Goal: Information Seeking & Learning: Learn about a topic

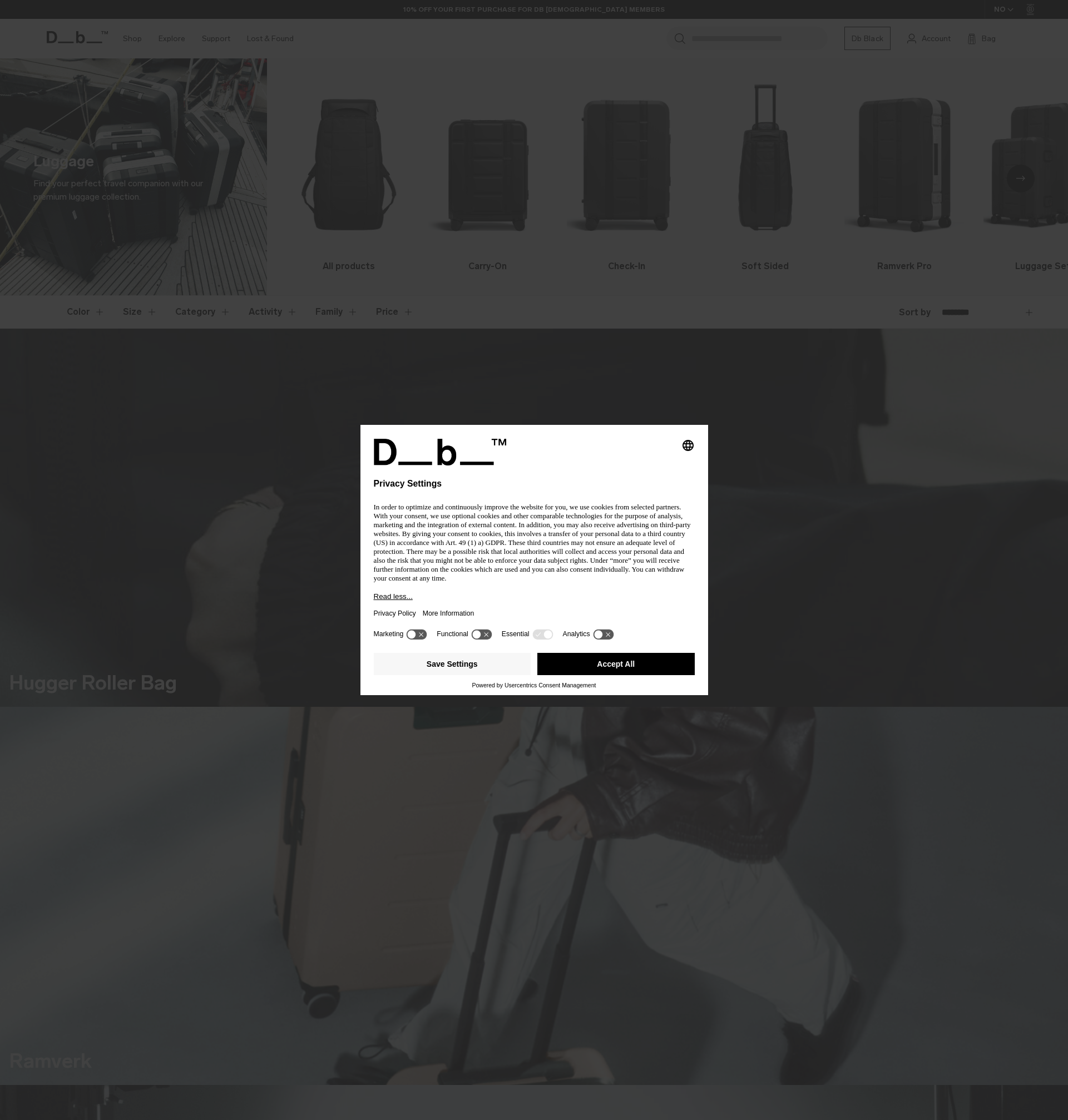
click at [554, 661] on button "Accept All" at bounding box center [616, 663] width 157 height 22
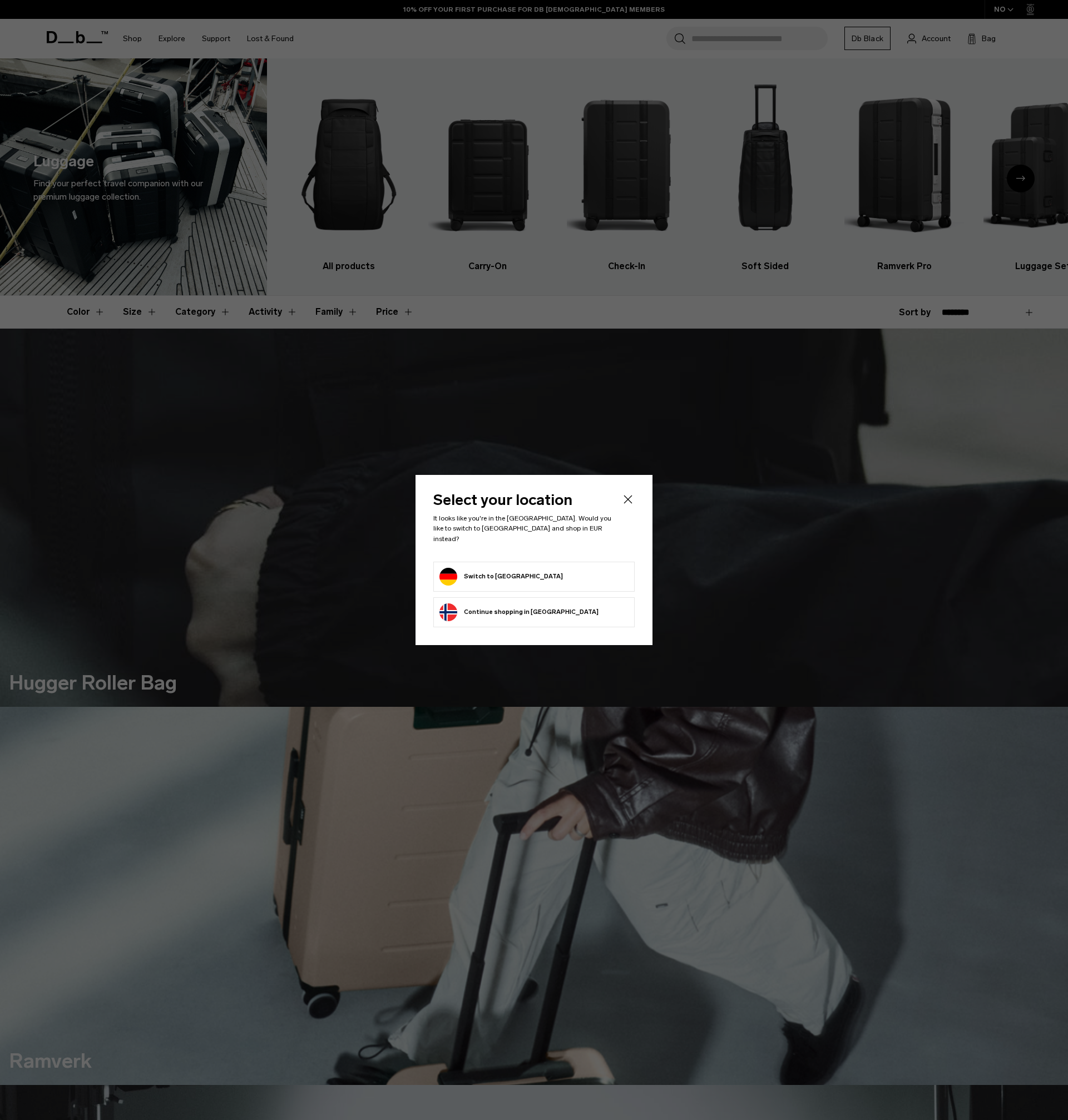
click at [478, 579] on button "Switch to Germany" at bounding box center [501, 577] width 123 height 18
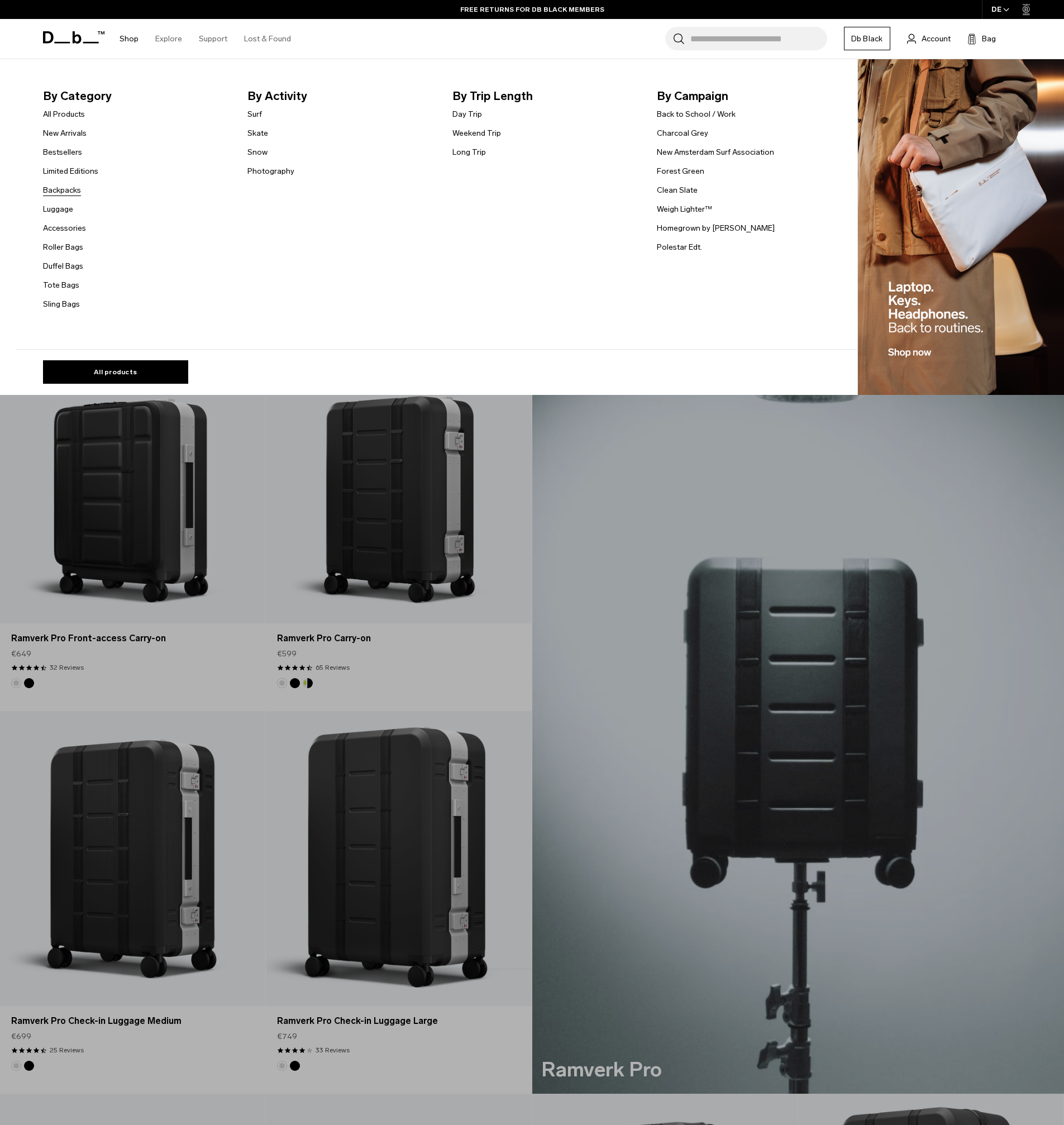
click at [72, 189] on link "Backpacks" at bounding box center [62, 190] width 38 height 11
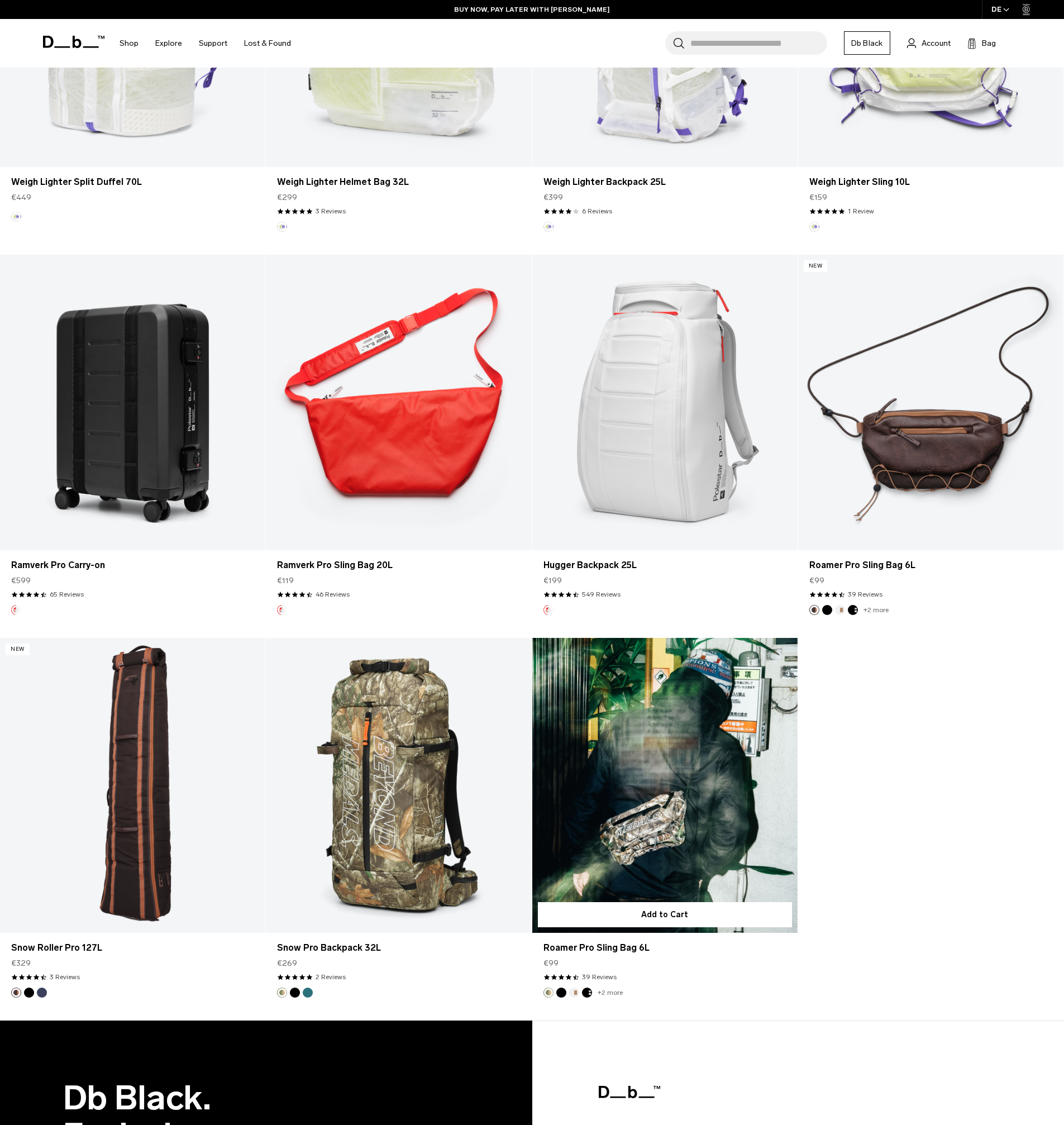
scroll to position [1229, 0]
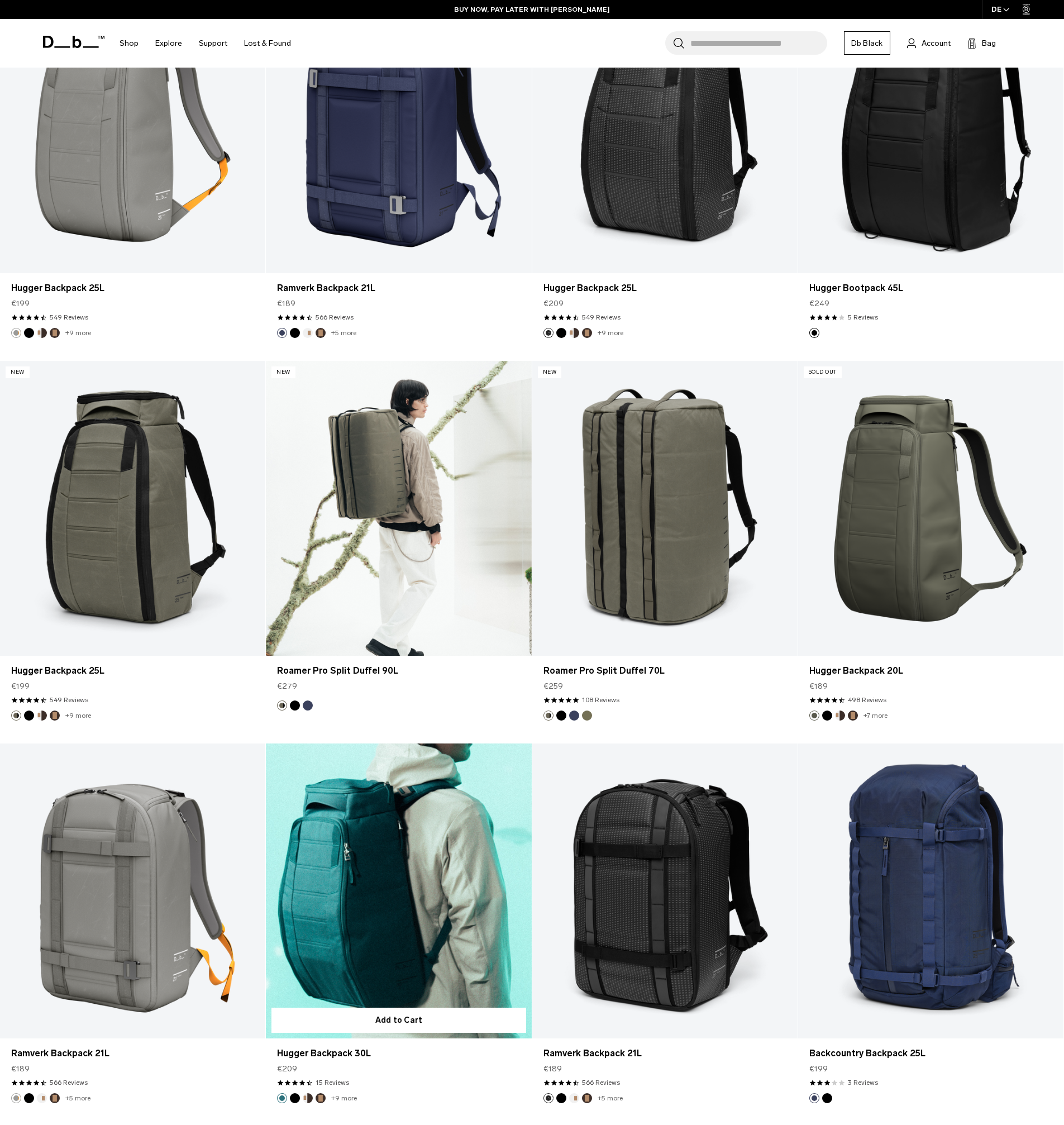
scroll to position [3306, 0]
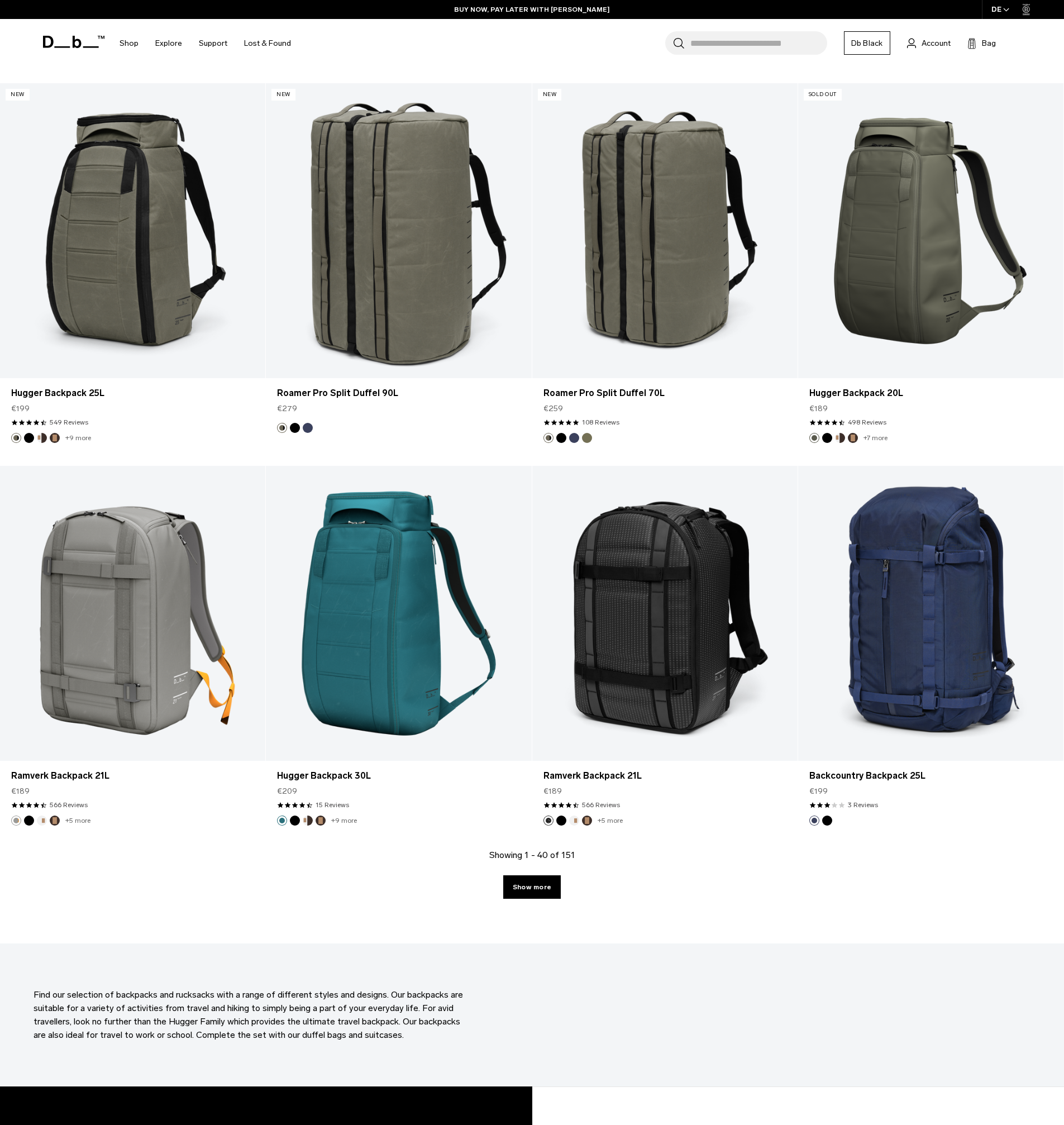
click at [528, 891] on link "Show more" at bounding box center [532, 886] width 58 height 23
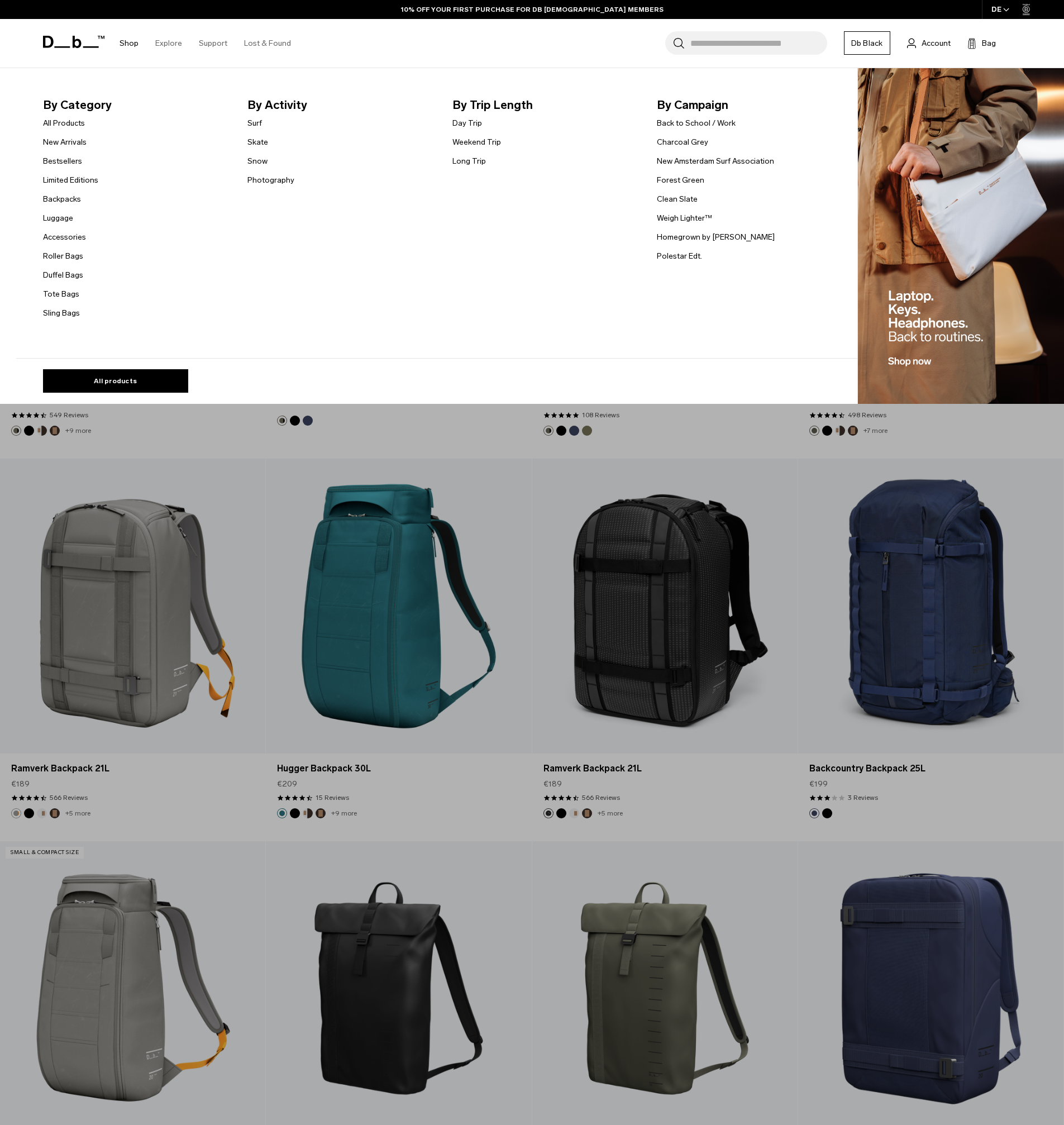
scroll to position [3327, 0]
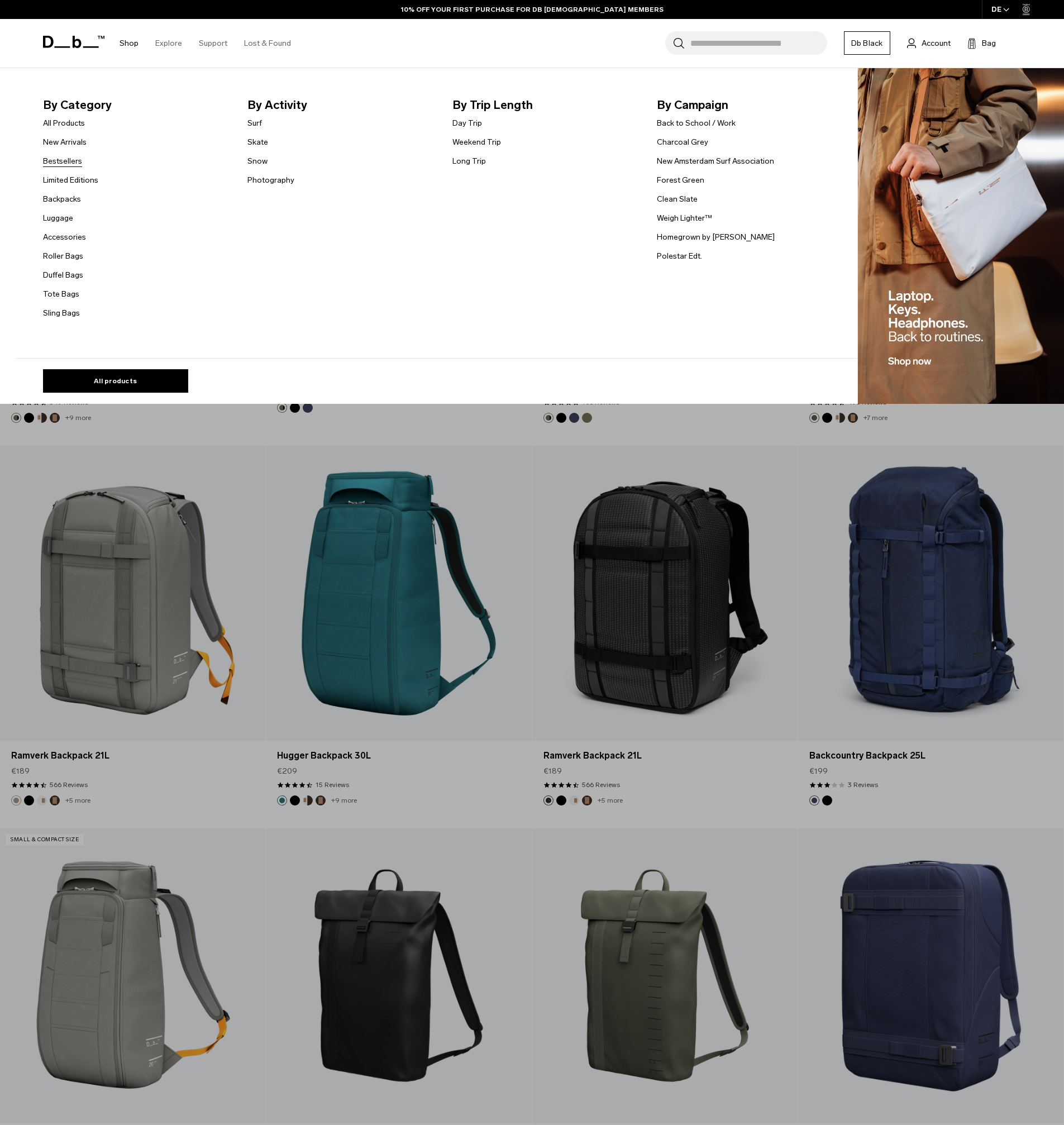
click at [82, 160] on link "Bestsellers" at bounding box center [63, 161] width 39 height 11
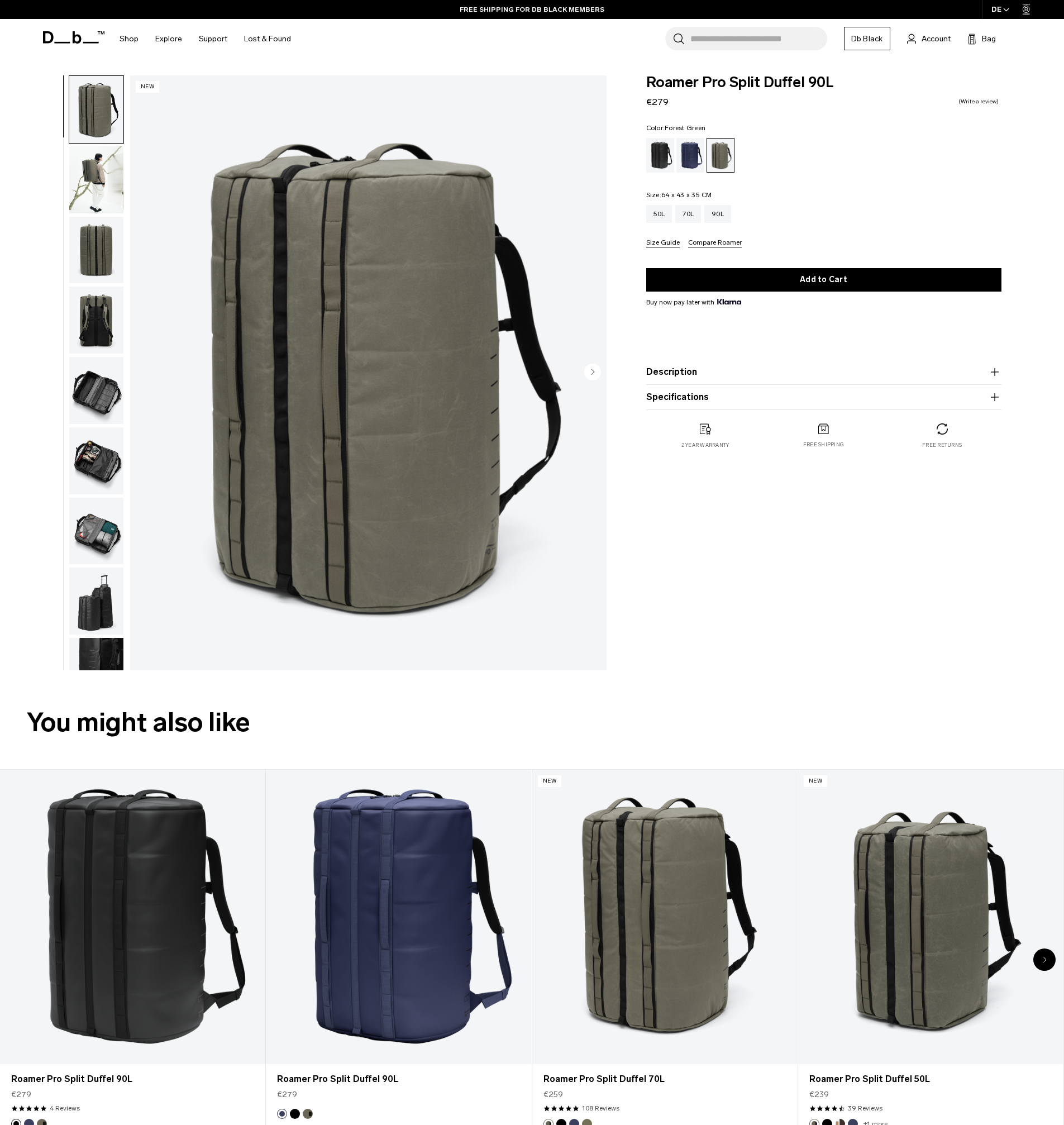
click at [78, 190] on img "button" at bounding box center [96, 180] width 54 height 67
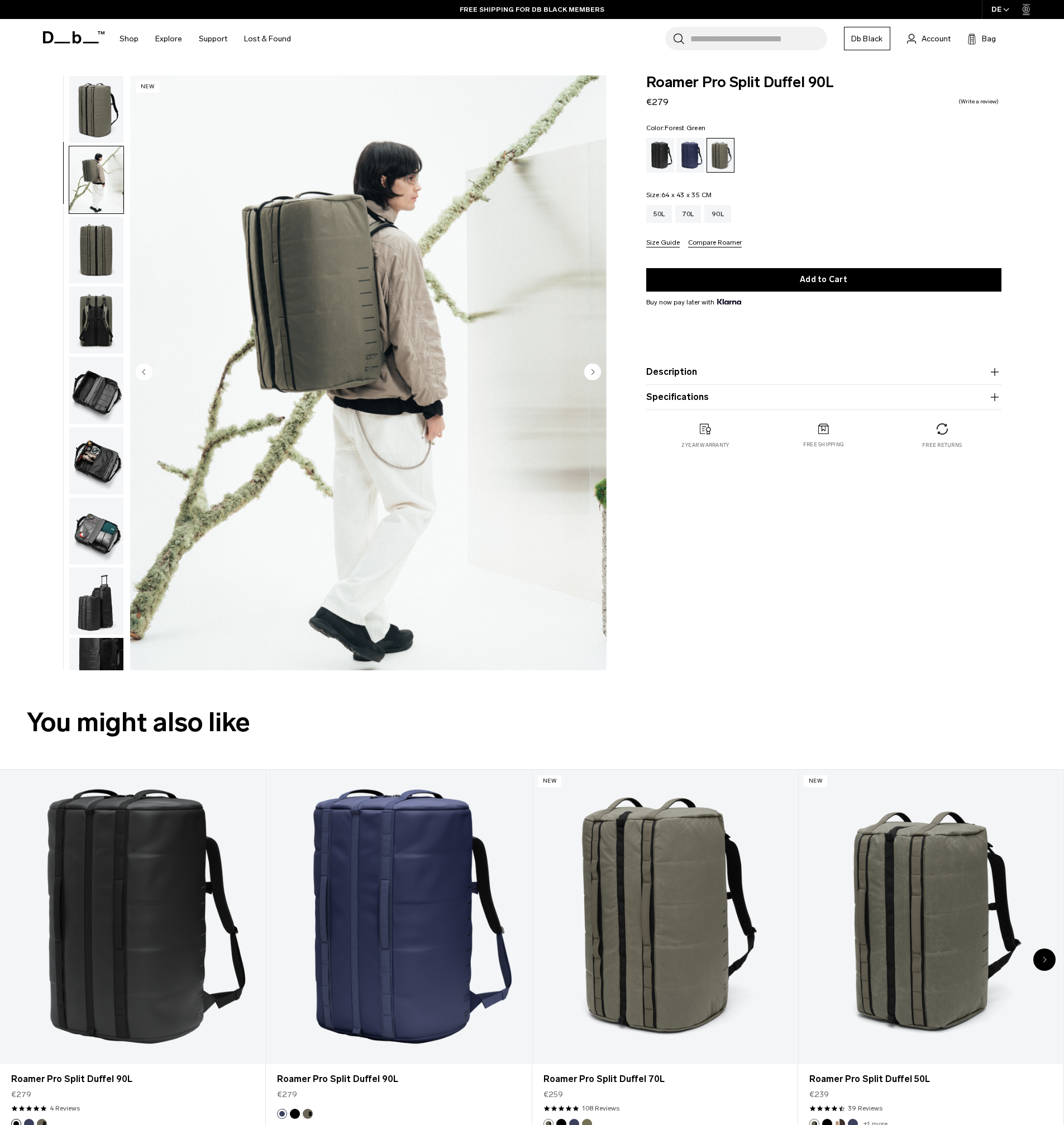
scroll to position [35, 0]
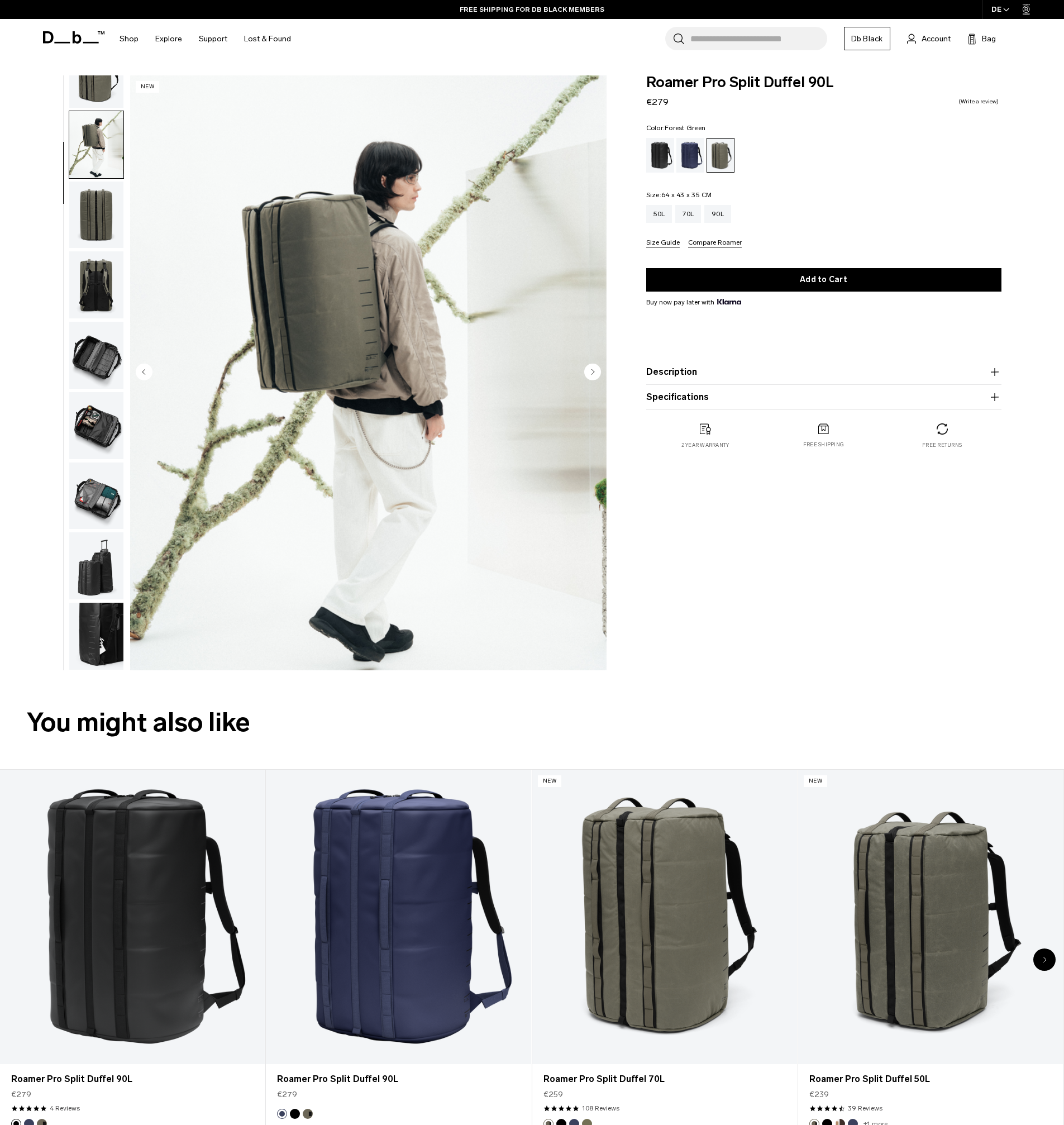
click at [99, 232] on img "button" at bounding box center [96, 215] width 54 height 67
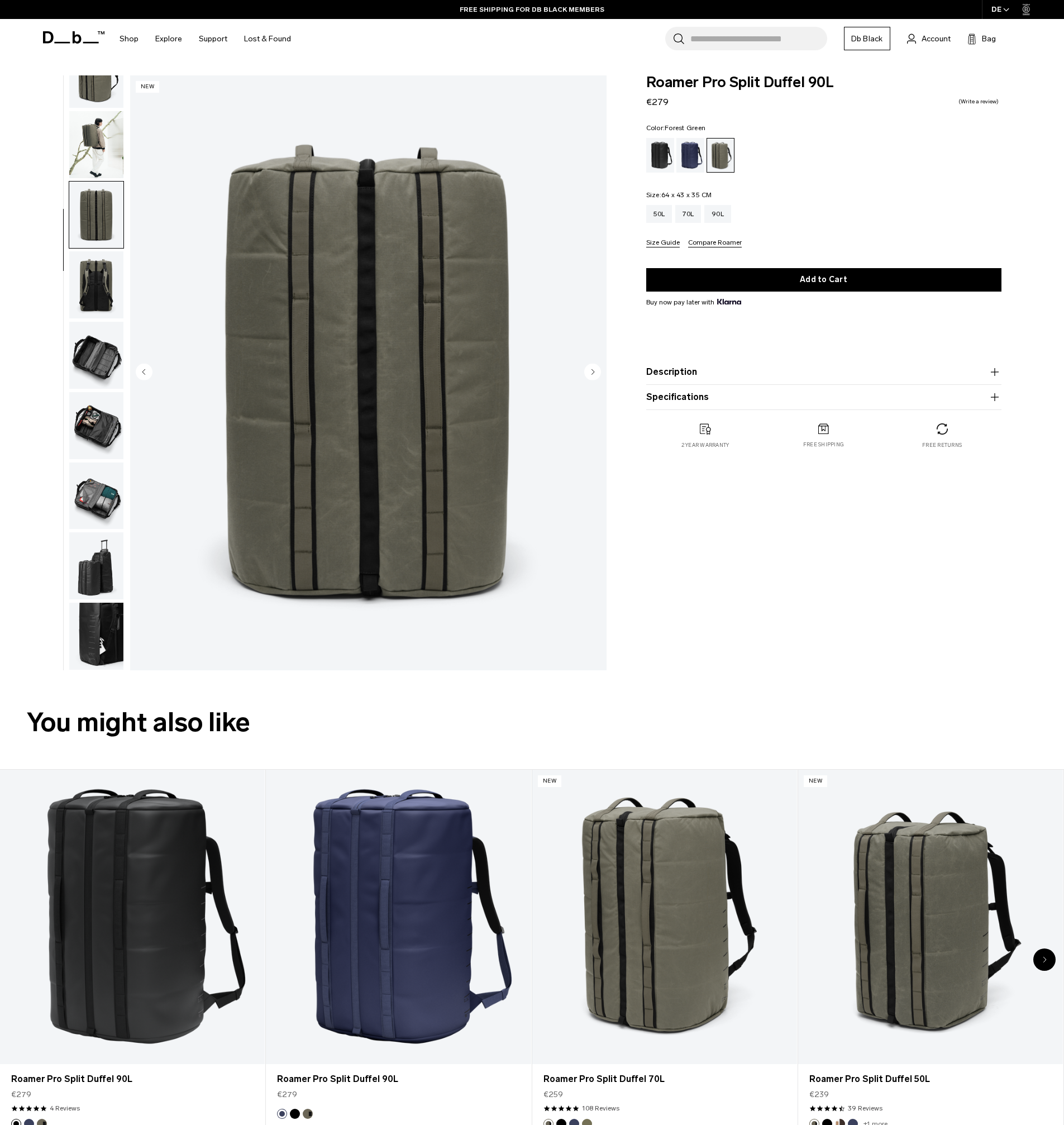
click at [99, 277] on img "button" at bounding box center [96, 285] width 54 height 67
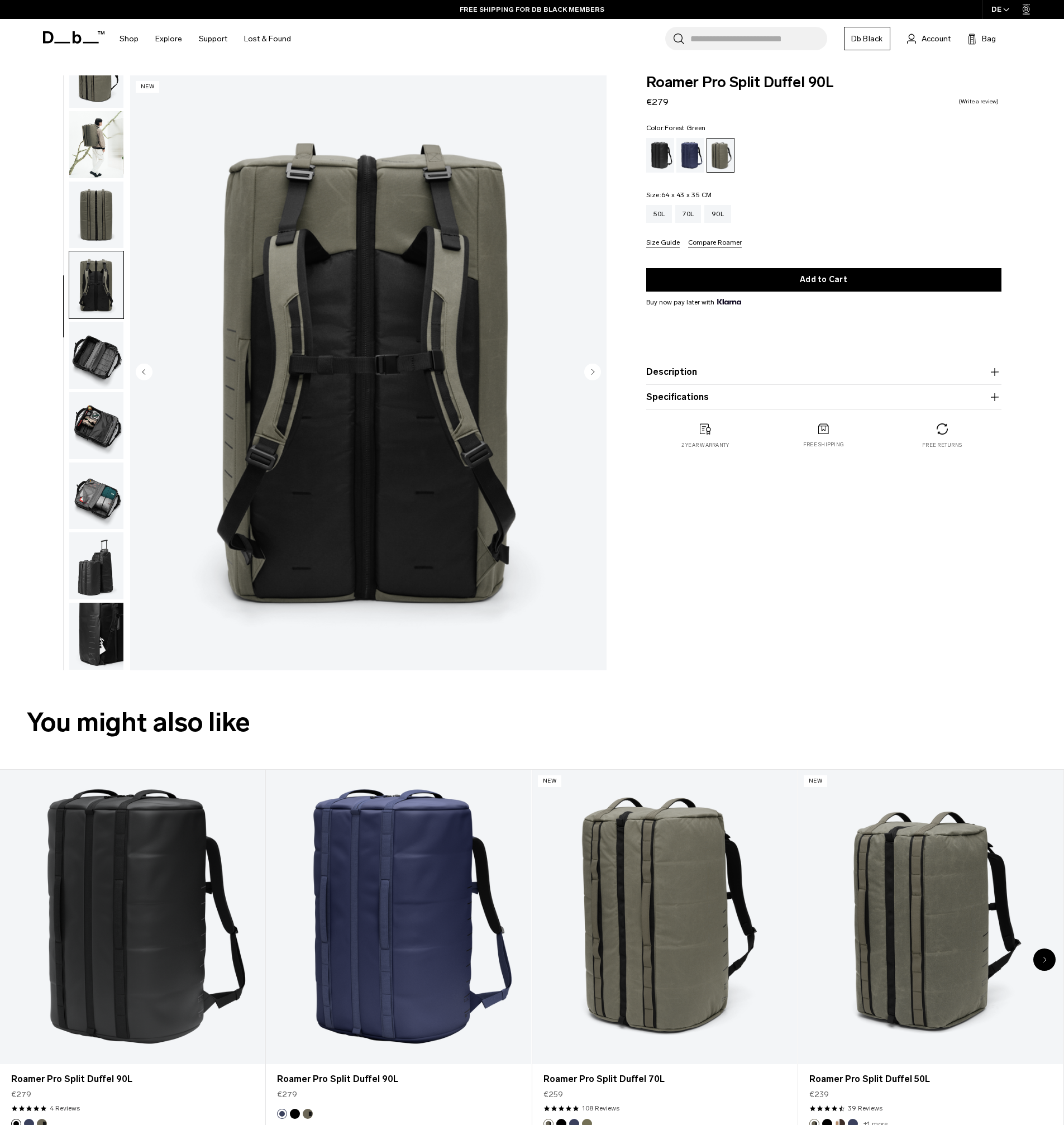
click at [97, 347] on img "button" at bounding box center [96, 355] width 54 height 67
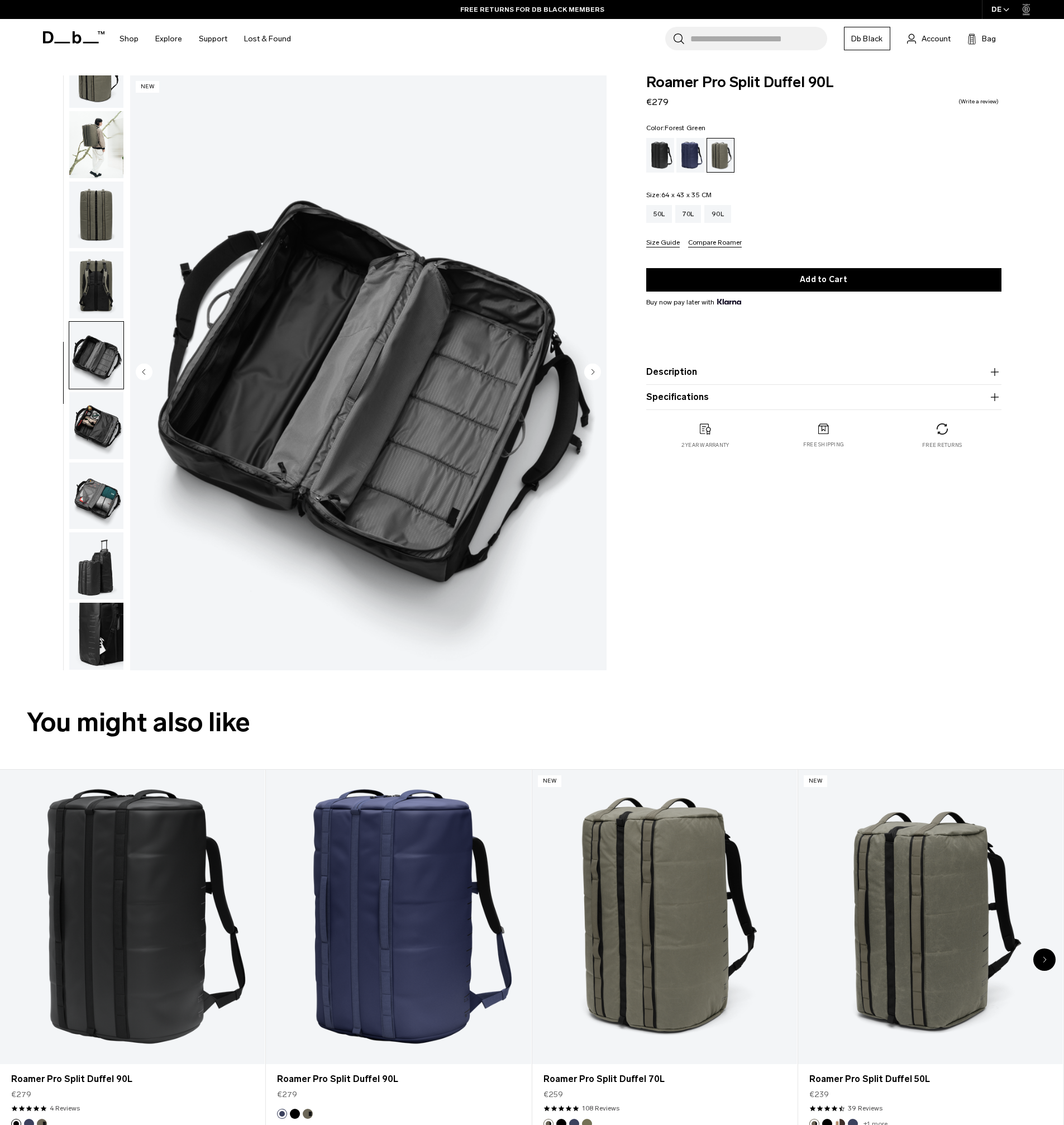
click at [100, 431] on img "button" at bounding box center [96, 426] width 54 height 67
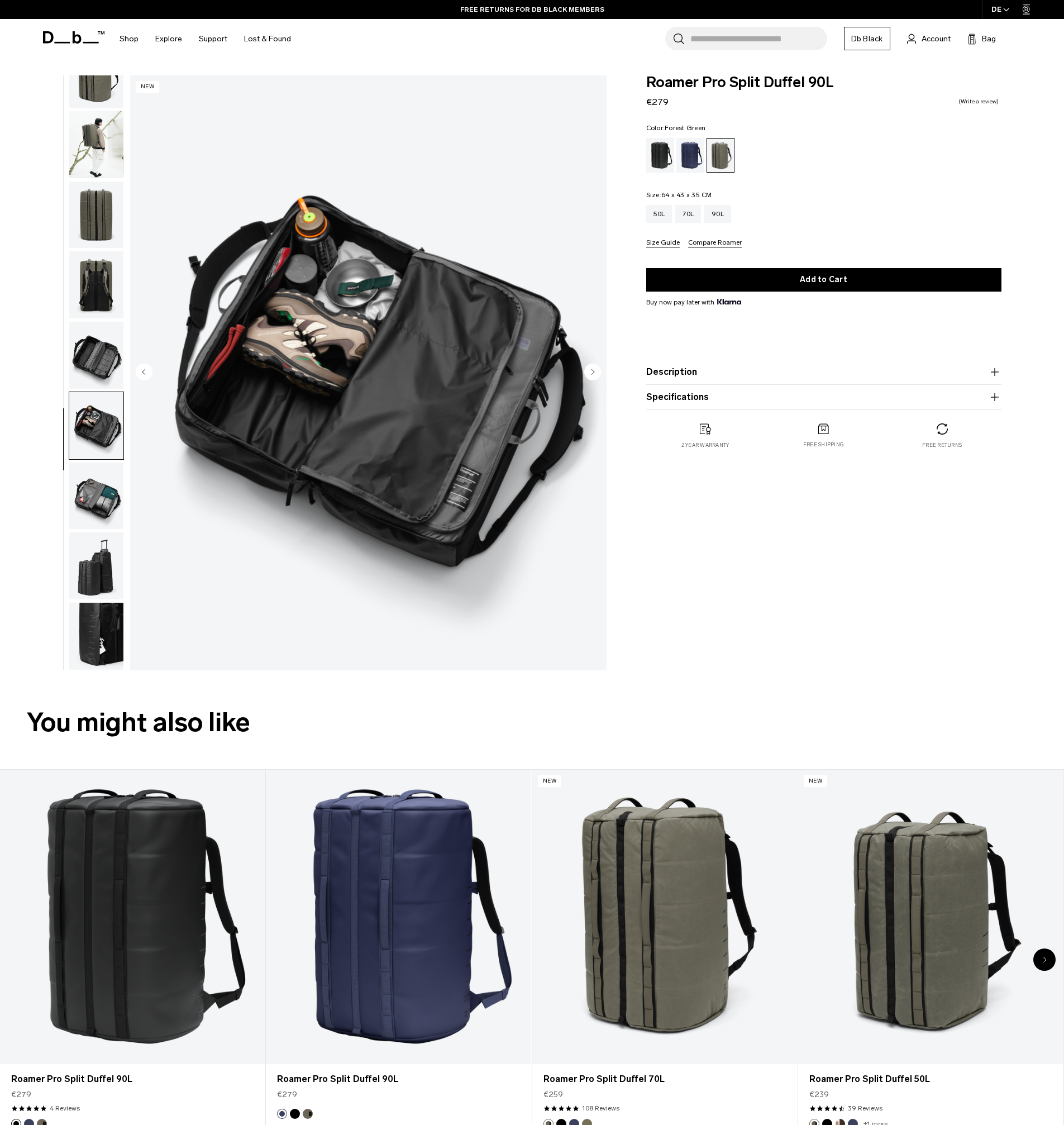
click at [102, 490] on img "button" at bounding box center [96, 496] width 54 height 67
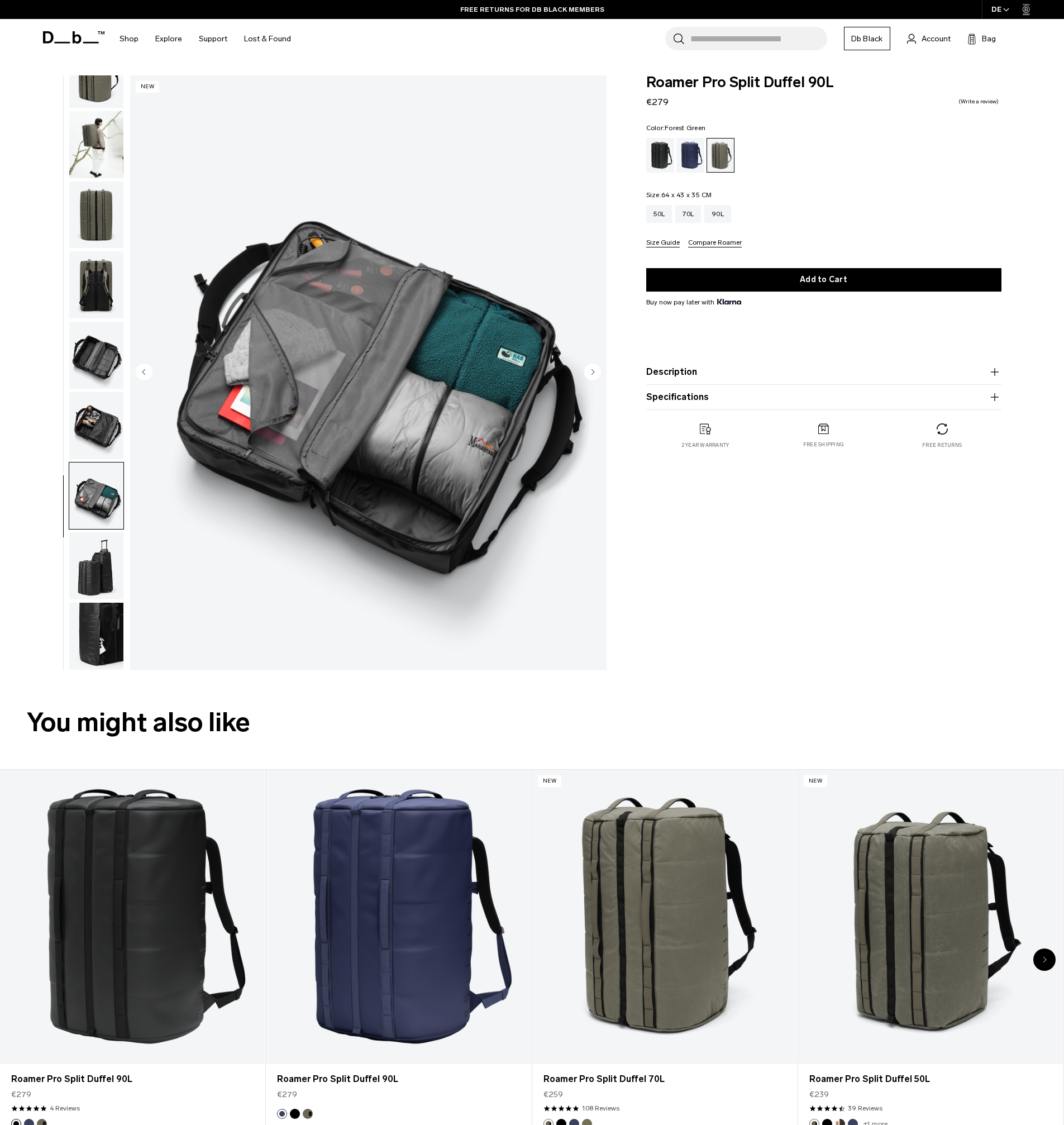
click at [110, 569] on img "button" at bounding box center [96, 566] width 54 height 67
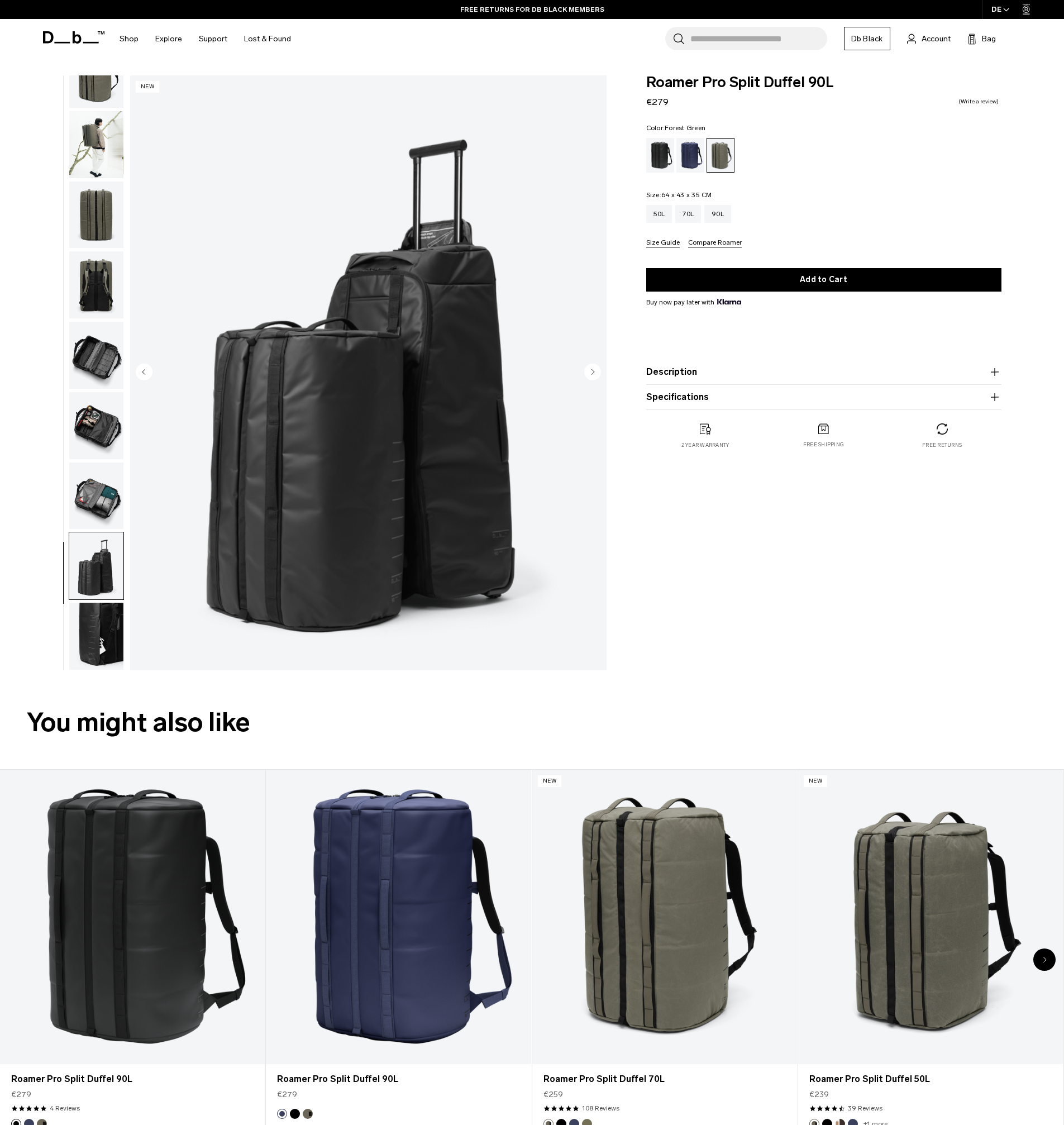
click at [98, 639] on img "button" at bounding box center [96, 636] width 54 height 67
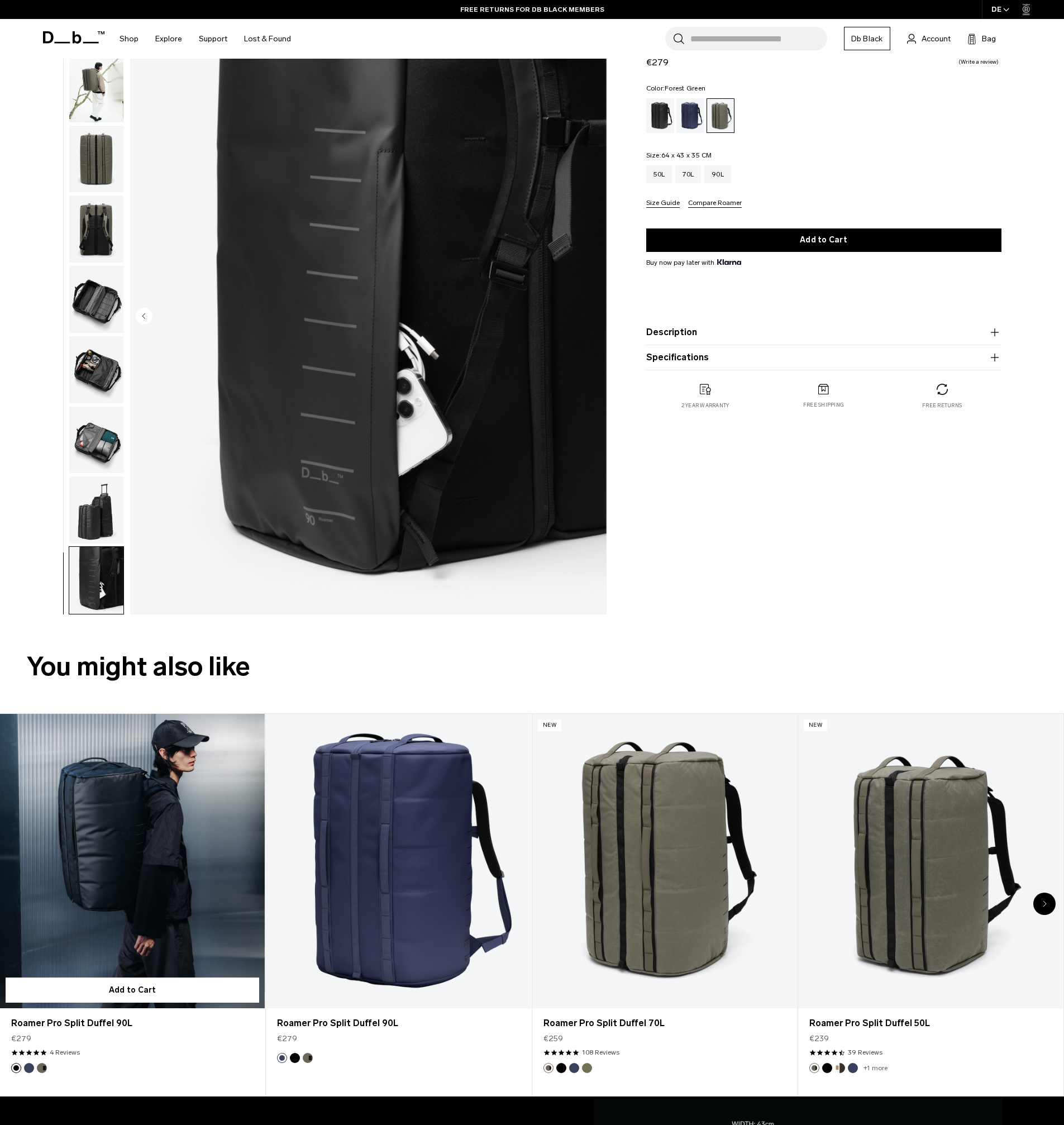
scroll to position [170, 0]
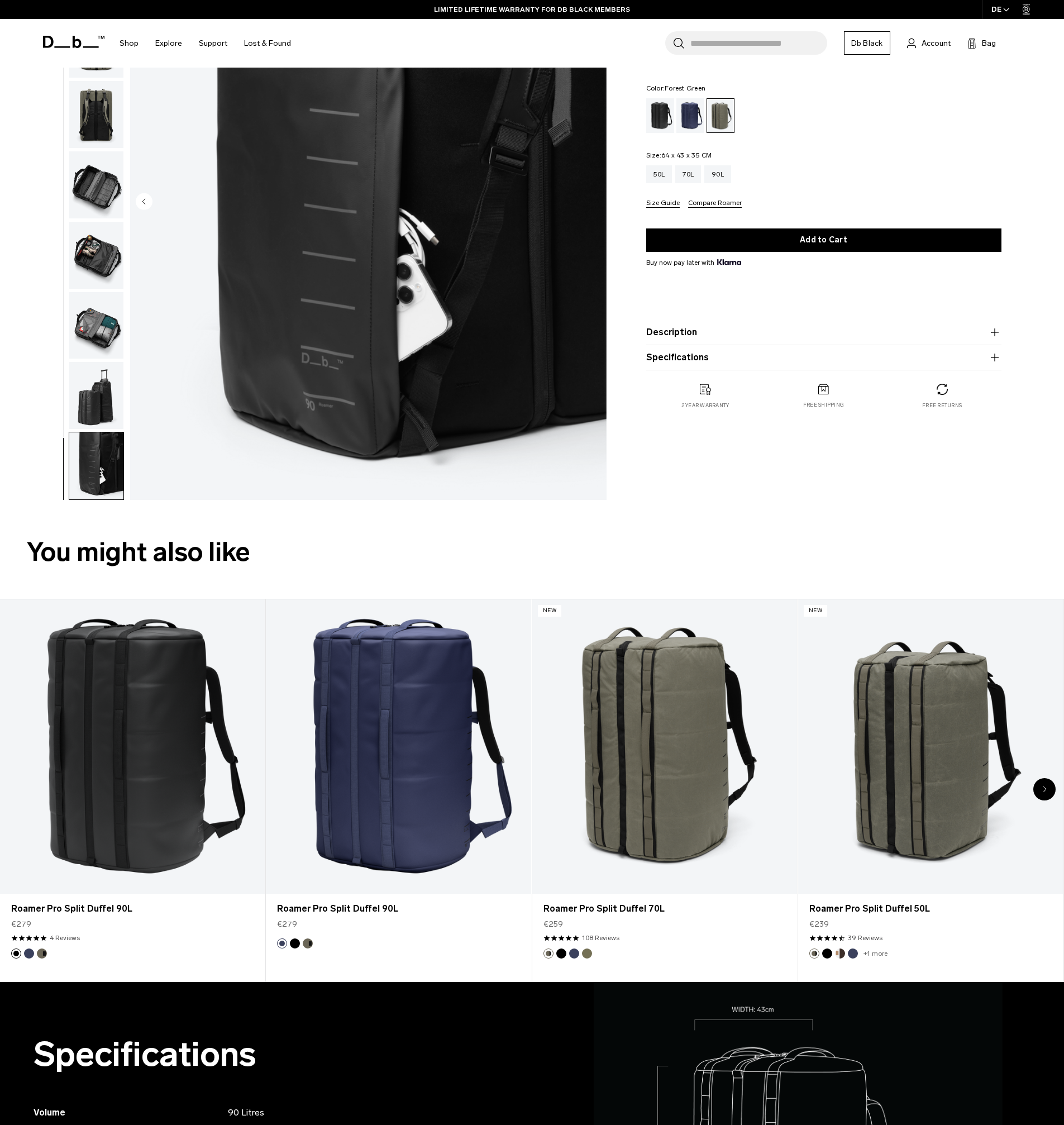
click at [88, 318] on img "button" at bounding box center [96, 326] width 54 height 67
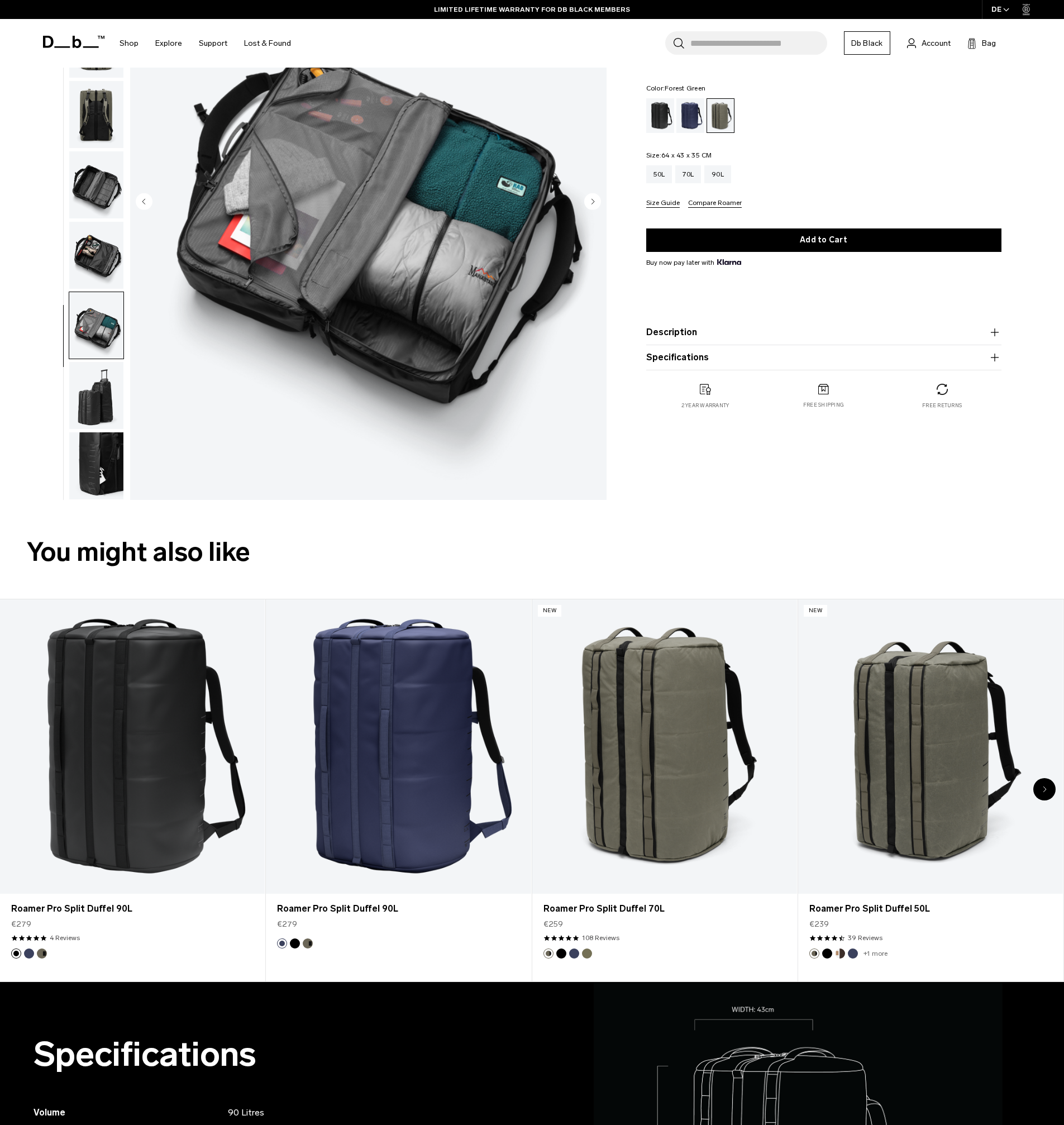
click at [95, 254] on img "button" at bounding box center [96, 255] width 54 height 67
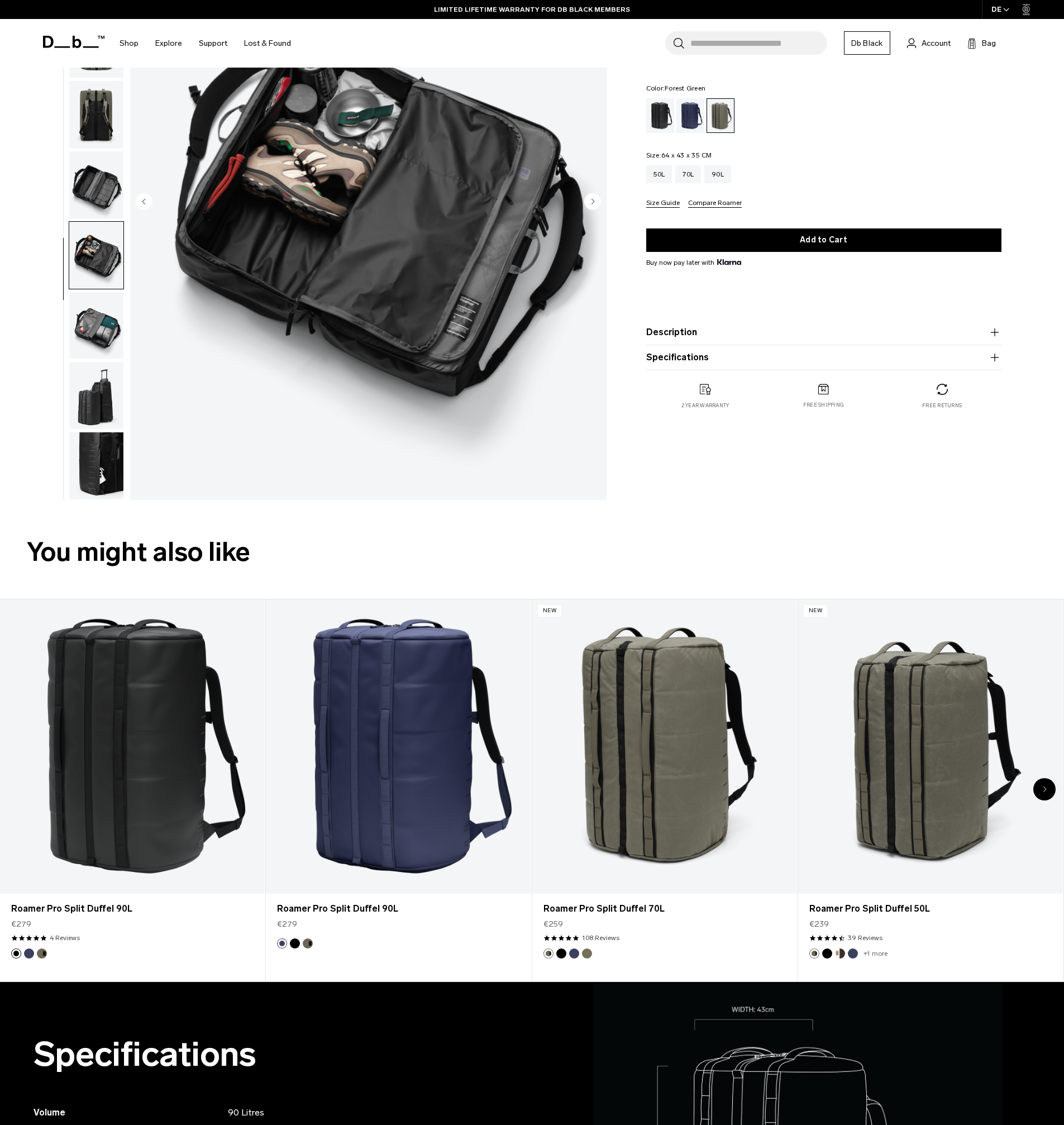
scroll to position [0, 0]
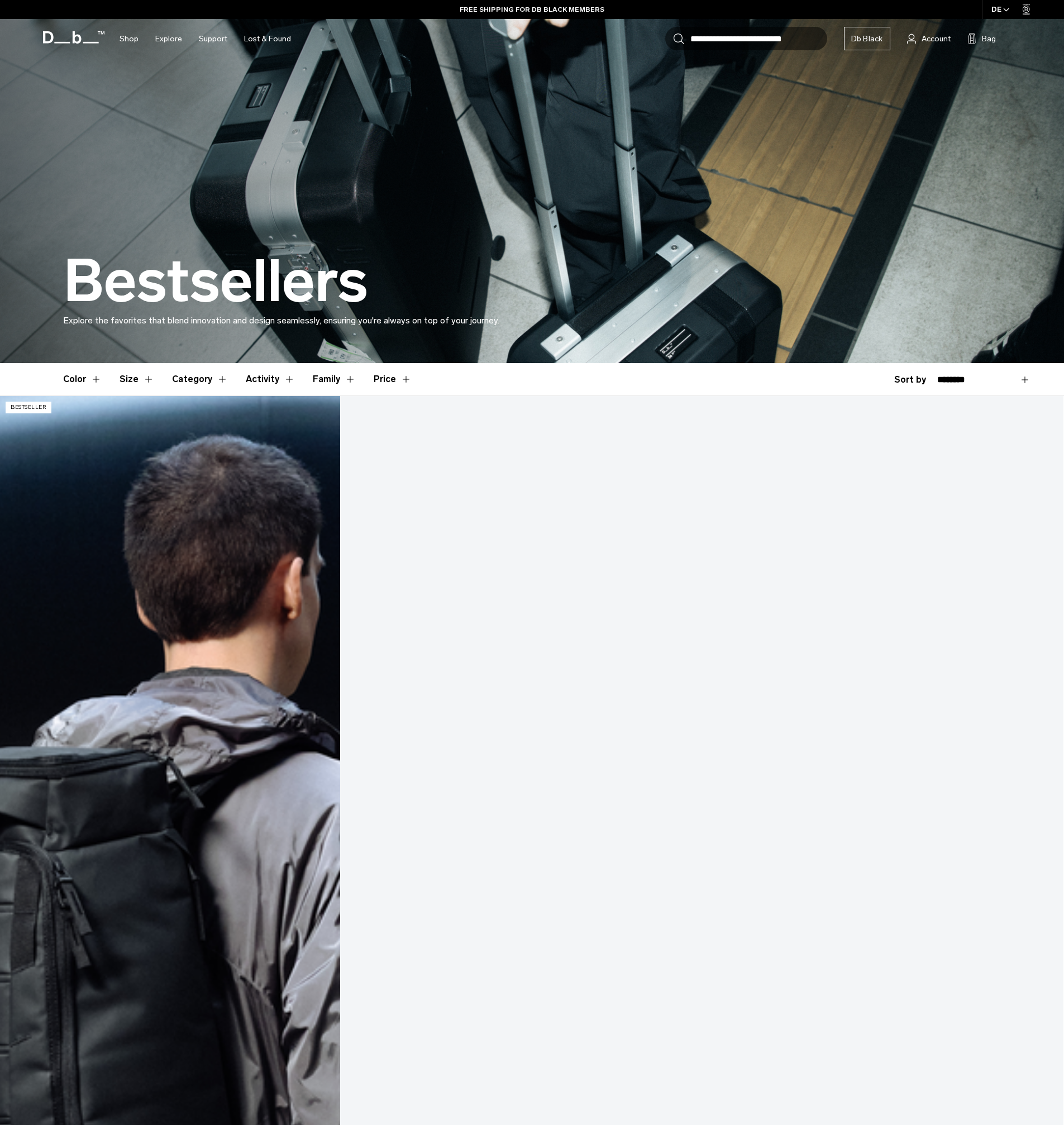
drag, startPoint x: 150, startPoint y: 461, endPoint x: 216, endPoint y: 470, distance: 66.6
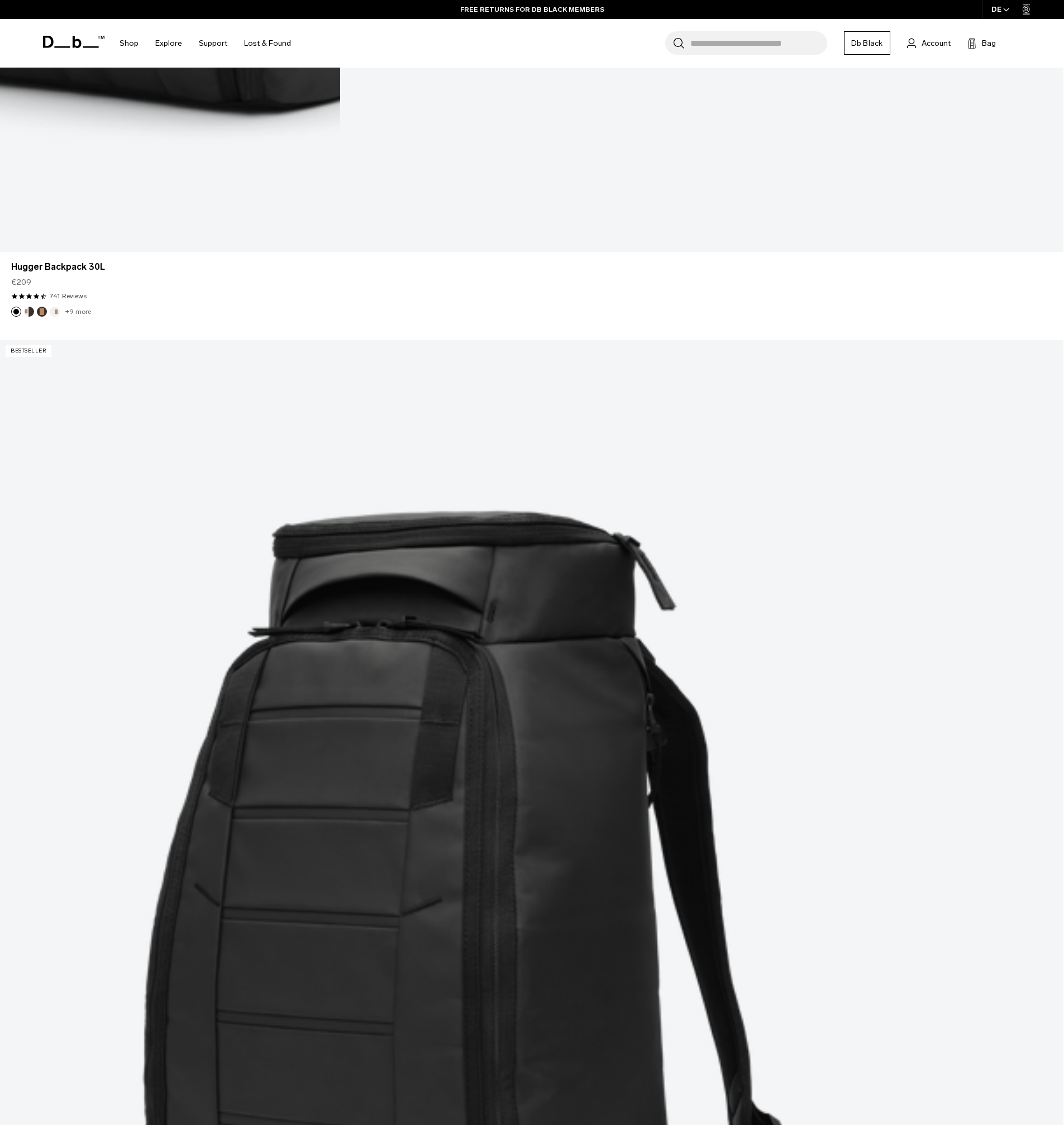
scroll to position [1441, 0]
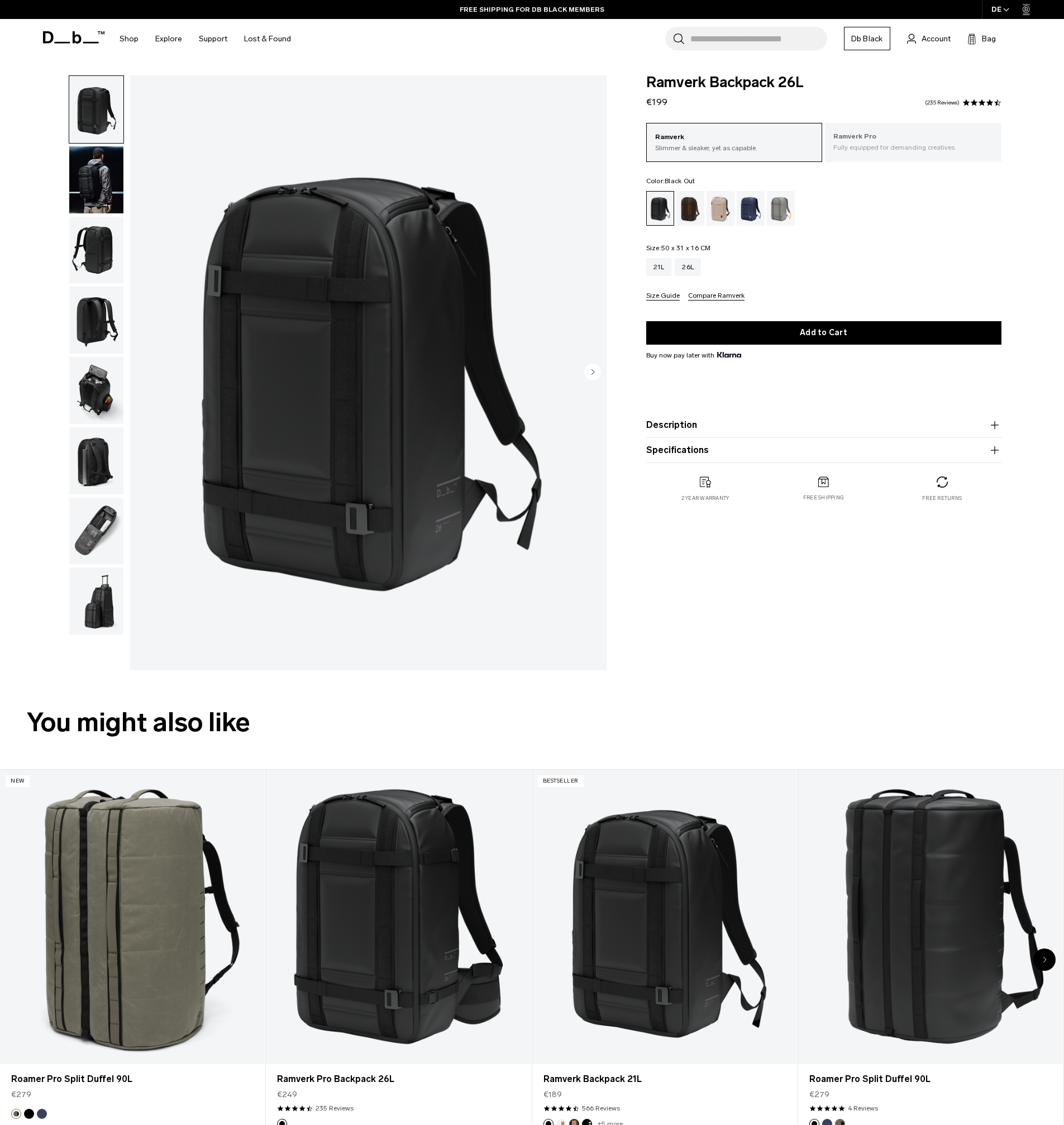
click at [852, 143] on p "Fully equipped for demanding creatives." at bounding box center [913, 147] width 160 height 10
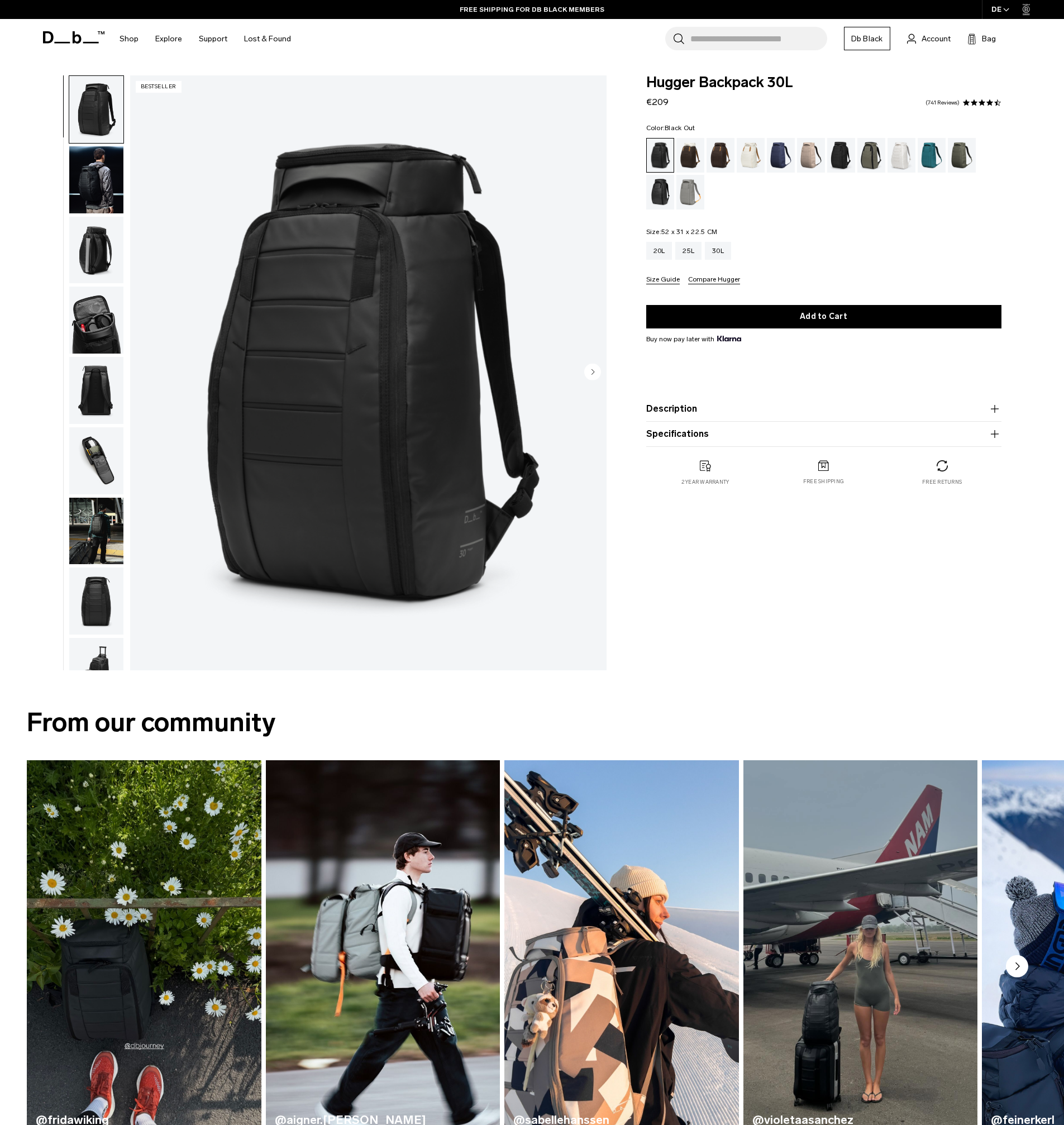
click at [90, 327] on img "button" at bounding box center [96, 320] width 54 height 67
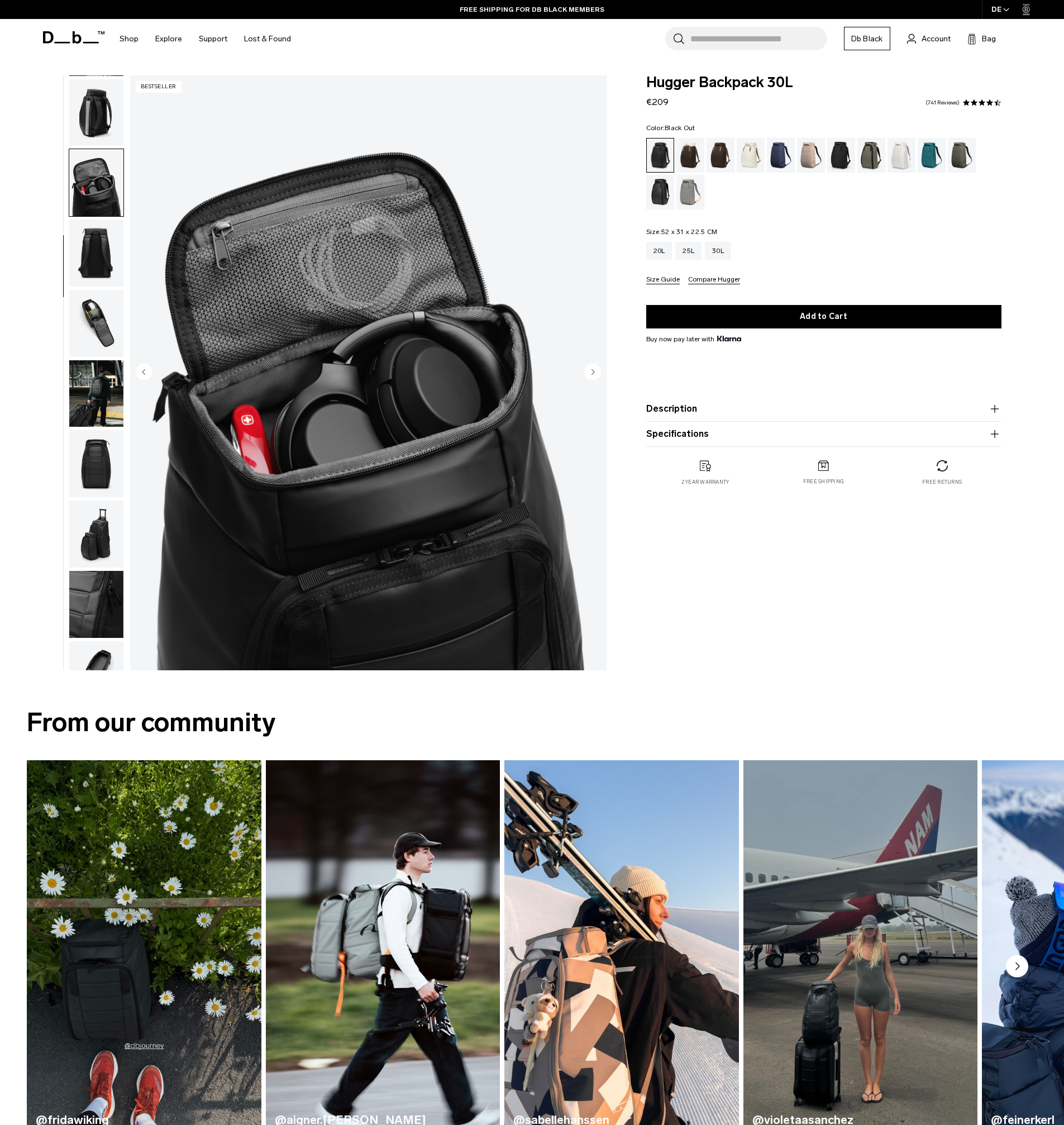
scroll to position [176, 0]
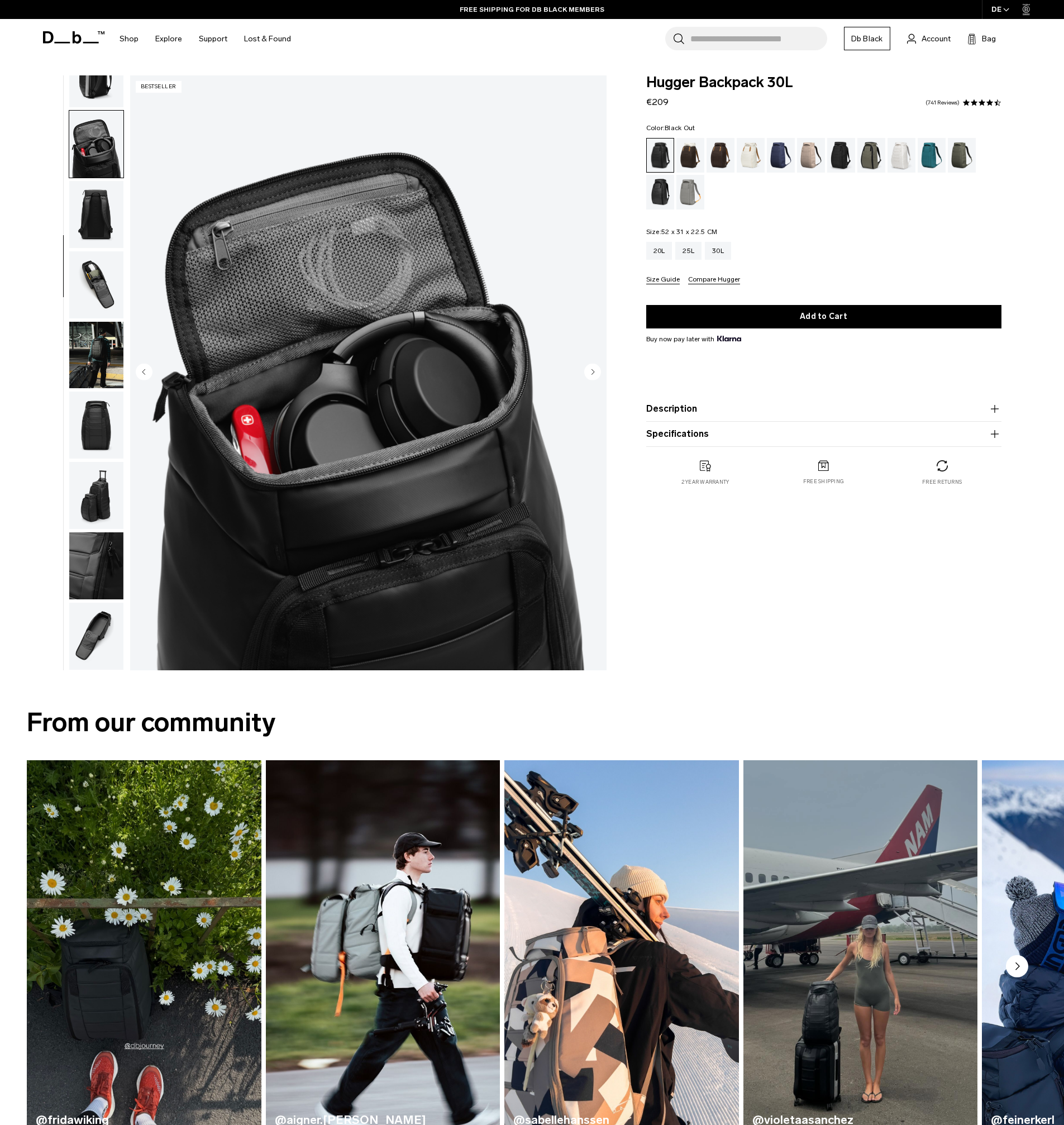
click at [96, 331] on img "button" at bounding box center [96, 355] width 54 height 67
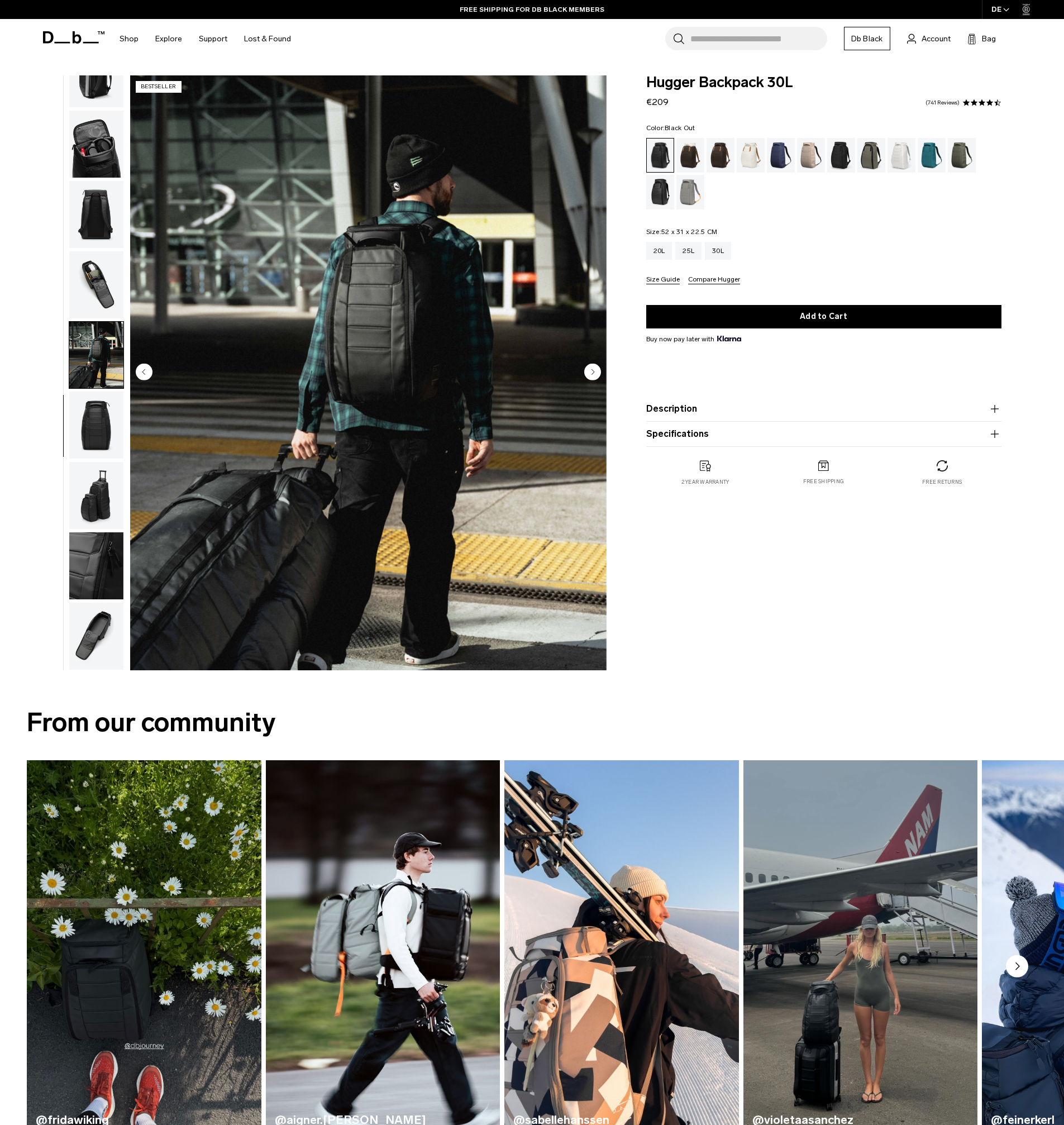
click at [102, 296] on img "button" at bounding box center [96, 285] width 54 height 67
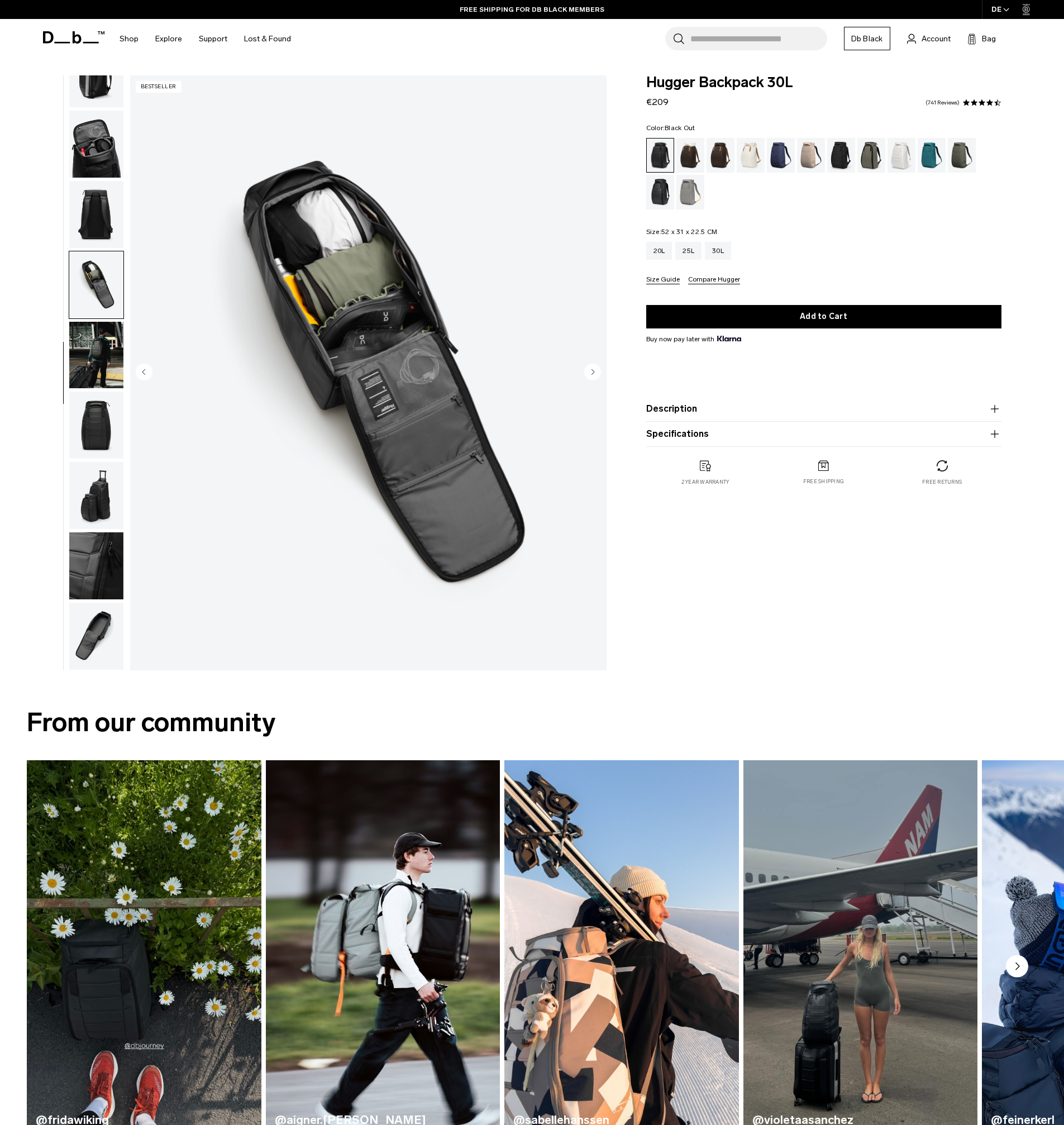
click at [99, 343] on img "button" at bounding box center [96, 355] width 54 height 67
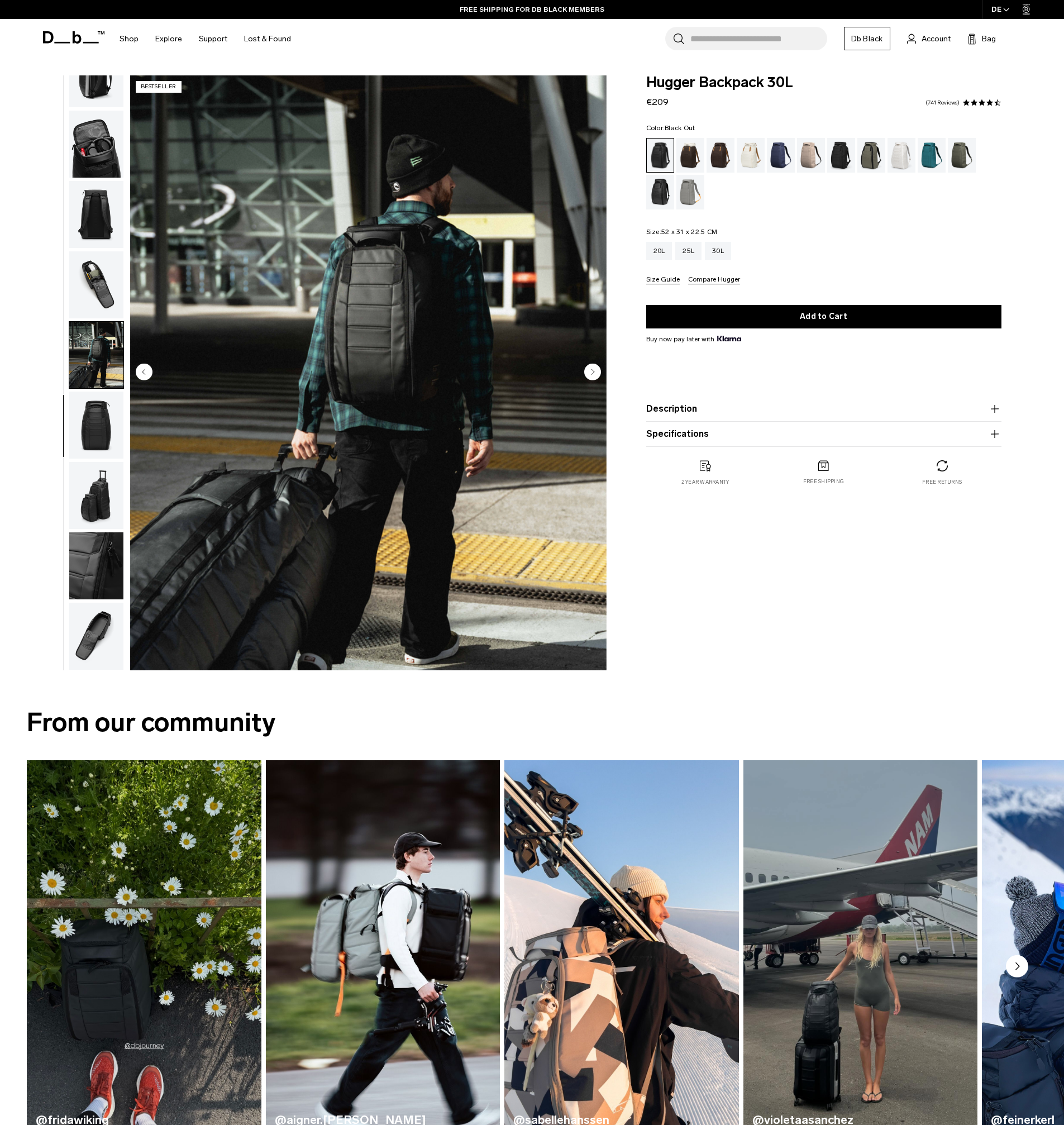
click at [107, 280] on img "button" at bounding box center [96, 285] width 54 height 67
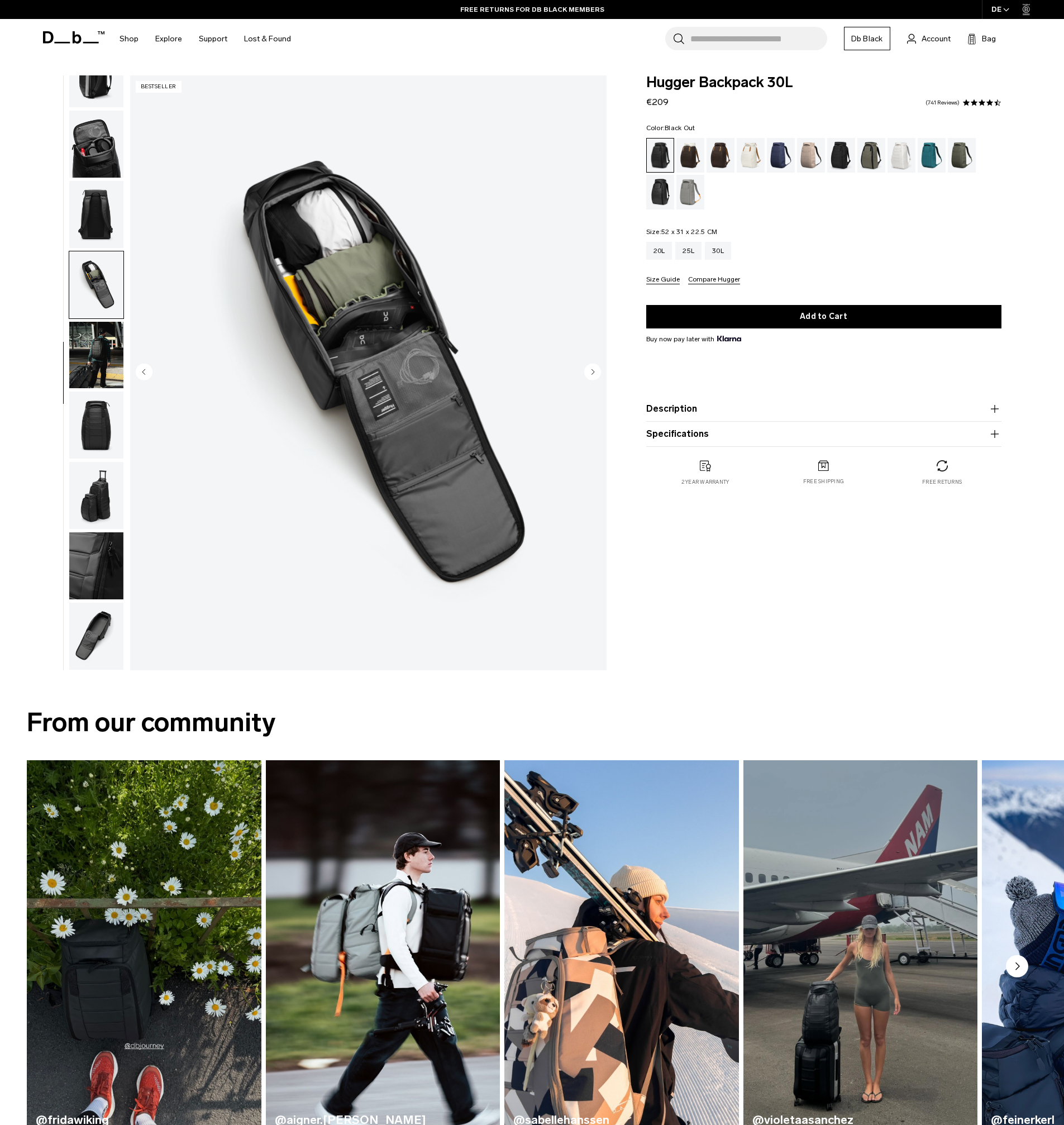
click at [96, 410] on img "button" at bounding box center [96, 425] width 54 height 67
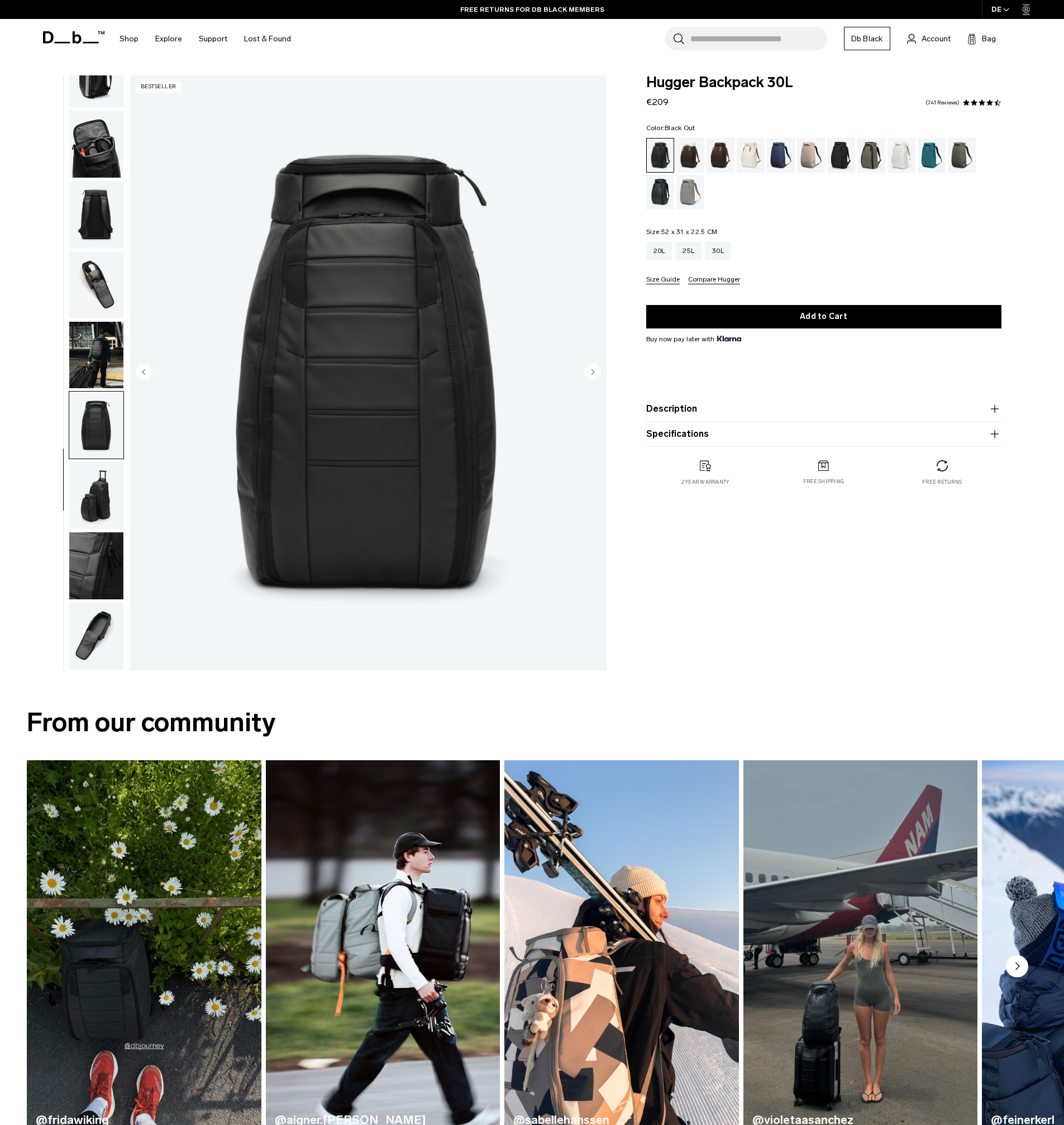
drag, startPoint x: 99, startPoint y: 456, endPoint x: 97, endPoint y: 468, distance: 12.2
click at [100, 456] on img "button" at bounding box center [96, 425] width 54 height 67
click at [96, 482] on img "button" at bounding box center [96, 496] width 54 height 67
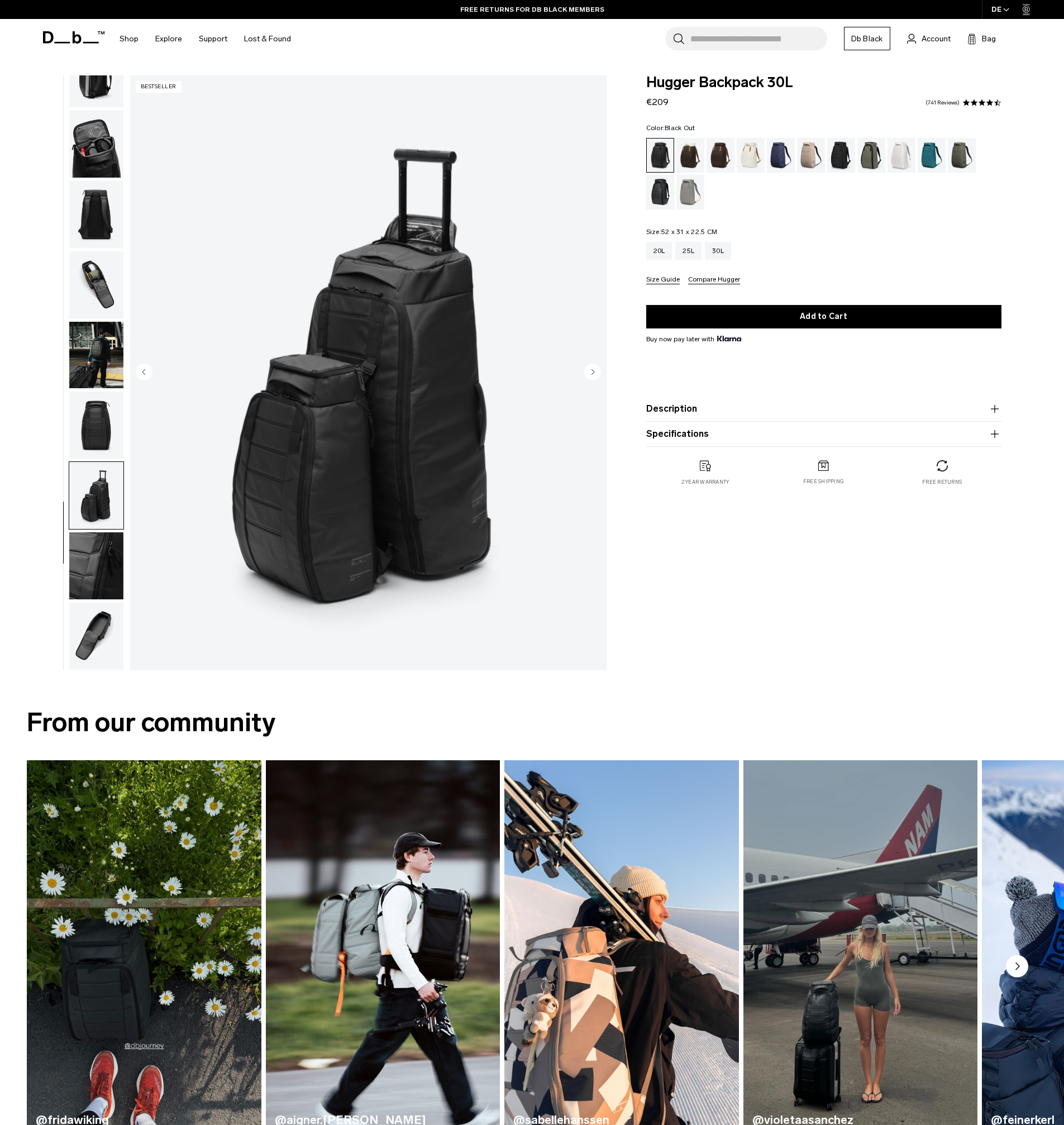
click at [93, 544] on img "button" at bounding box center [96, 566] width 54 height 67
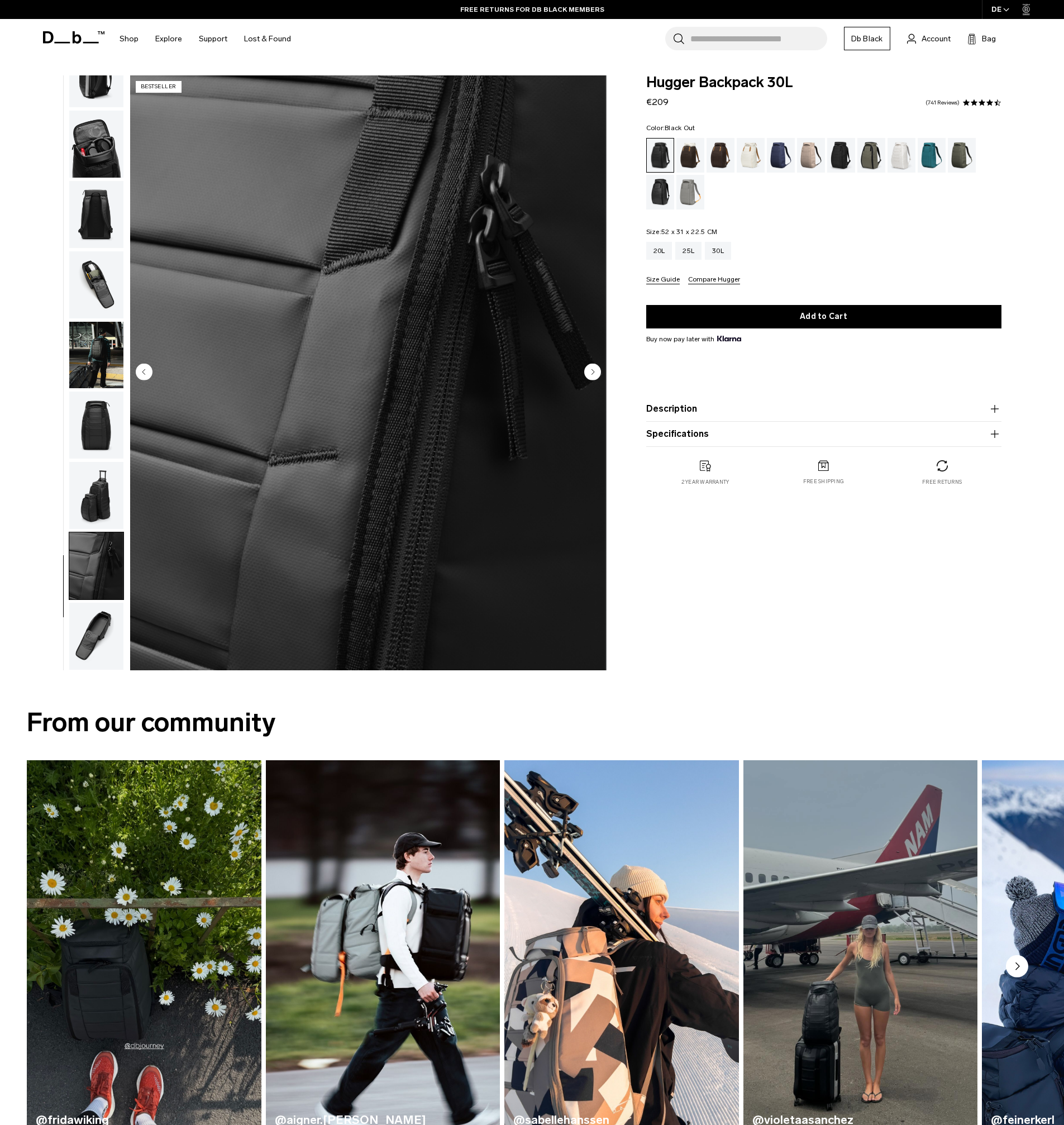
click at [76, 629] on img "button" at bounding box center [96, 636] width 54 height 67
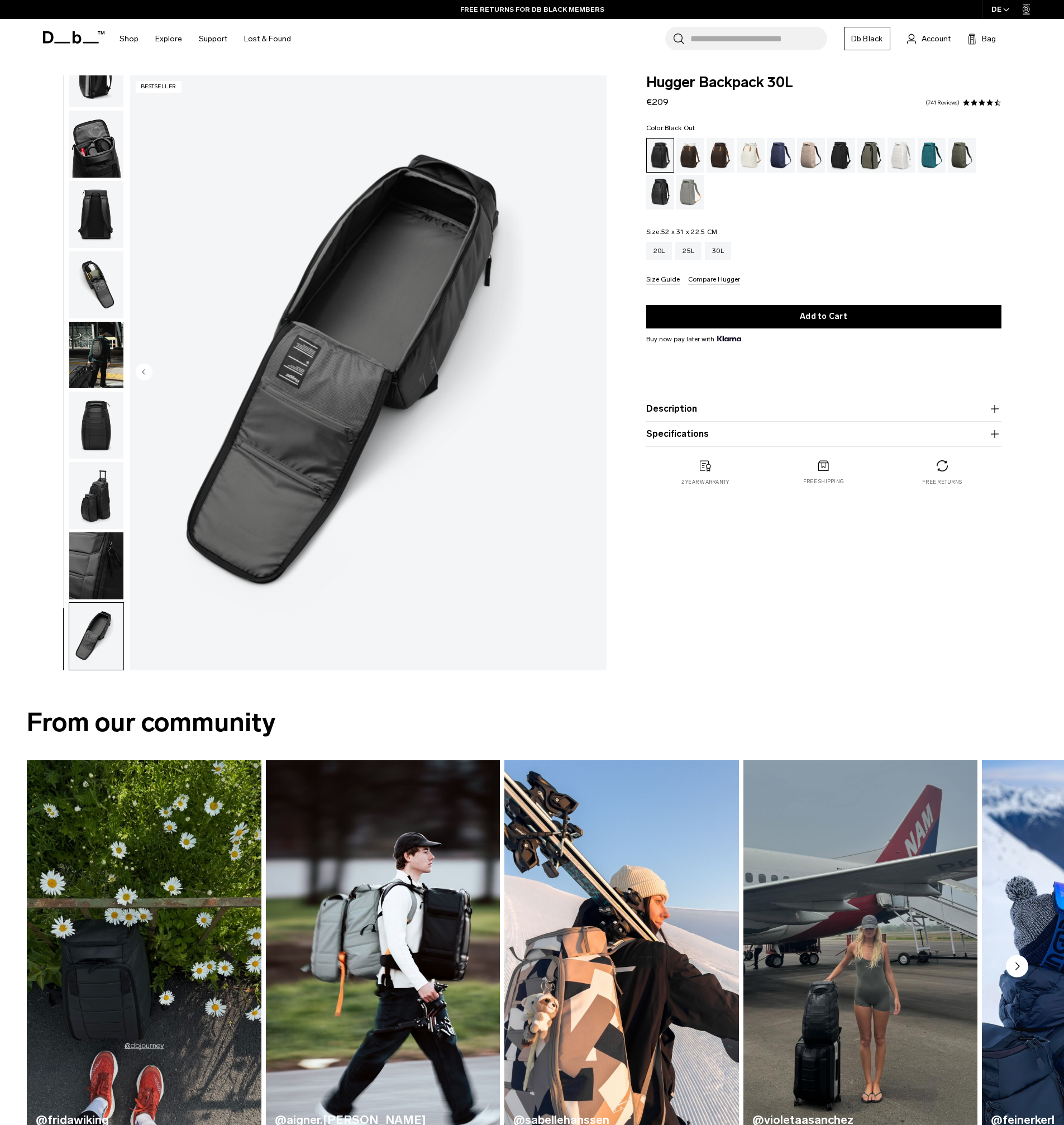
click at [101, 492] on img "button" at bounding box center [96, 496] width 54 height 67
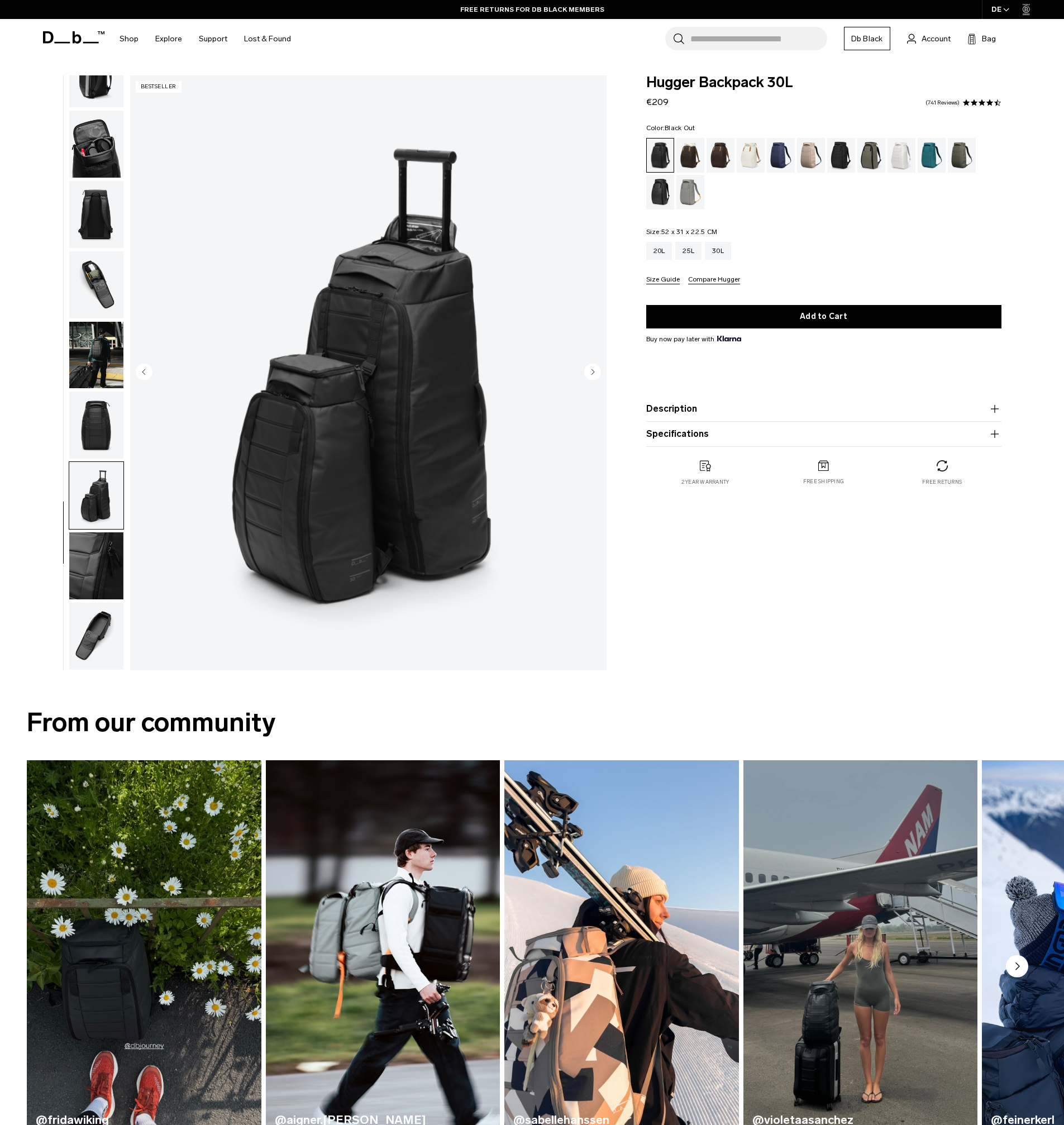
scroll to position [536, 0]
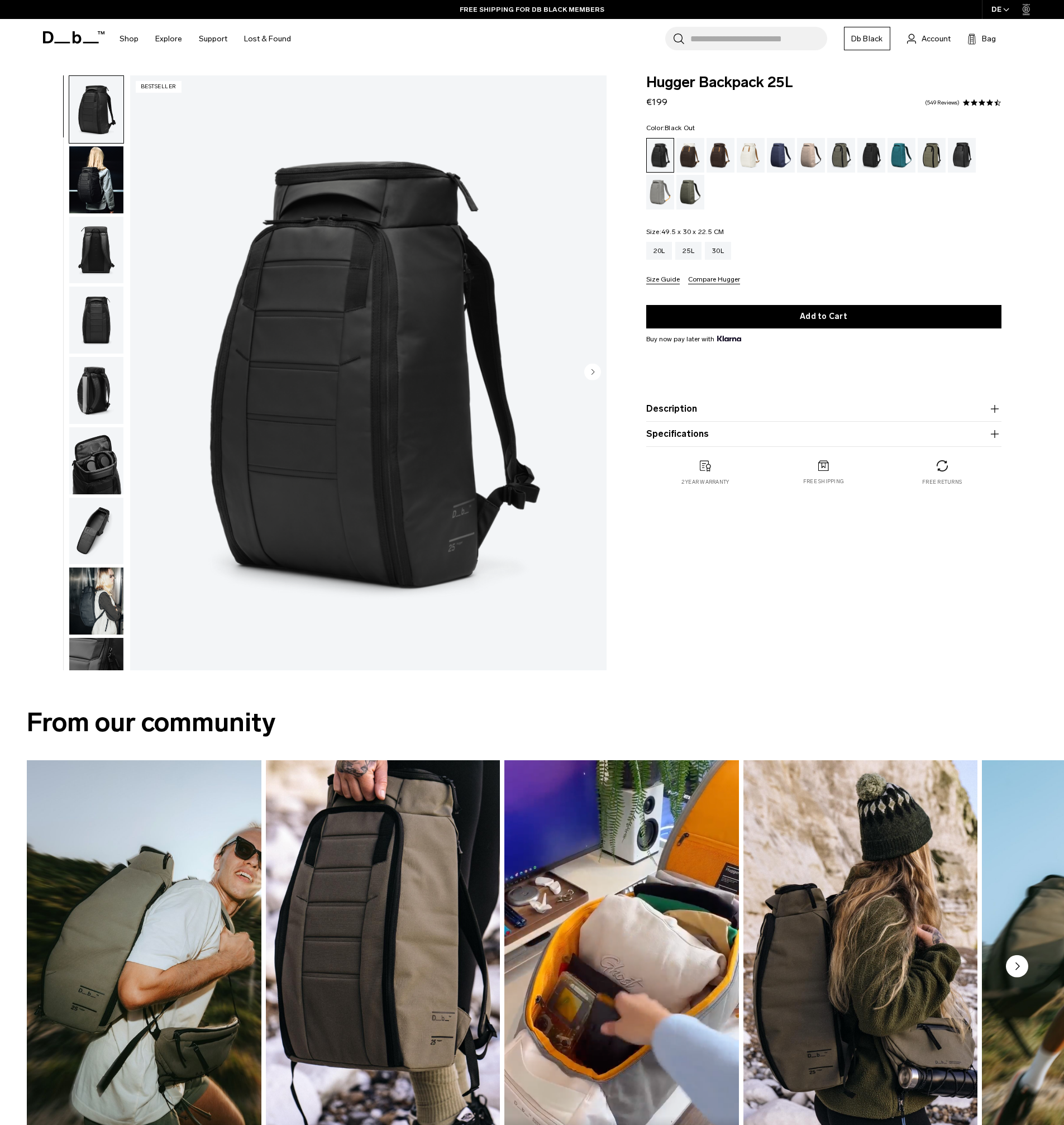
click at [95, 484] on img "button" at bounding box center [96, 461] width 54 height 67
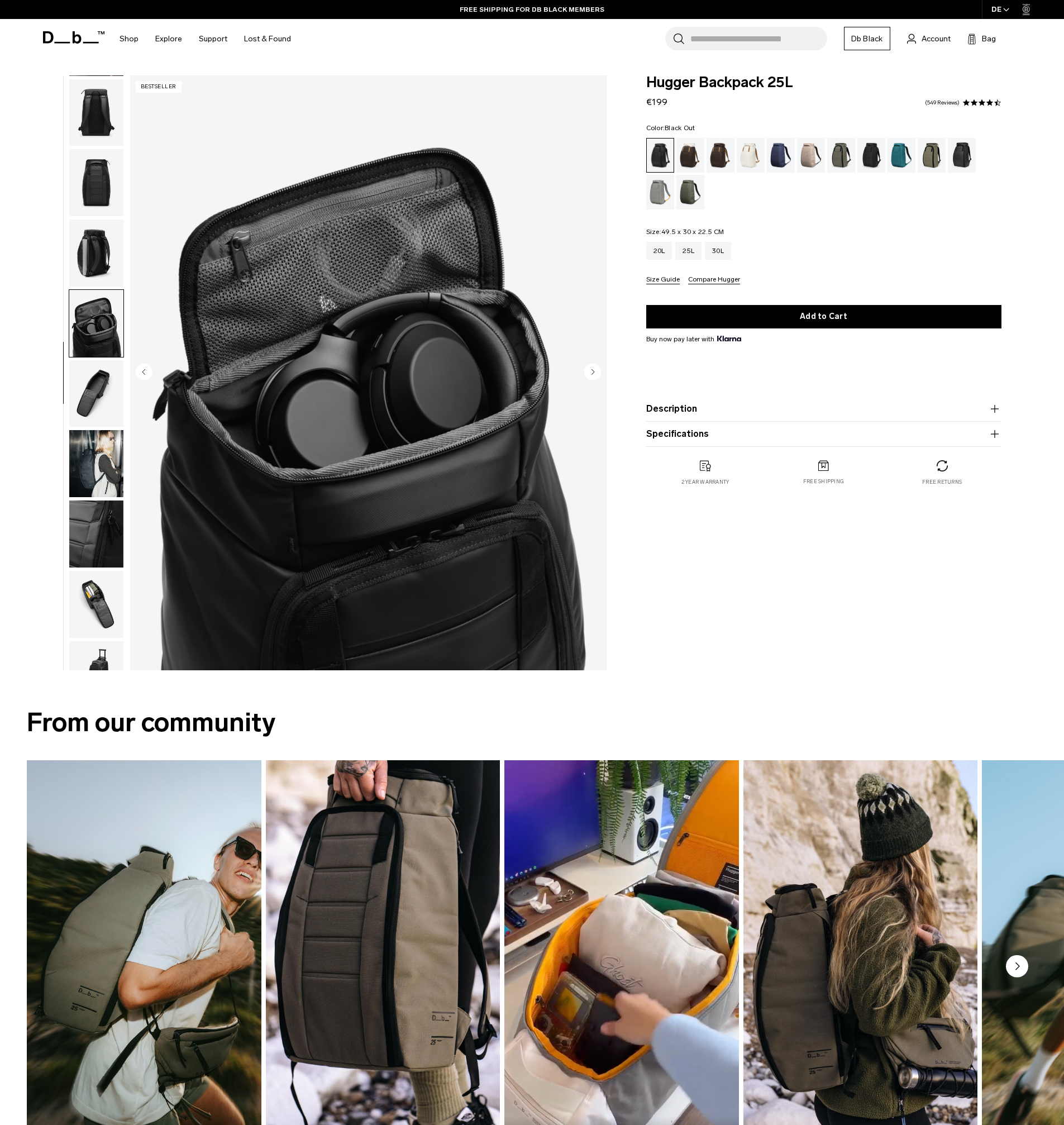
scroll to position [176, 0]
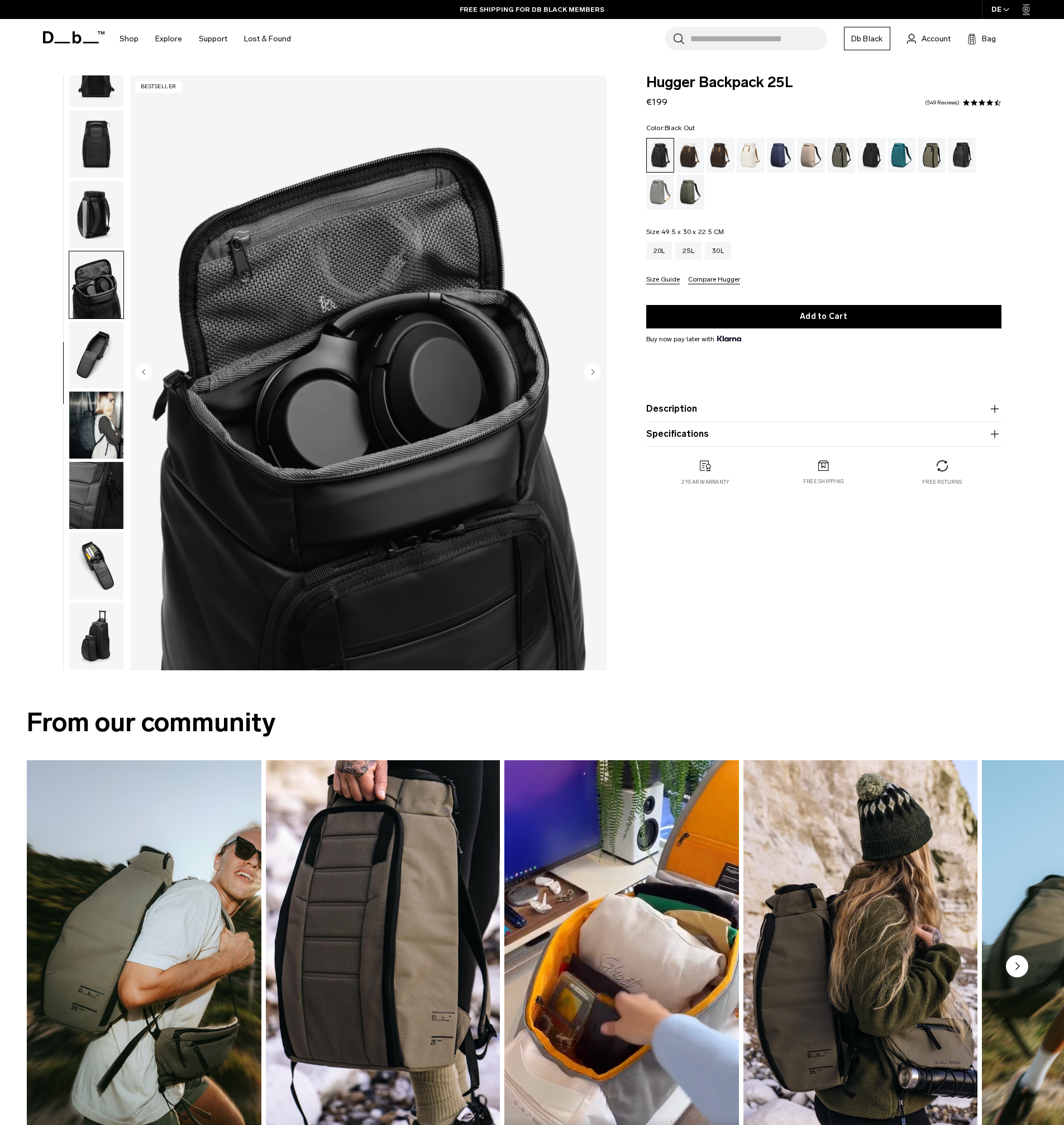
click at [101, 448] on img "button" at bounding box center [96, 425] width 54 height 67
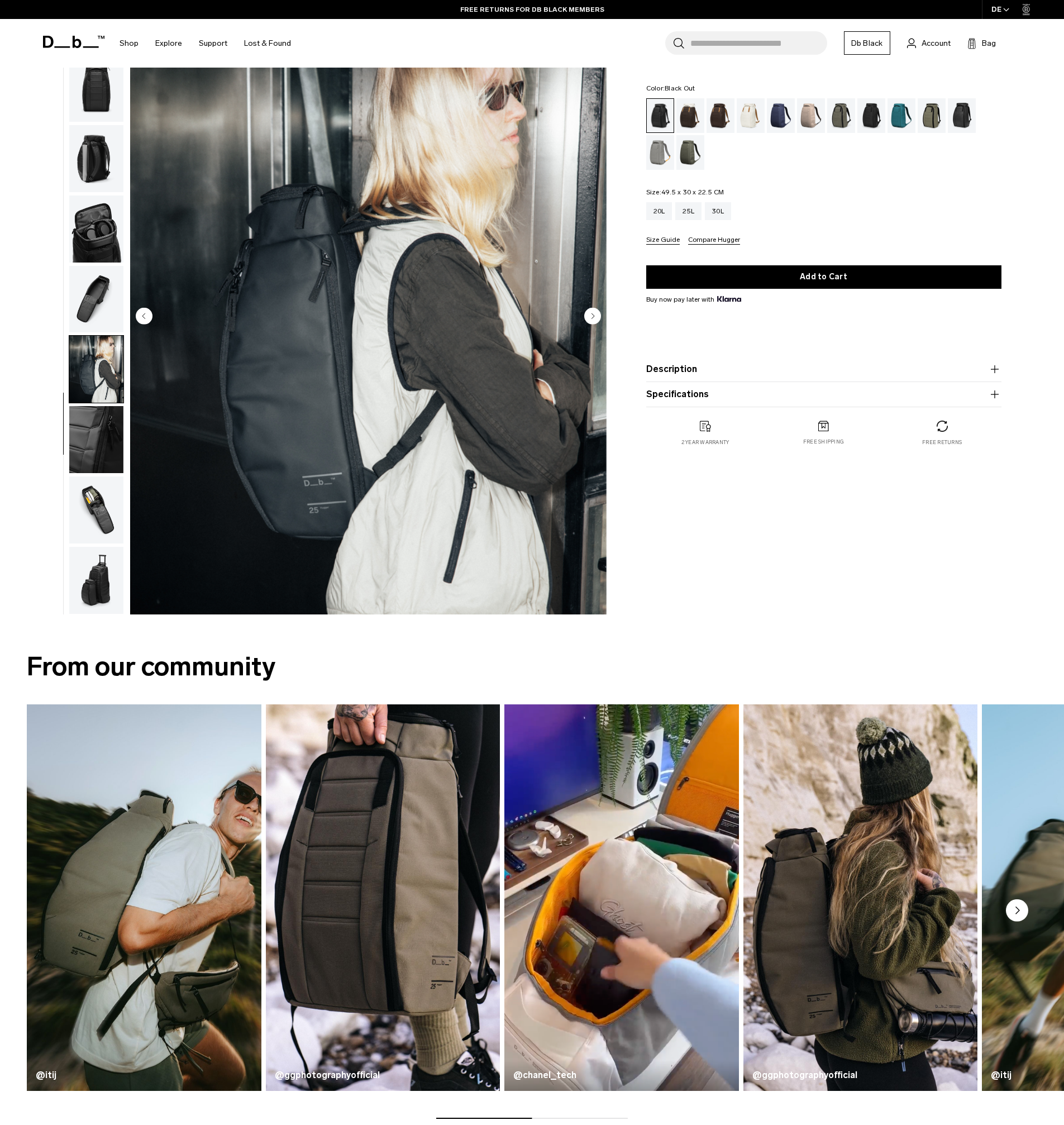
scroll to position [0, 0]
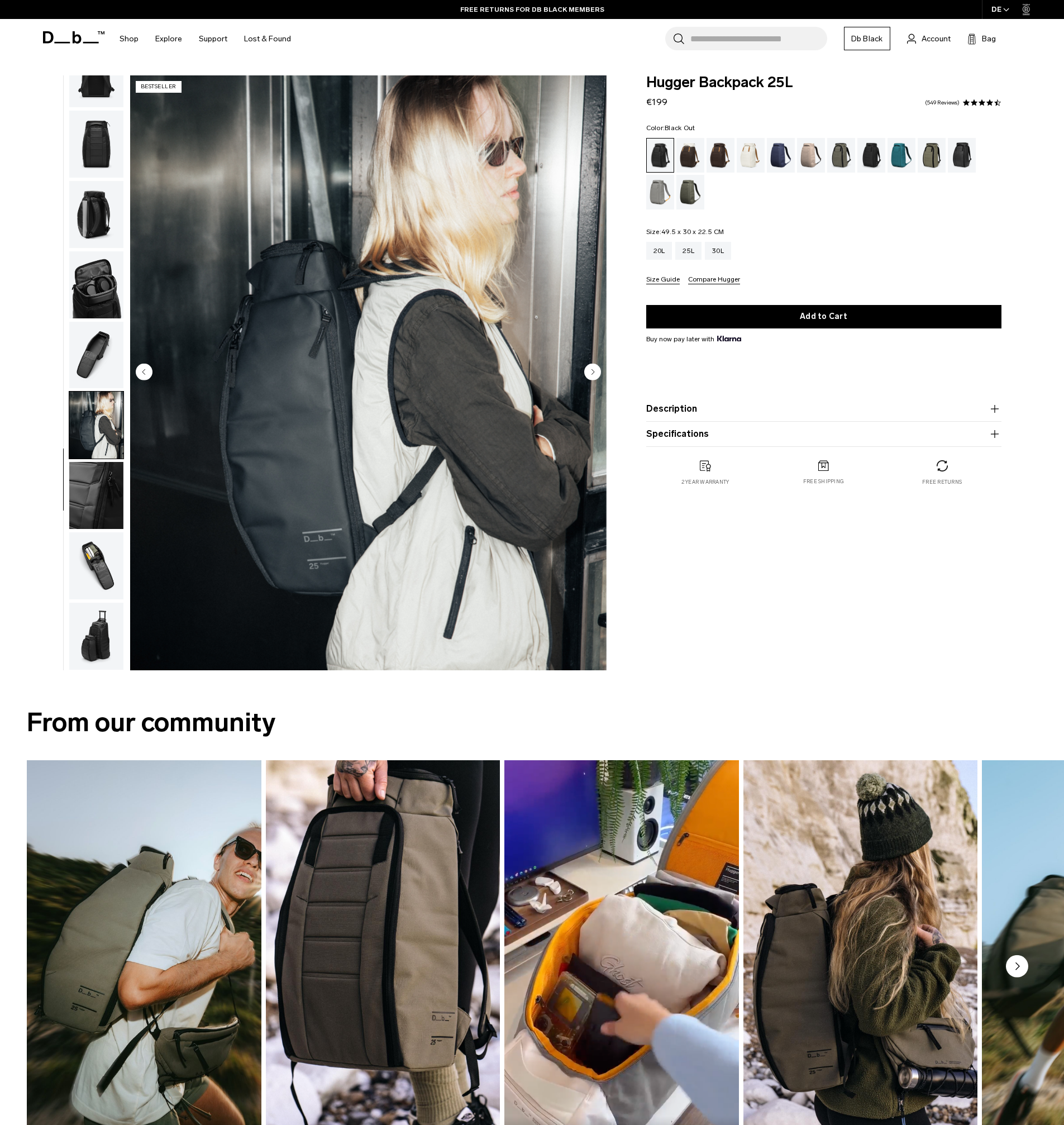
click at [98, 576] on img "button" at bounding box center [96, 566] width 54 height 67
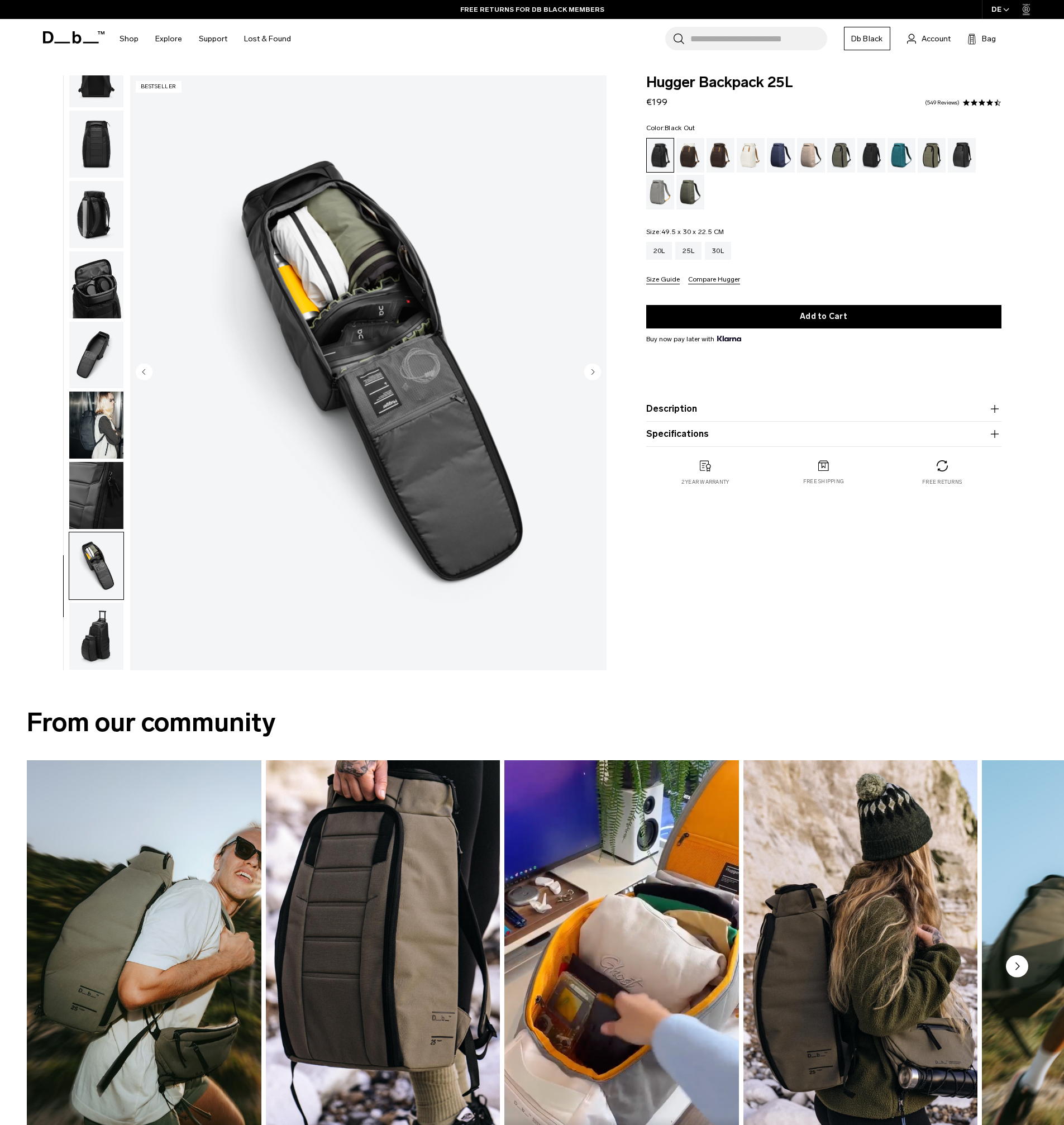
click at [84, 618] on img "button" at bounding box center [96, 636] width 54 height 67
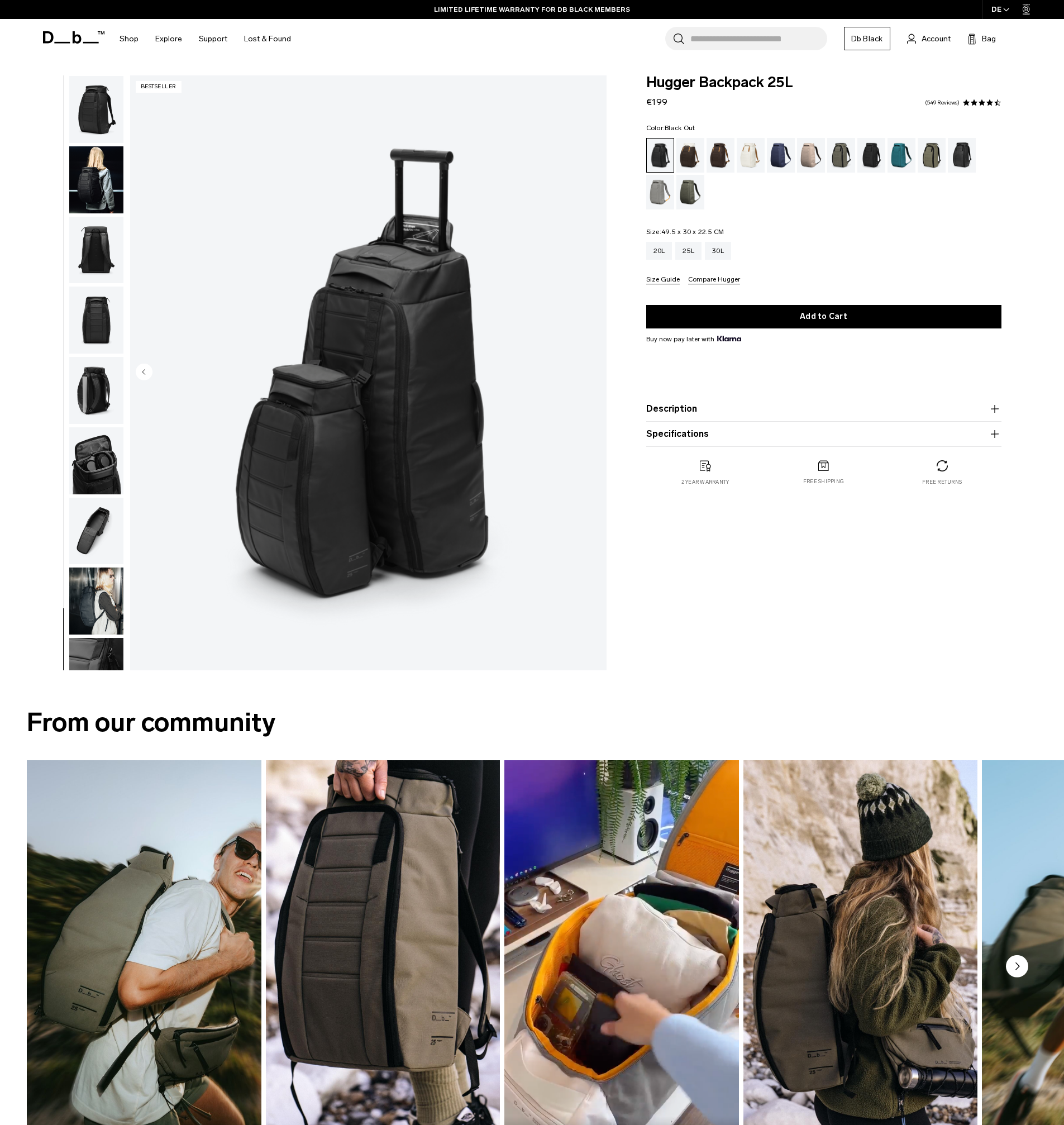
click at [95, 385] on img "button" at bounding box center [96, 390] width 54 height 67
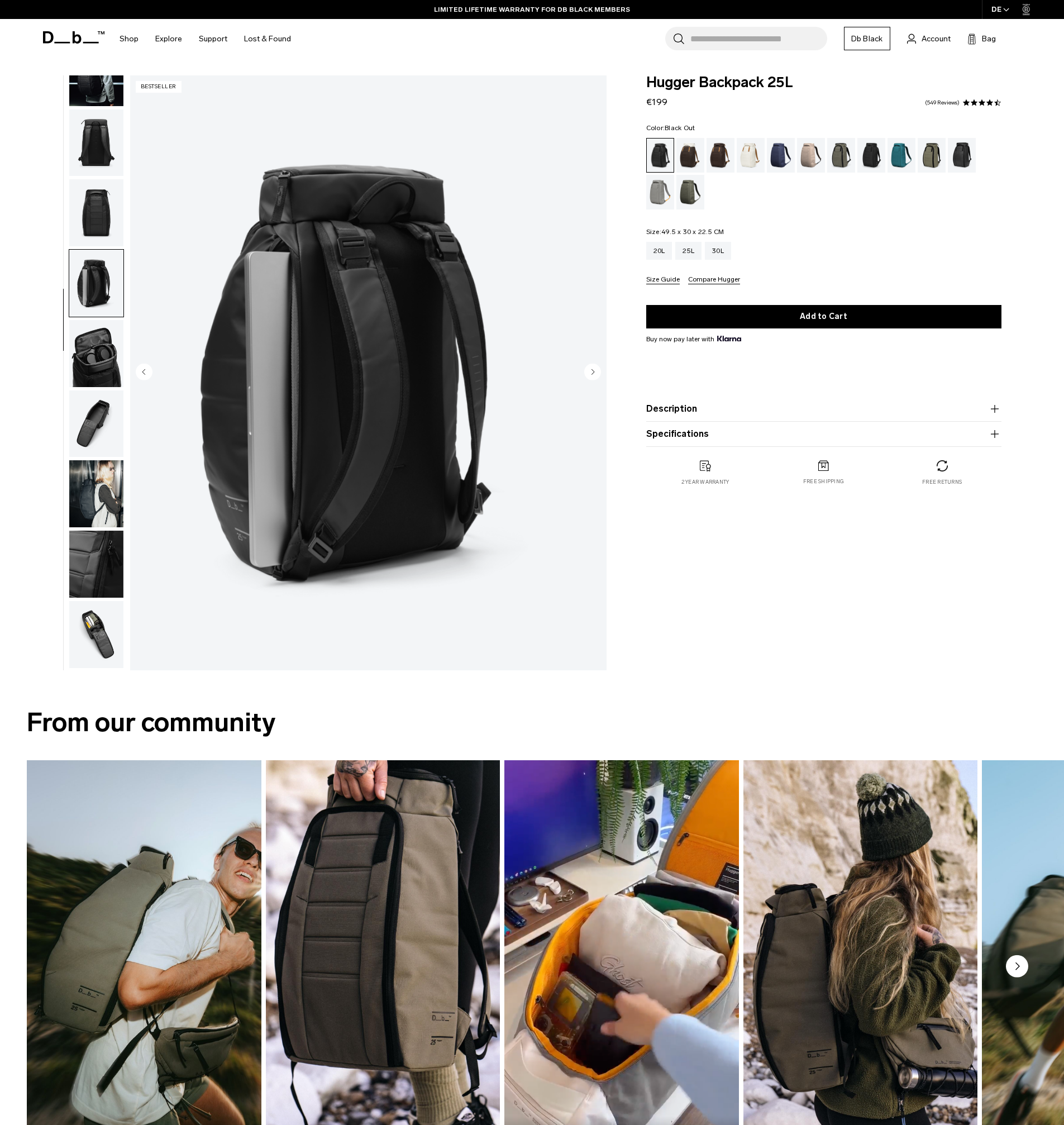
scroll to position [176, 0]
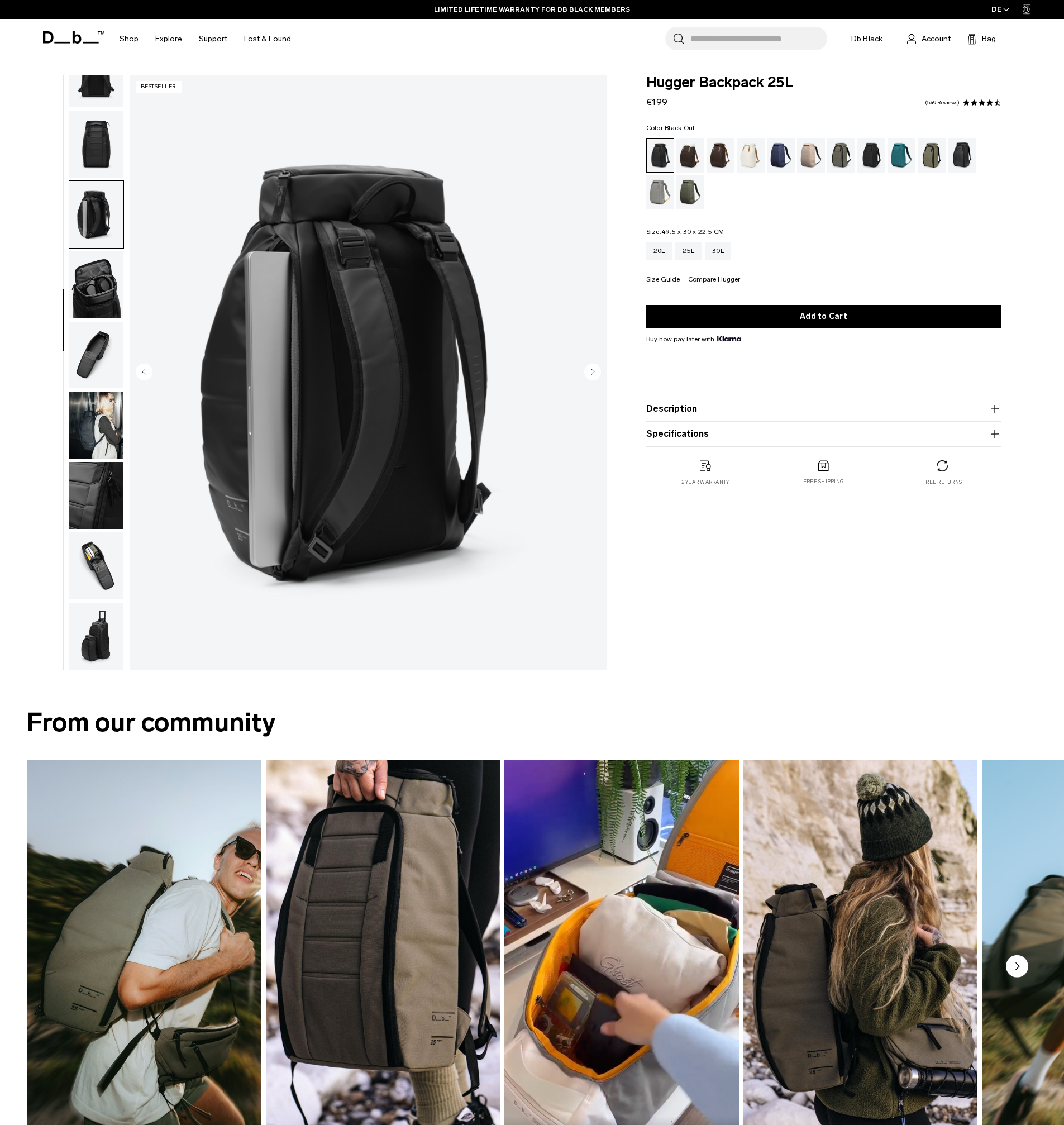
click at [100, 282] on img "button" at bounding box center [96, 285] width 54 height 67
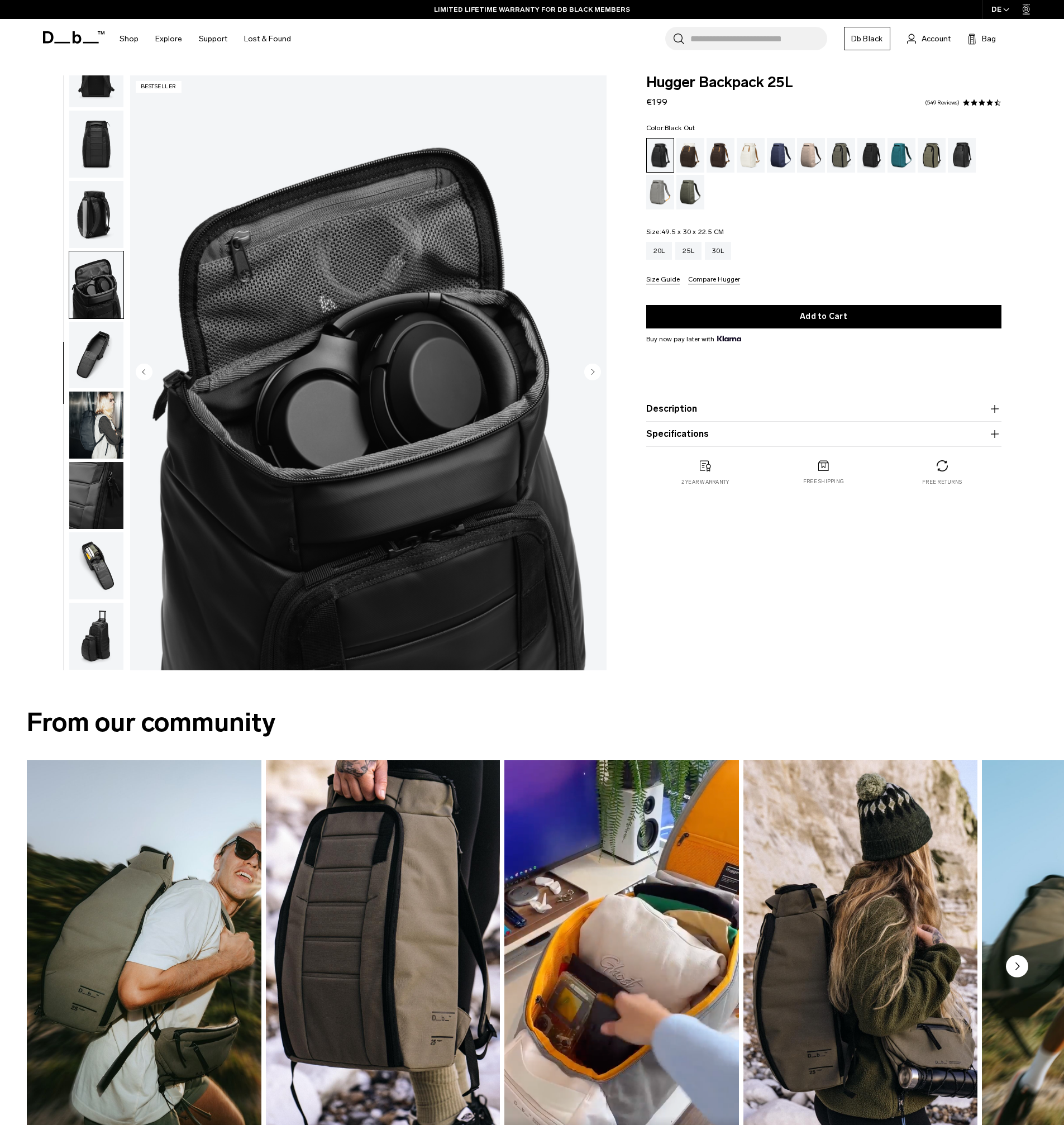
click at [99, 230] on img "button" at bounding box center [96, 214] width 54 height 67
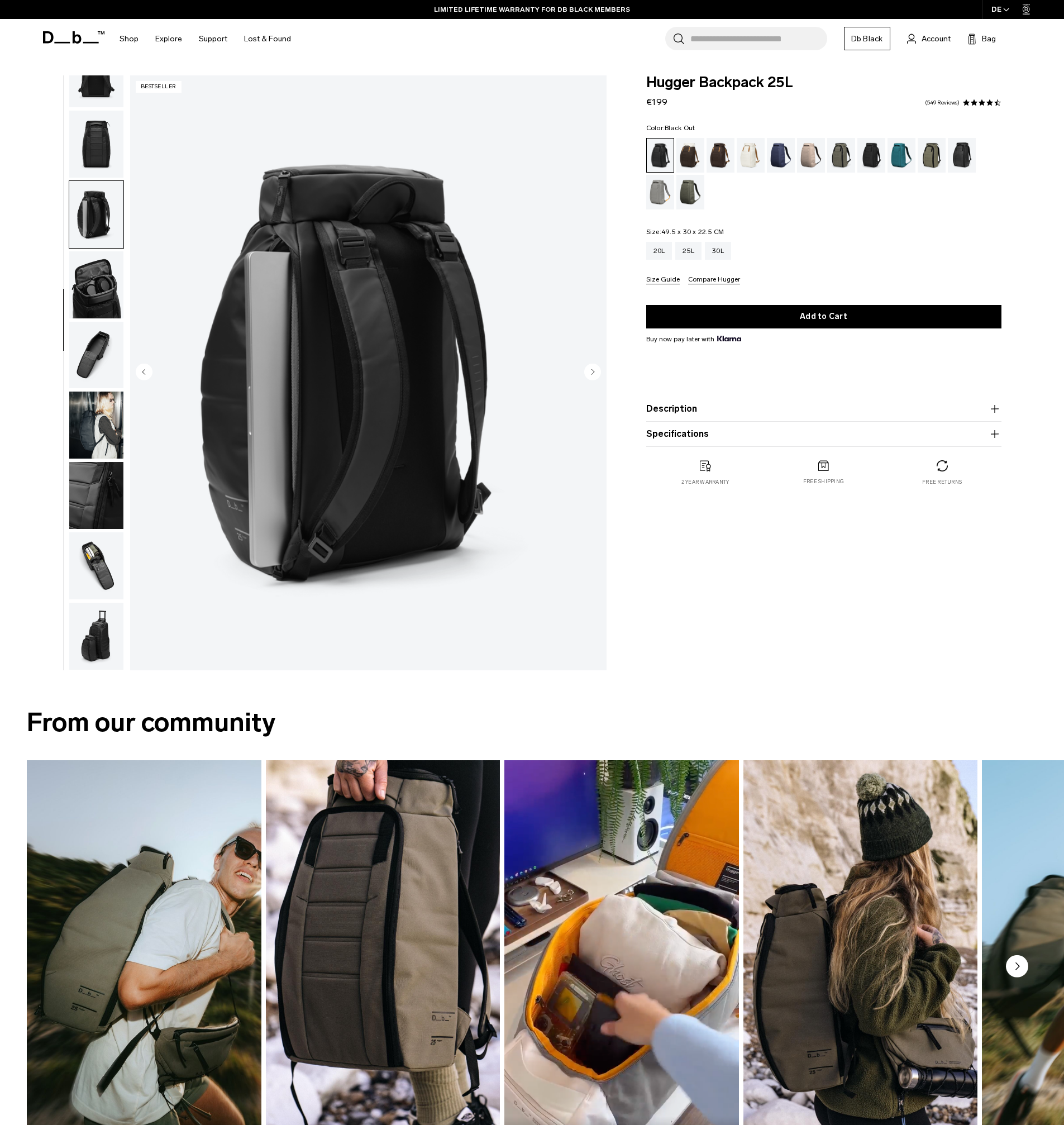
scroll to position [0, 0]
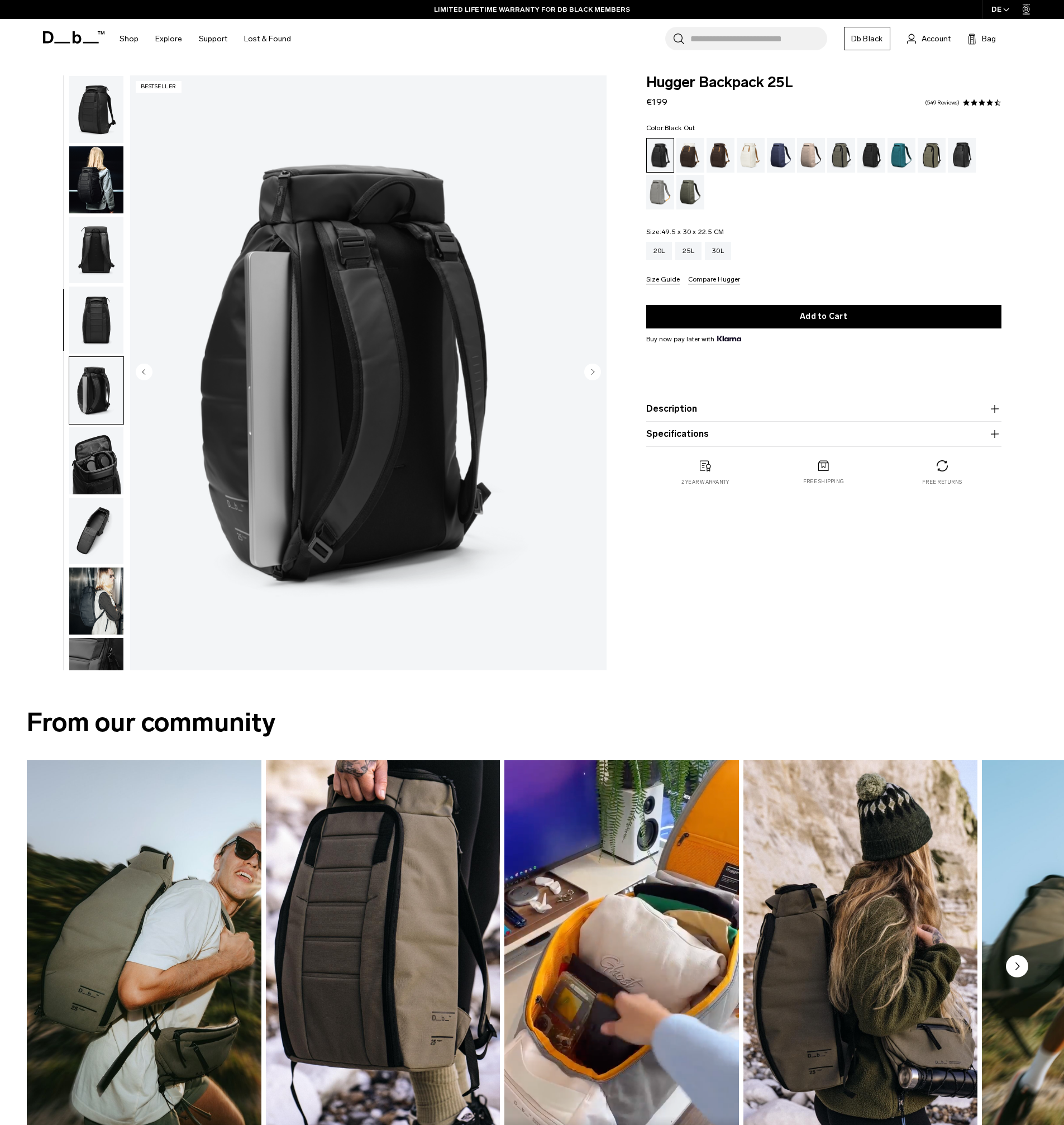
click at [91, 150] on img "button" at bounding box center [96, 180] width 54 height 67
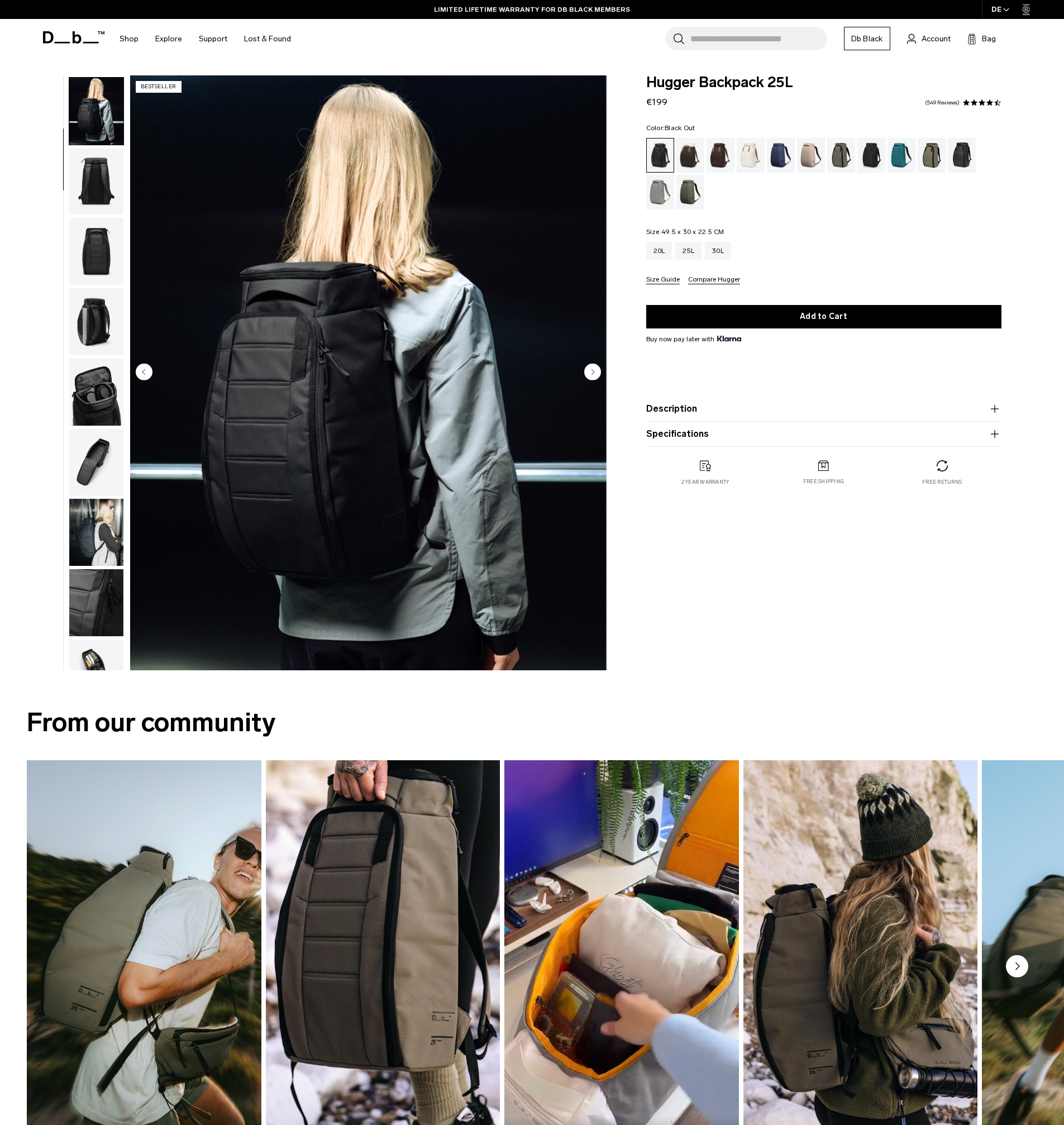
scroll to position [70, 0]
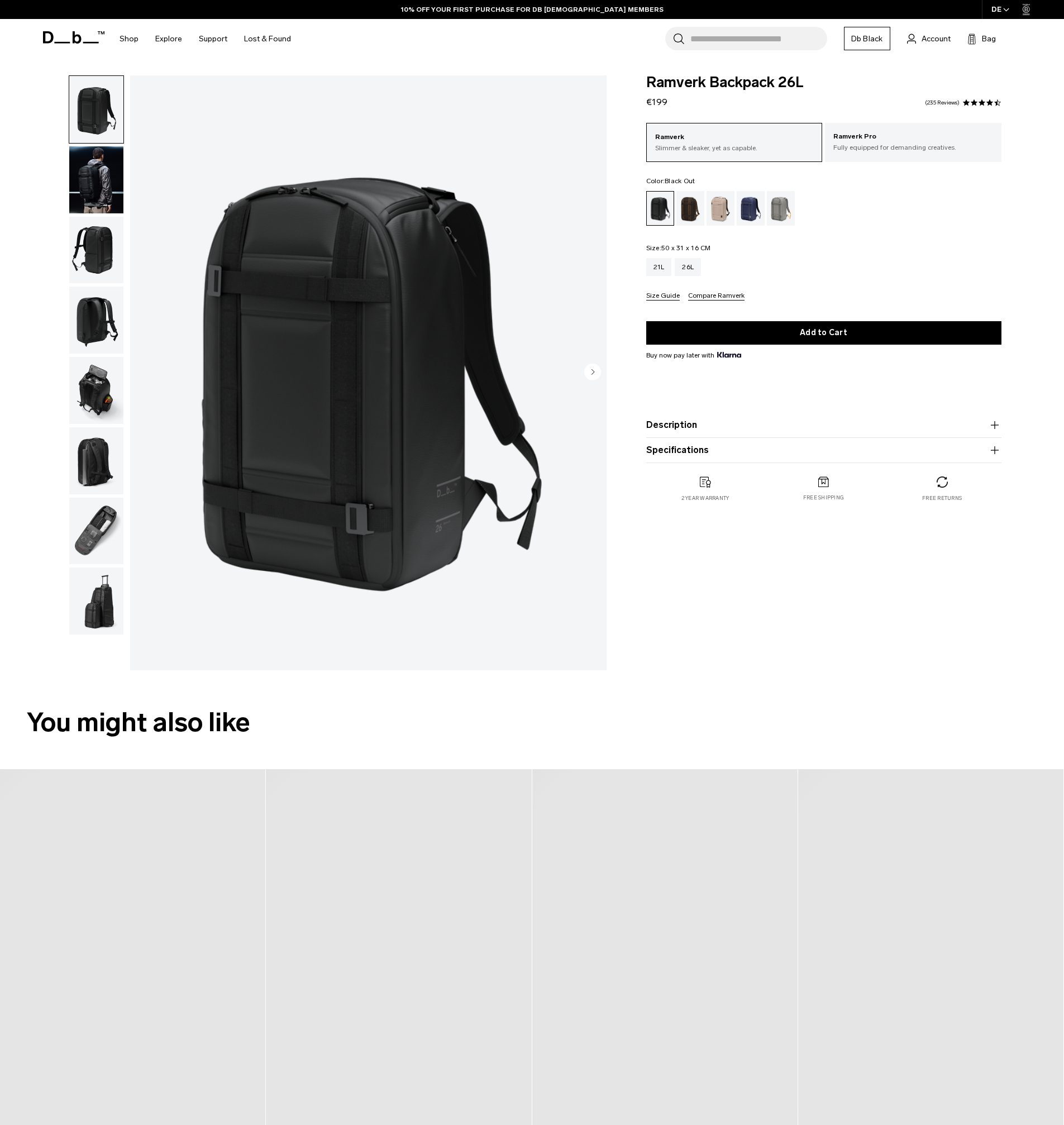
click at [879, 138] on p "Ramverk Pro" at bounding box center [913, 137] width 160 height 11
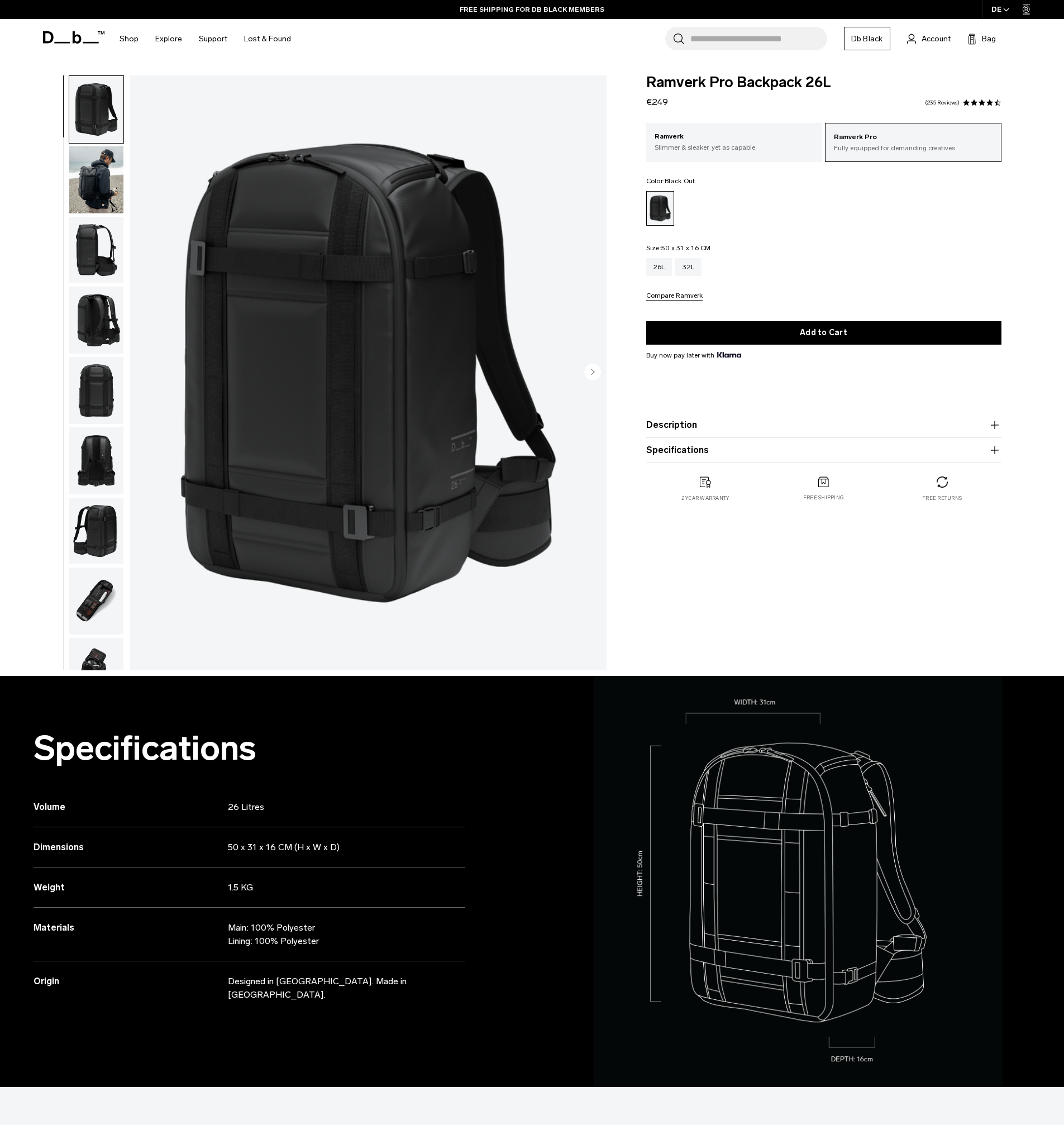
click at [99, 251] on img "button" at bounding box center [96, 251] width 54 height 67
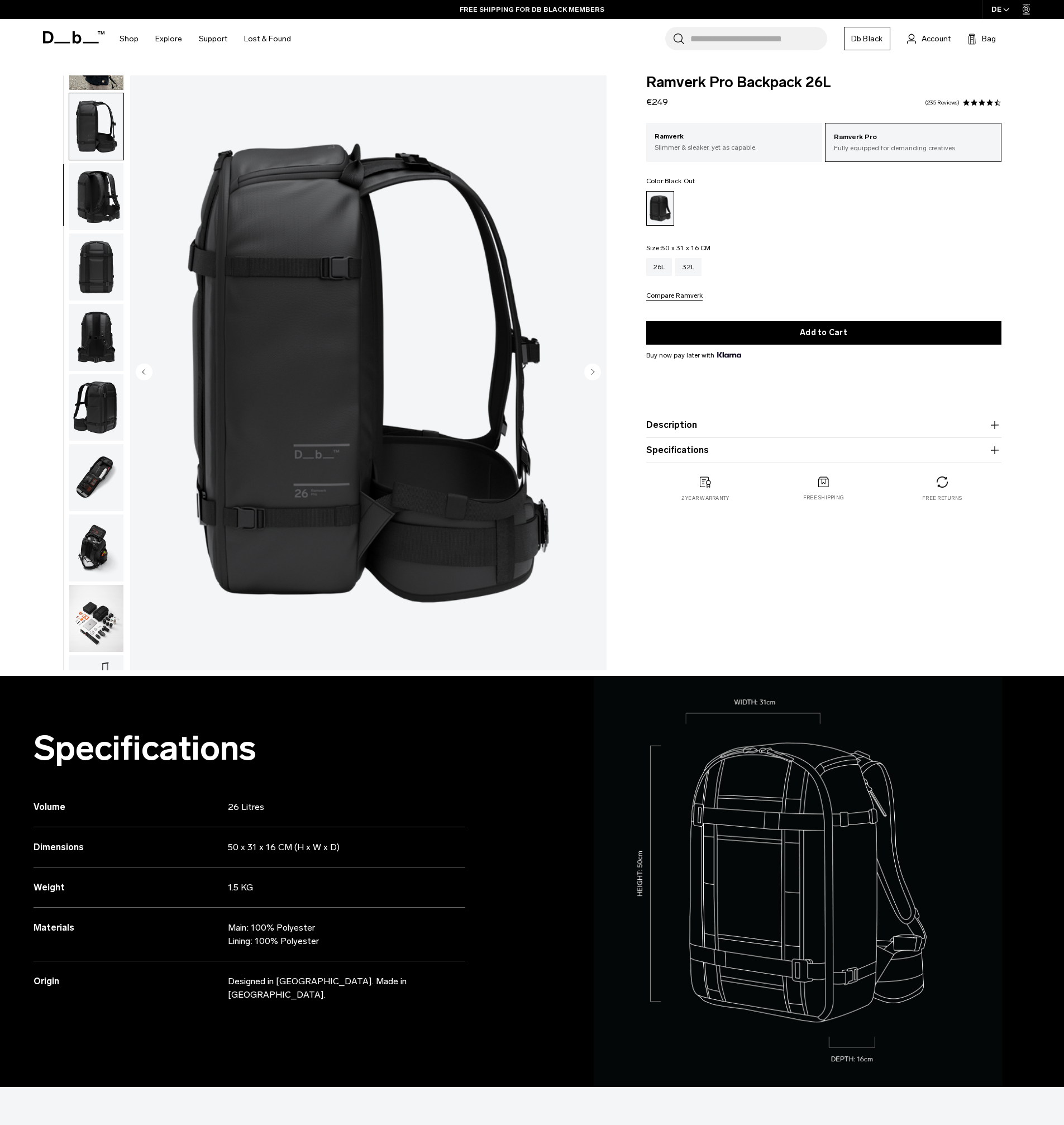
scroll to position [141, 0]
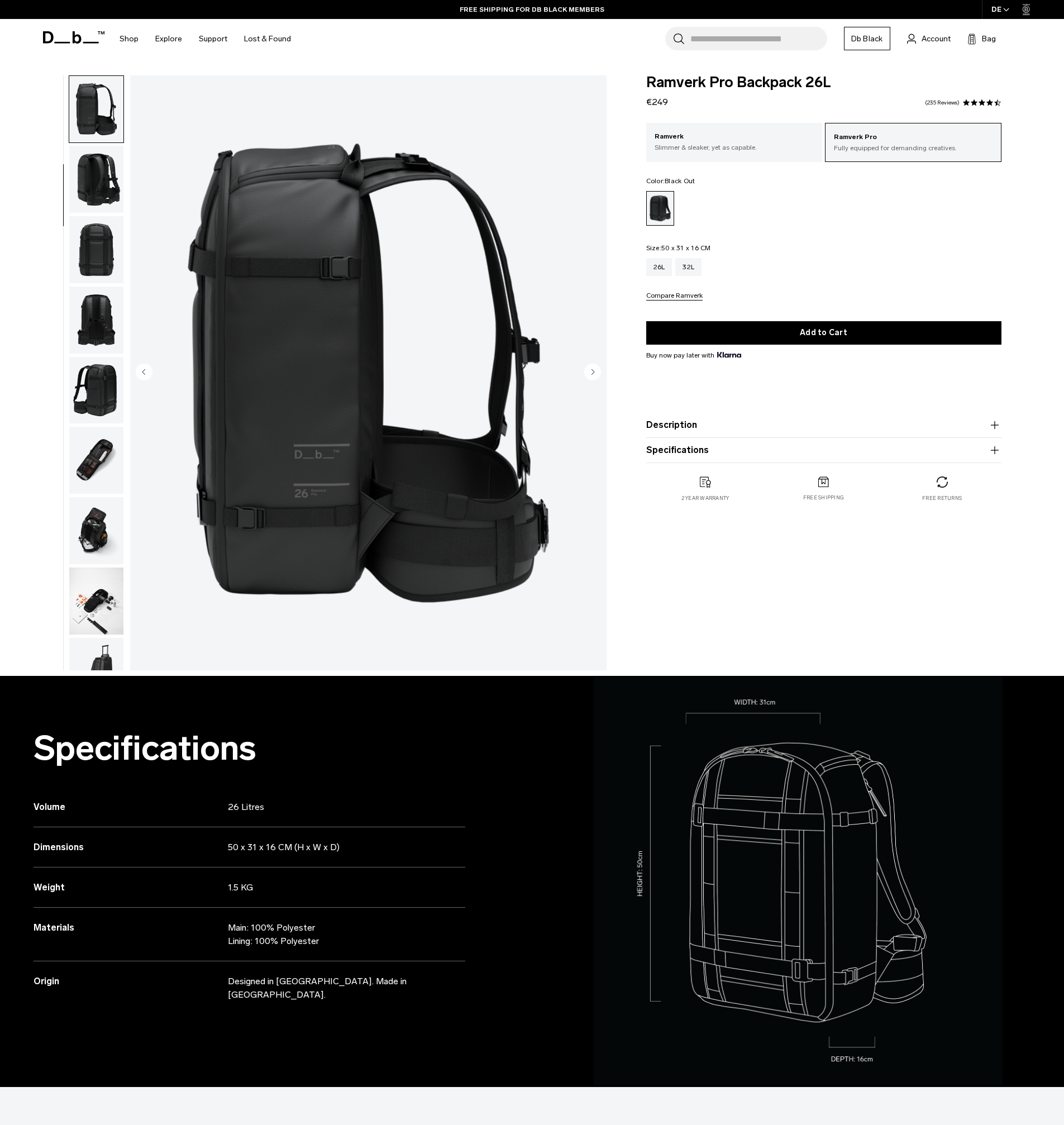
click at [105, 301] on img "button" at bounding box center [96, 320] width 54 height 67
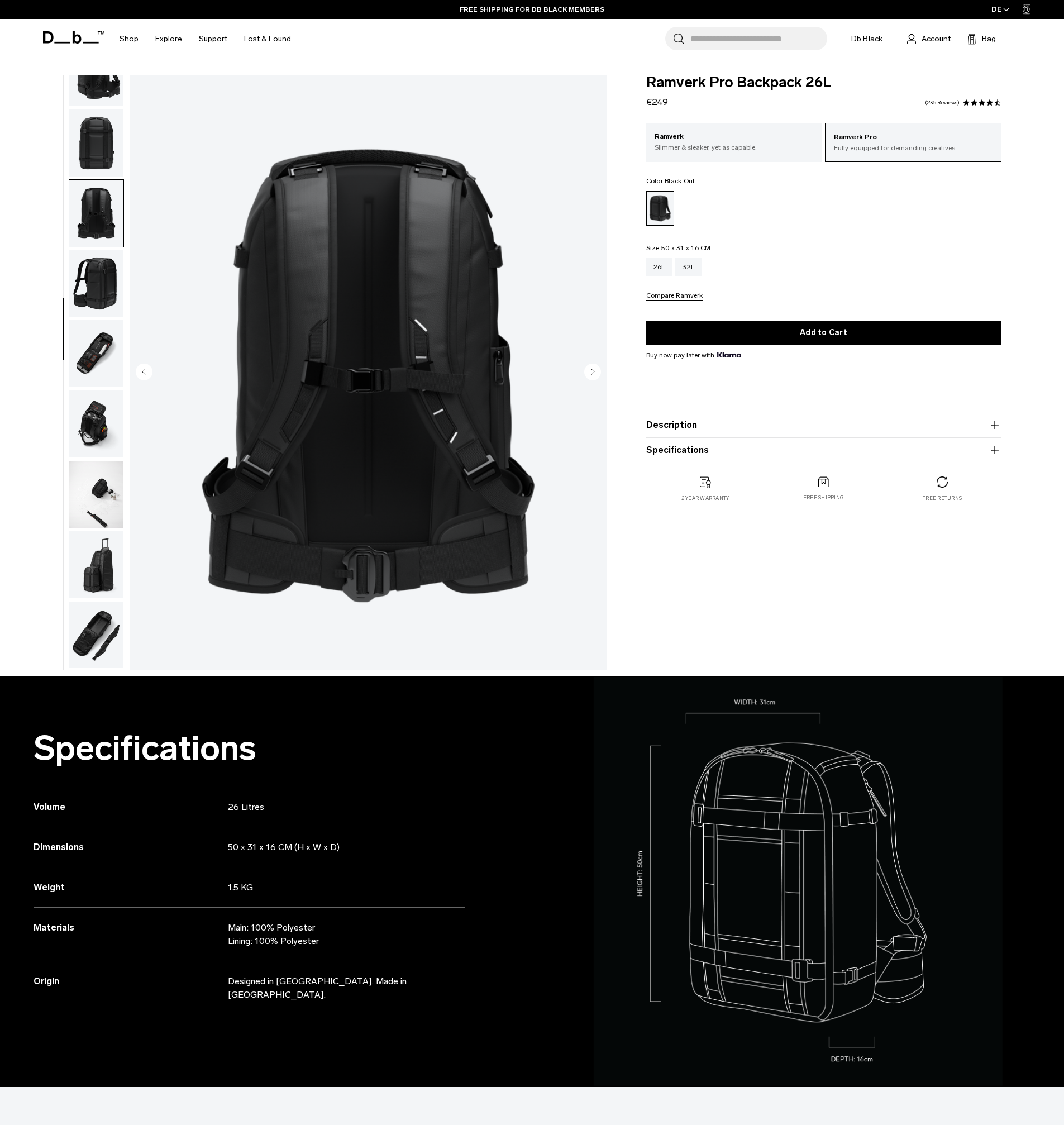
scroll to position [316, 0]
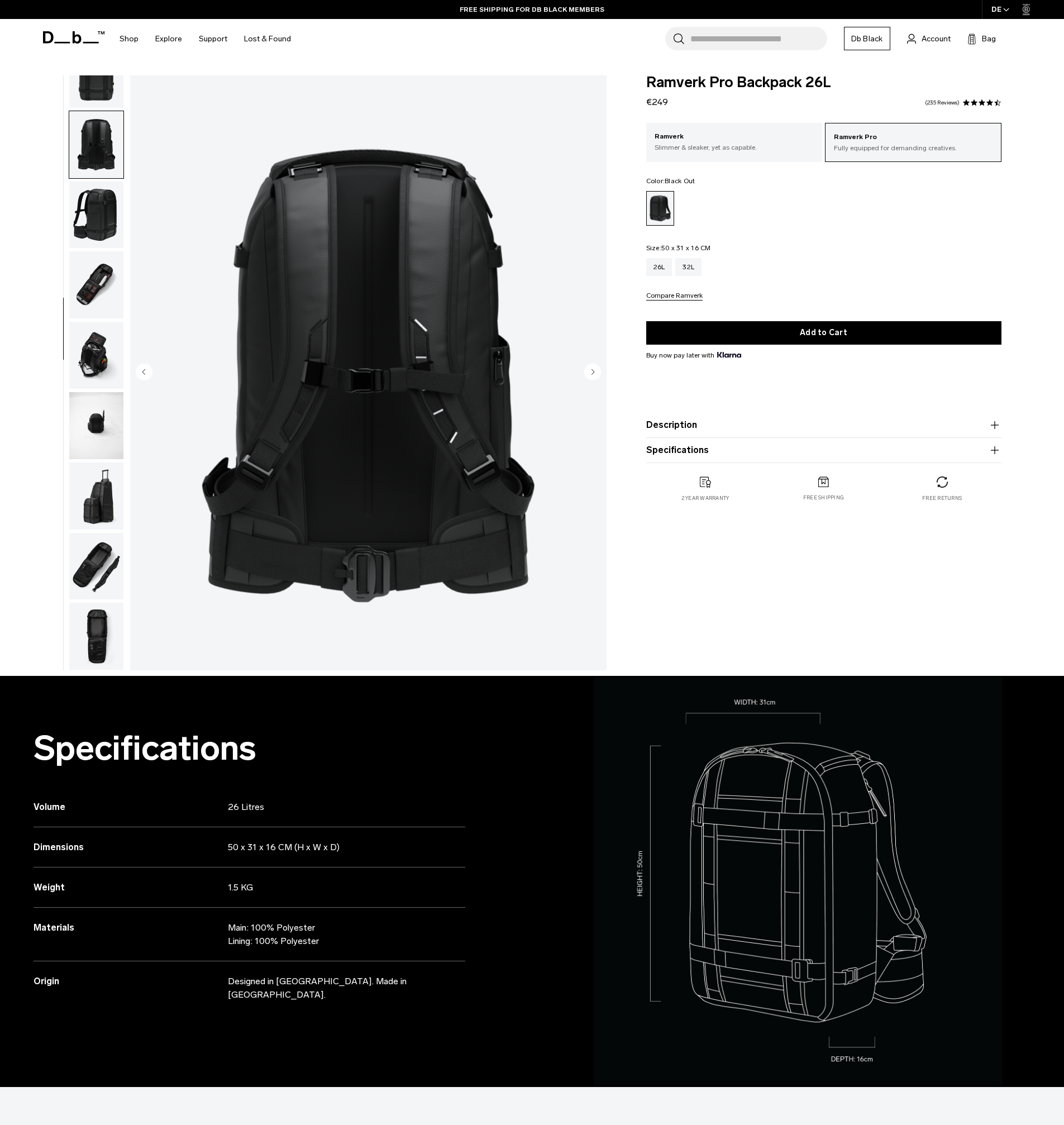
click at [88, 220] on img "button" at bounding box center [96, 215] width 54 height 67
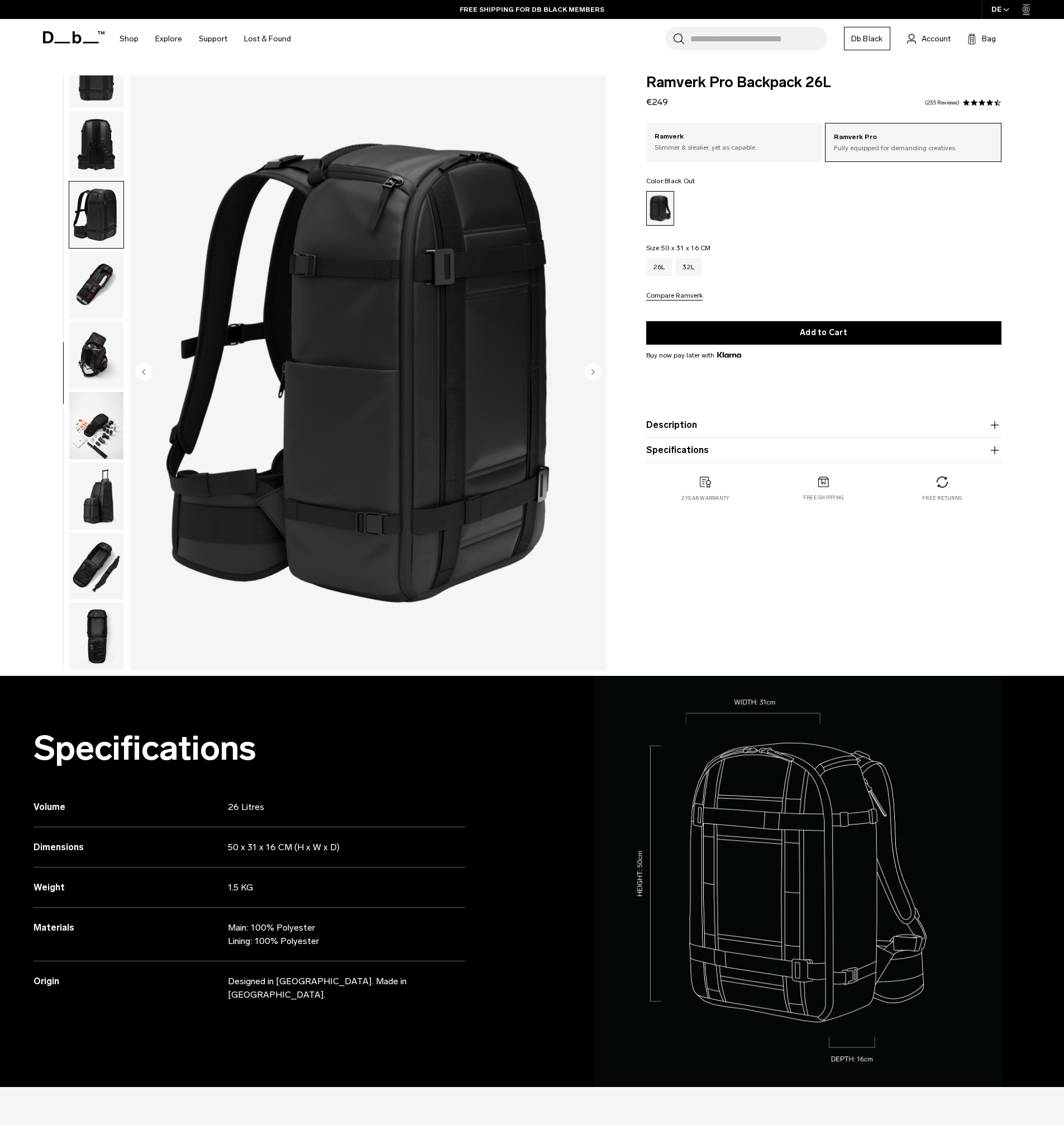
click at [96, 157] on img "button" at bounding box center [96, 145] width 54 height 67
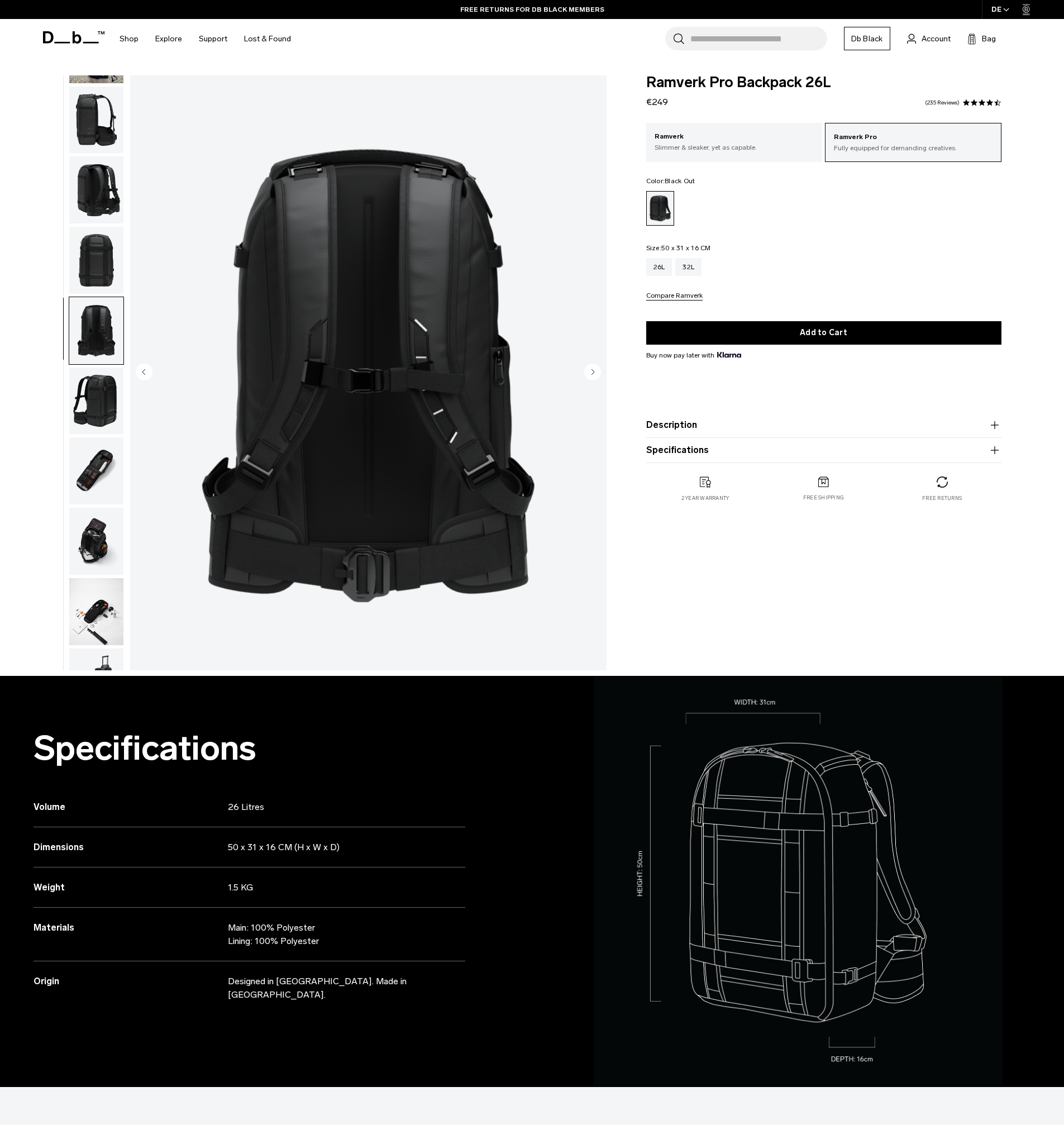
click at [93, 183] on img "button" at bounding box center [96, 190] width 54 height 67
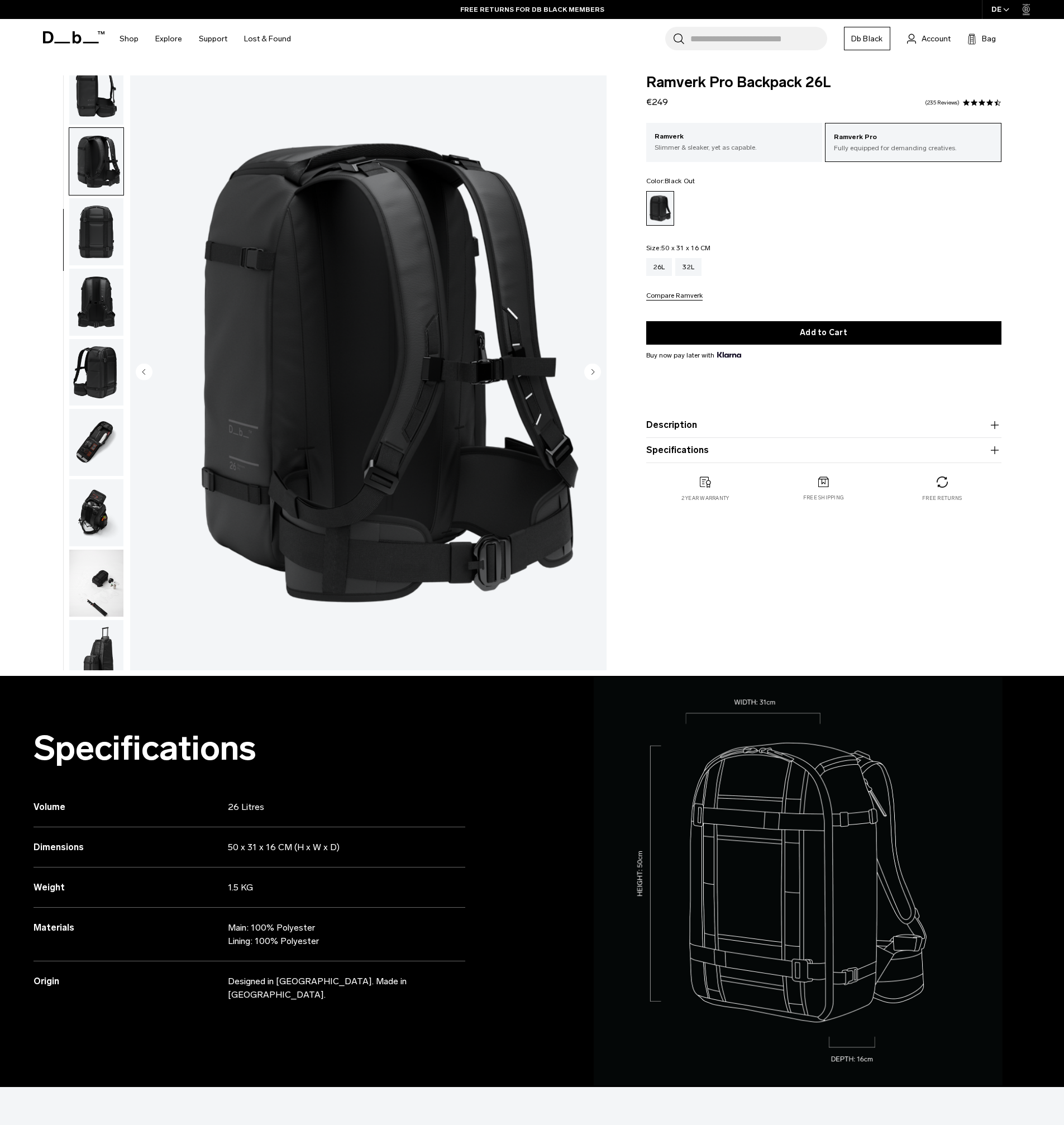
click at [97, 99] on img "button" at bounding box center [96, 92] width 54 height 67
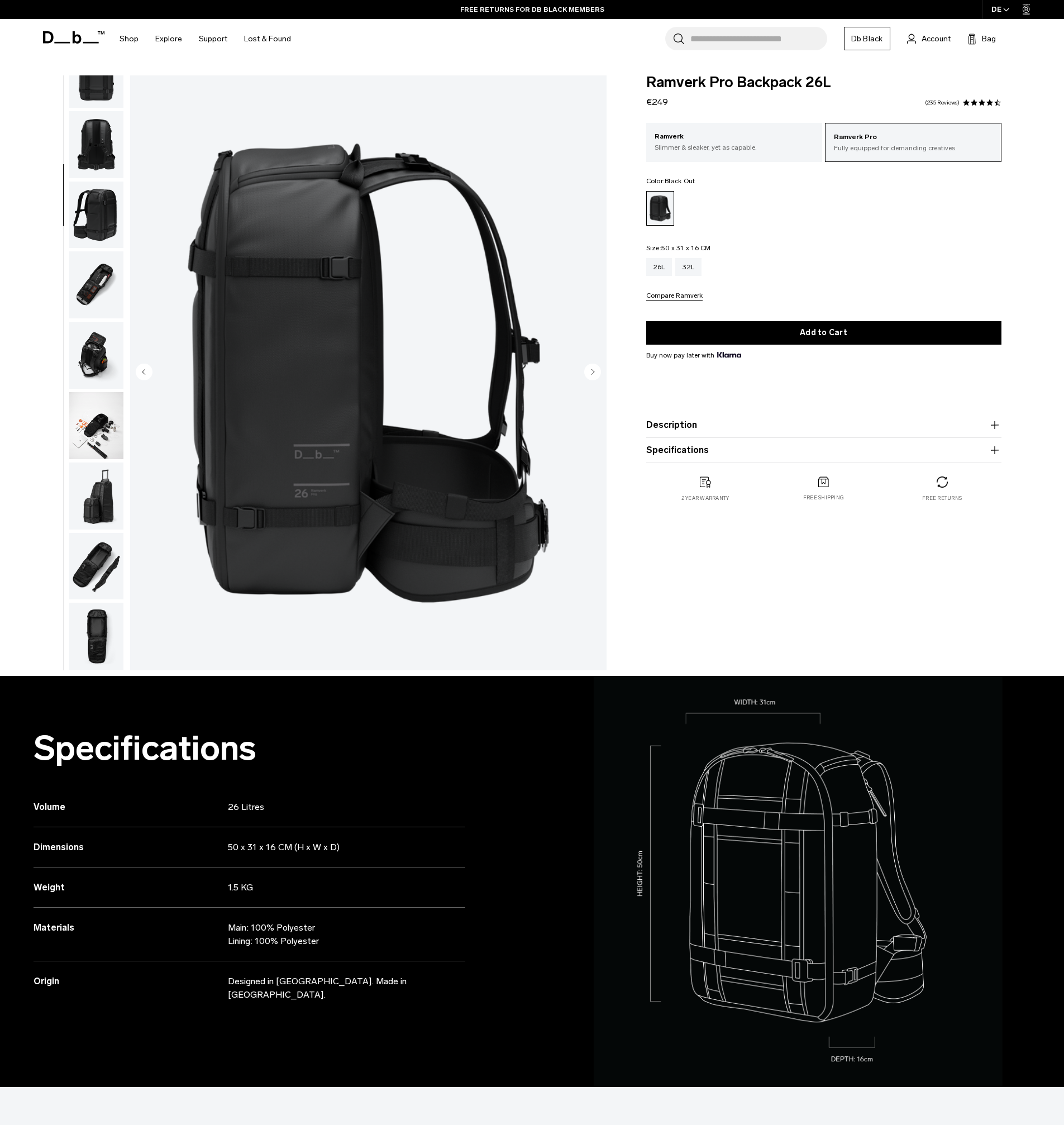
click at [89, 301] on img "button" at bounding box center [96, 285] width 54 height 67
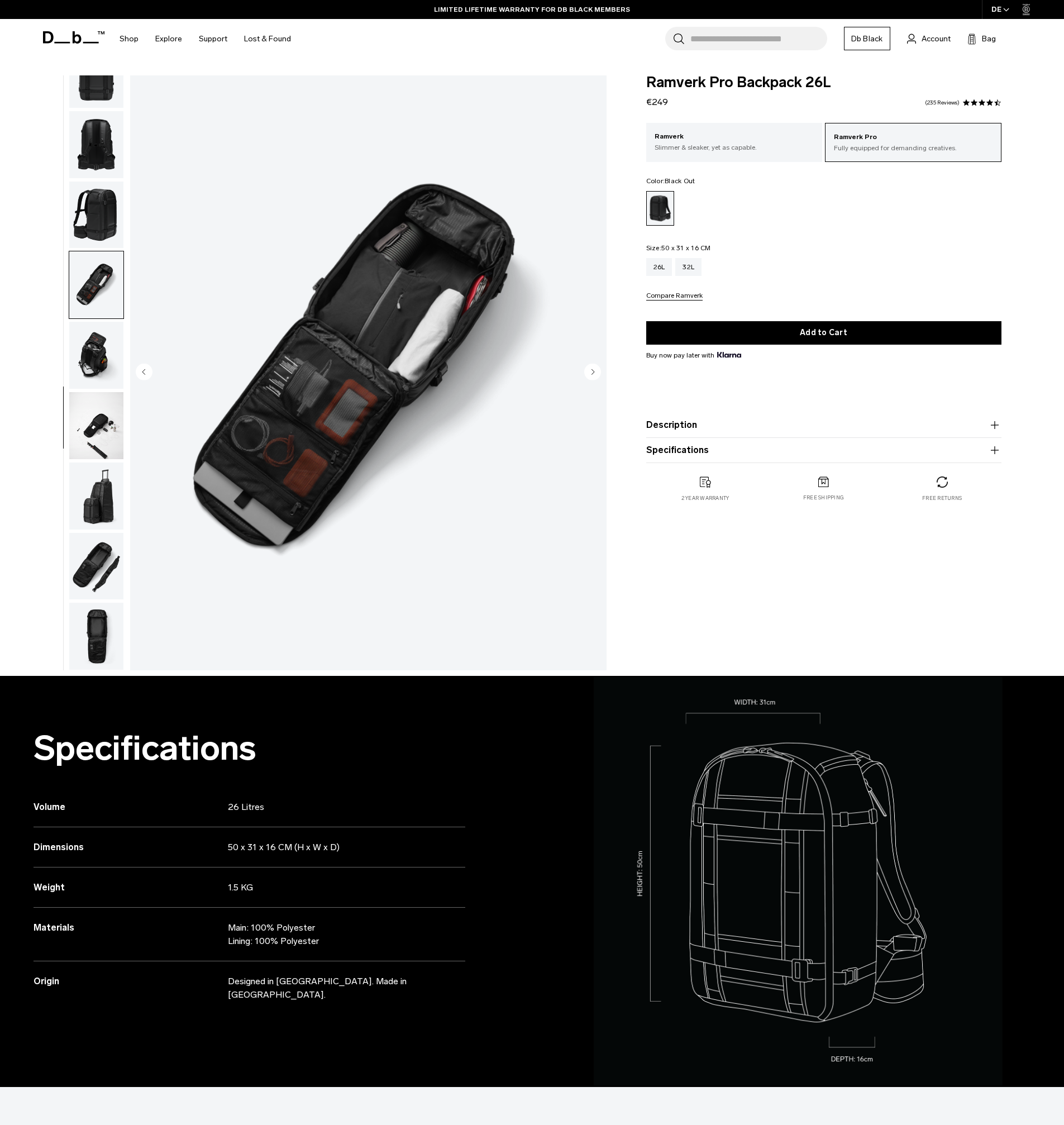
click at [82, 337] on img "button" at bounding box center [96, 355] width 54 height 67
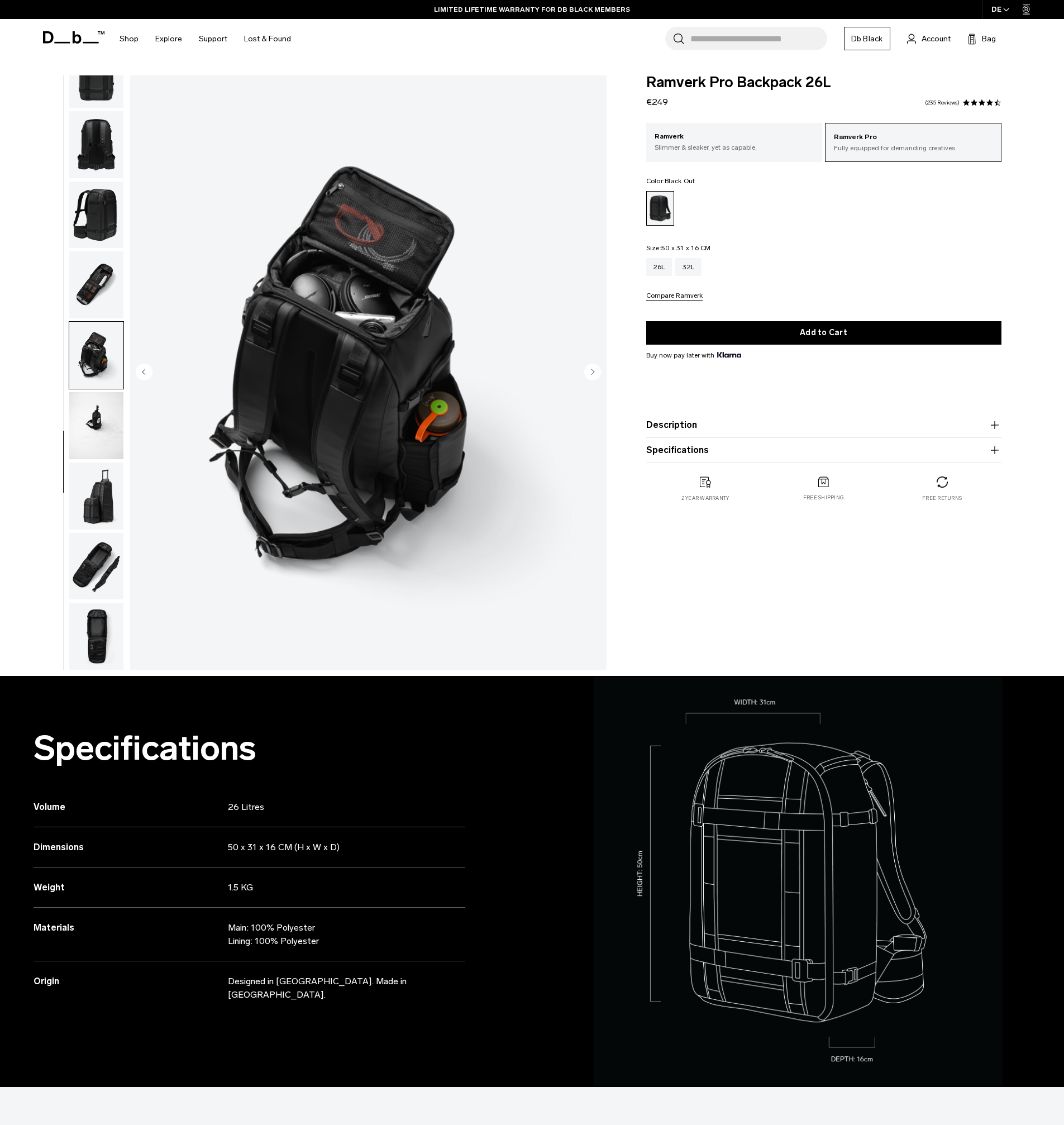
click at [86, 473] on img "button" at bounding box center [96, 496] width 54 height 67
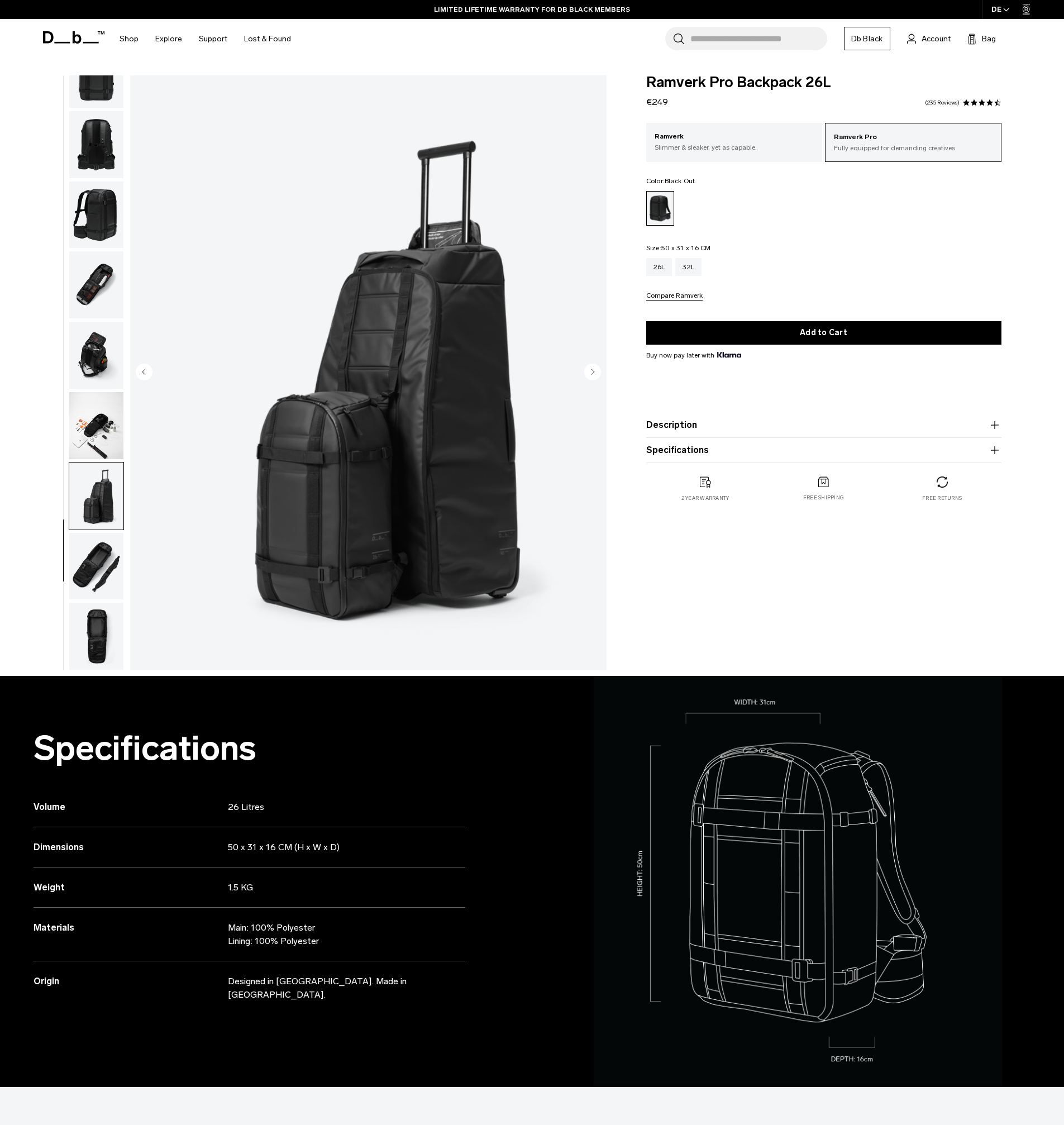
click at [95, 438] on img "button" at bounding box center [96, 426] width 54 height 67
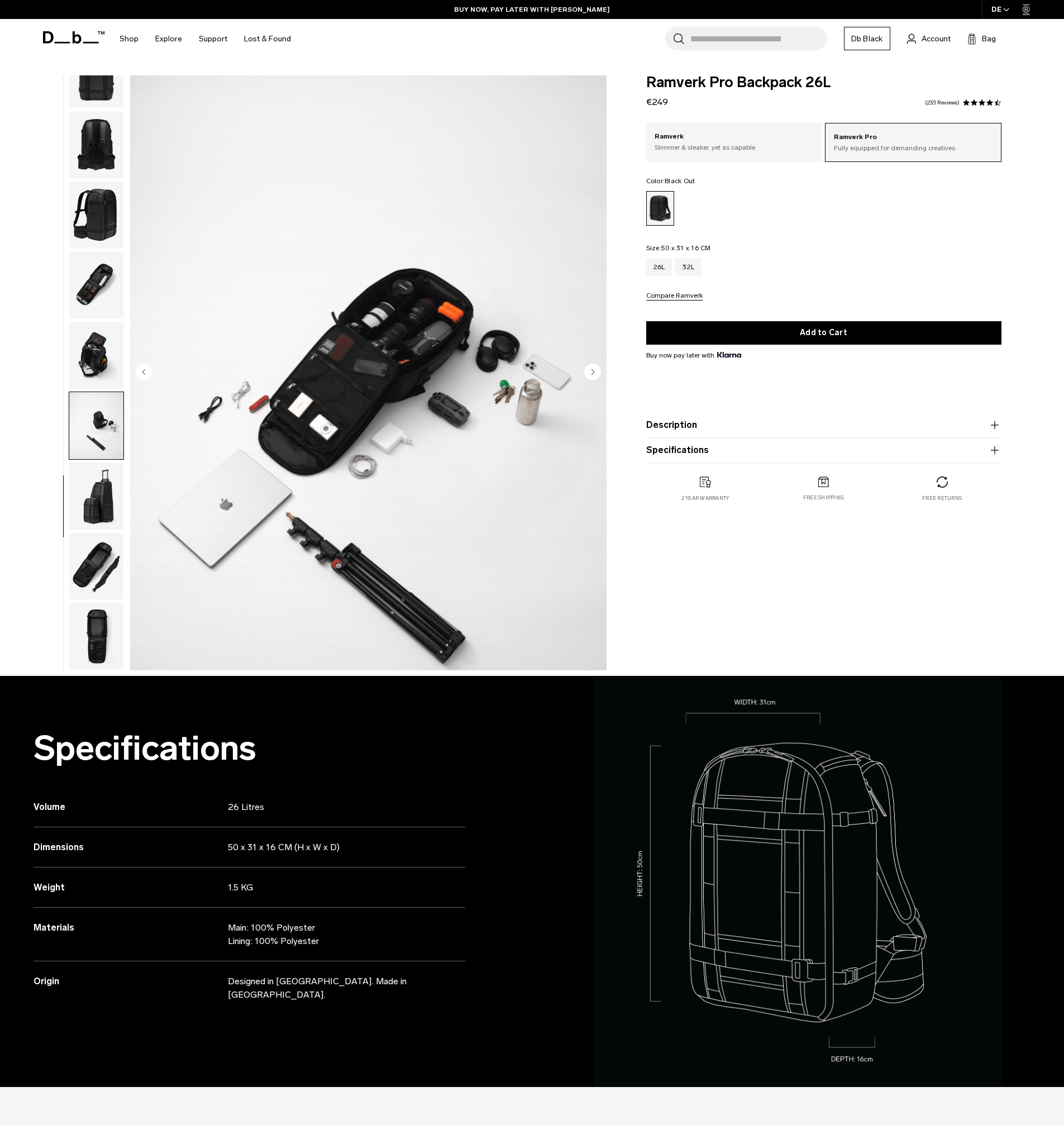
click at [95, 485] on img "button" at bounding box center [96, 496] width 54 height 67
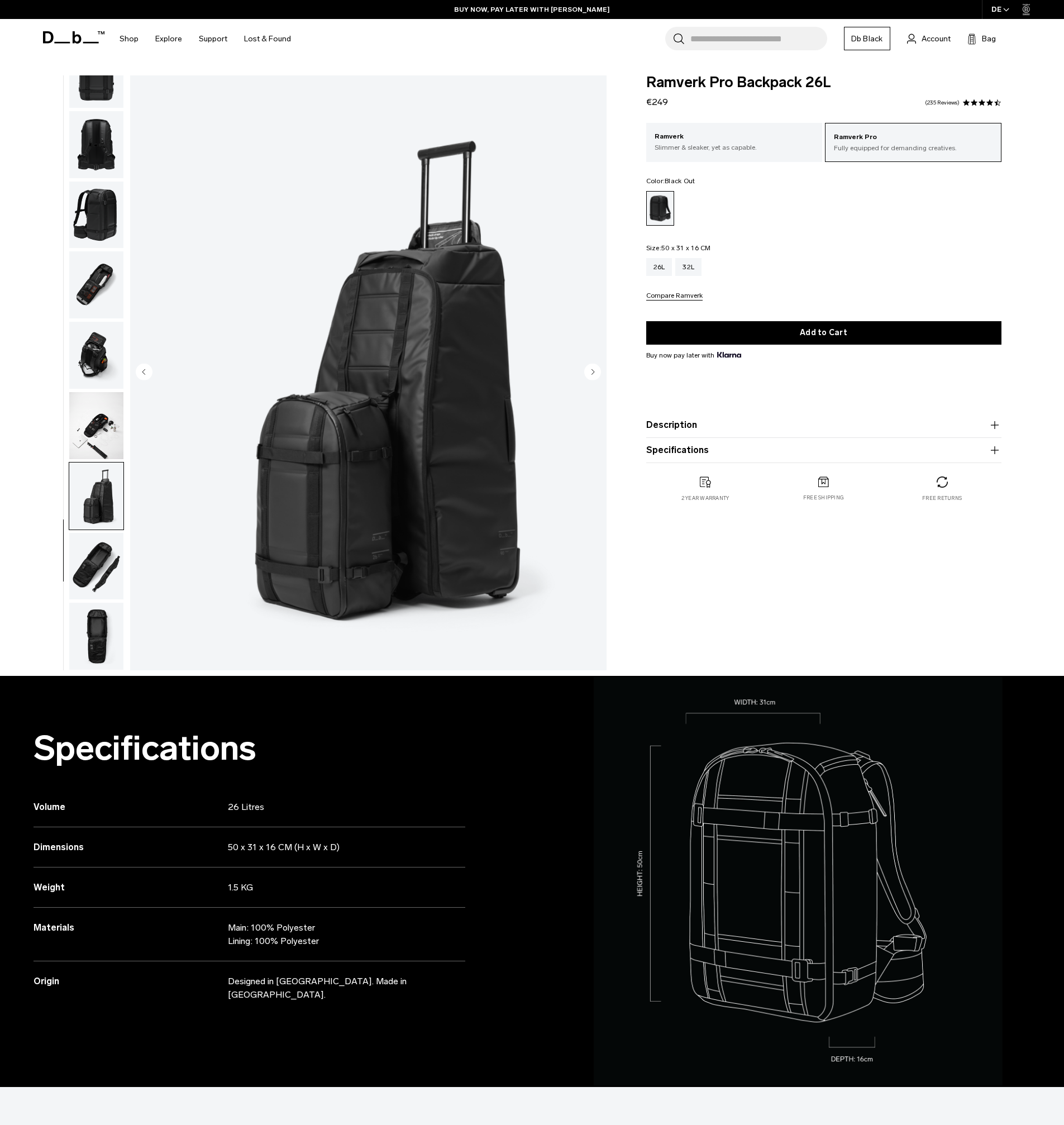
click at [95, 356] on img "button" at bounding box center [96, 355] width 54 height 67
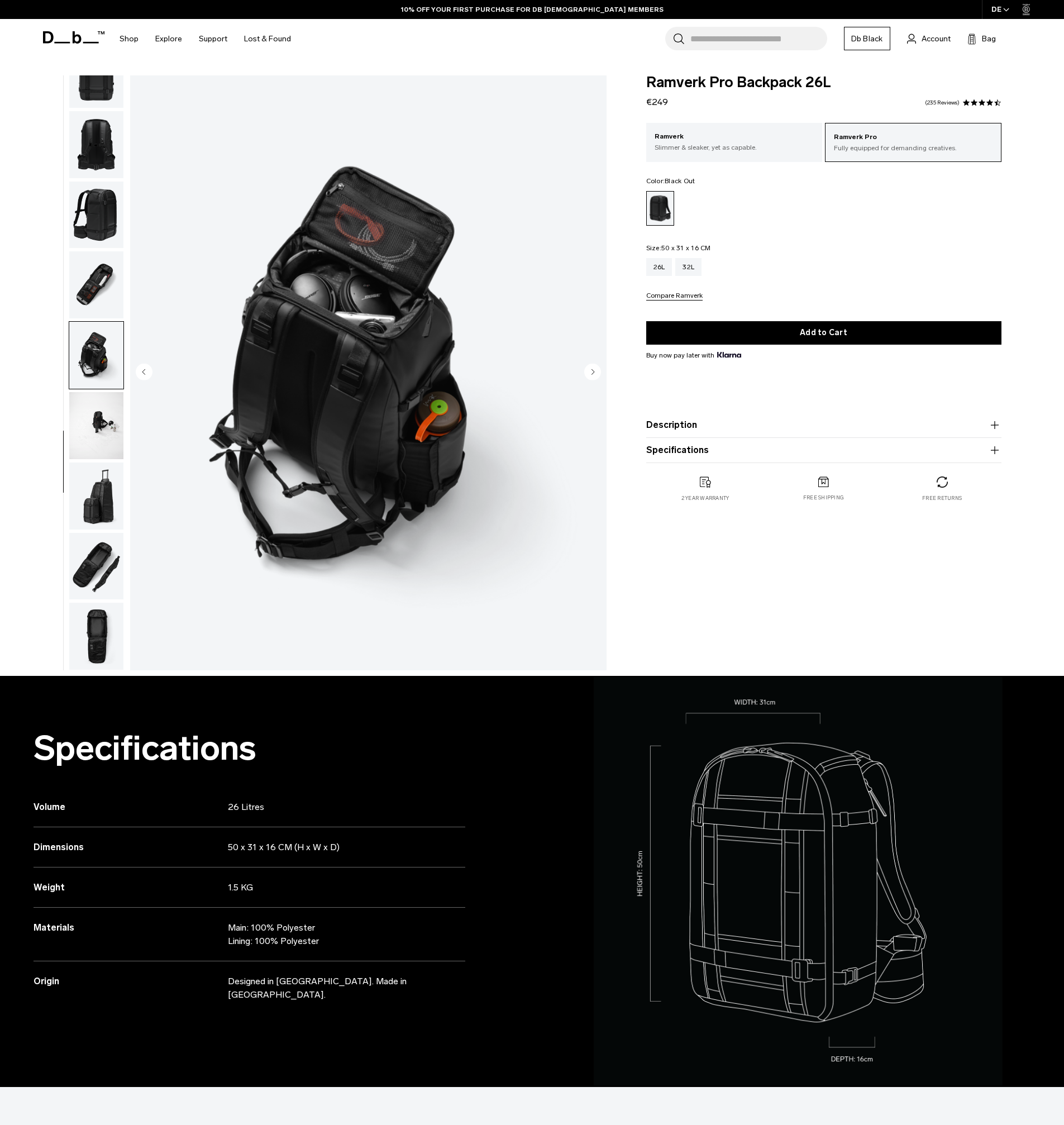
click at [107, 268] on img "button" at bounding box center [96, 285] width 54 height 67
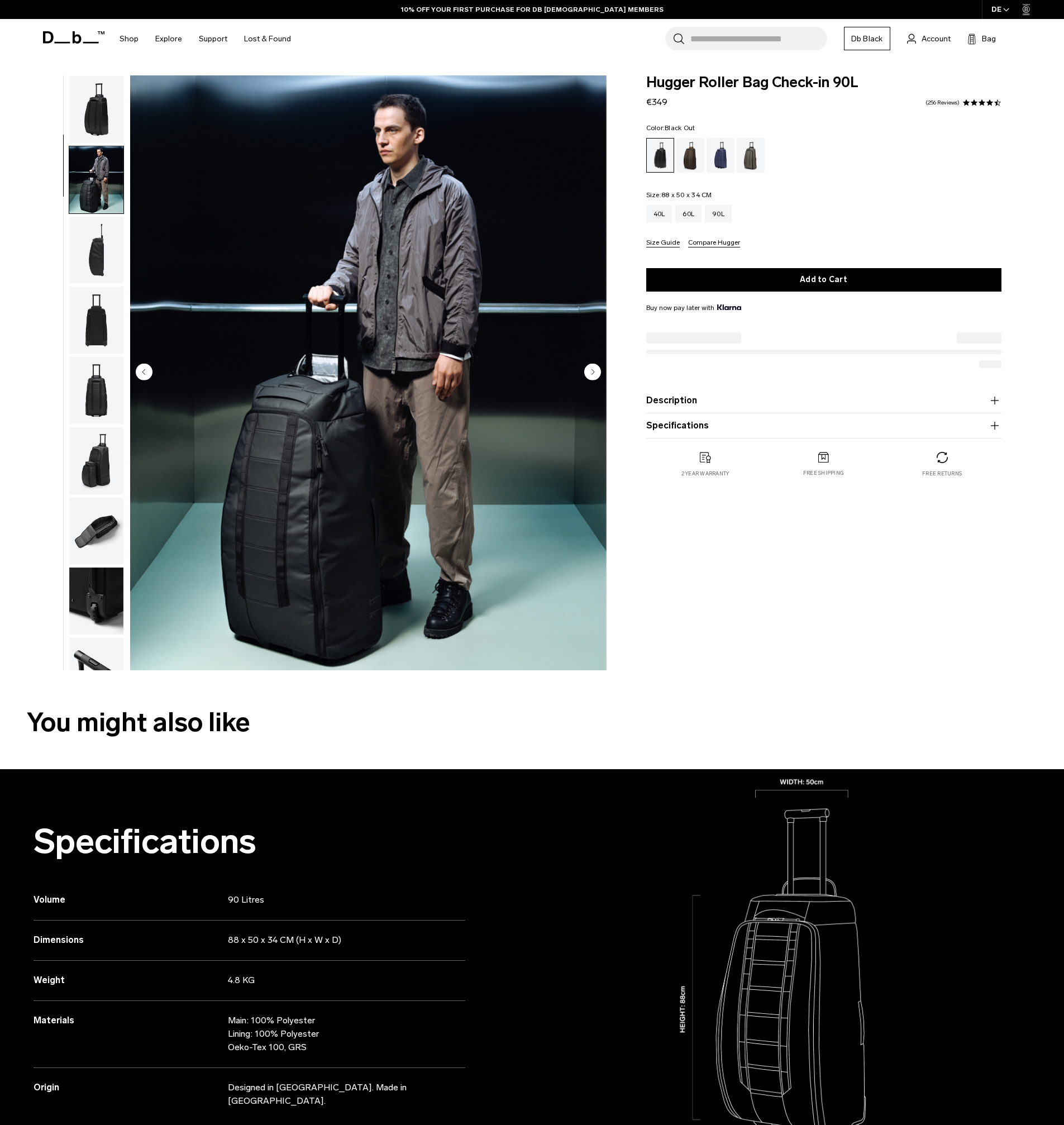
click at [109, 217] on img "button" at bounding box center [96, 251] width 54 height 67
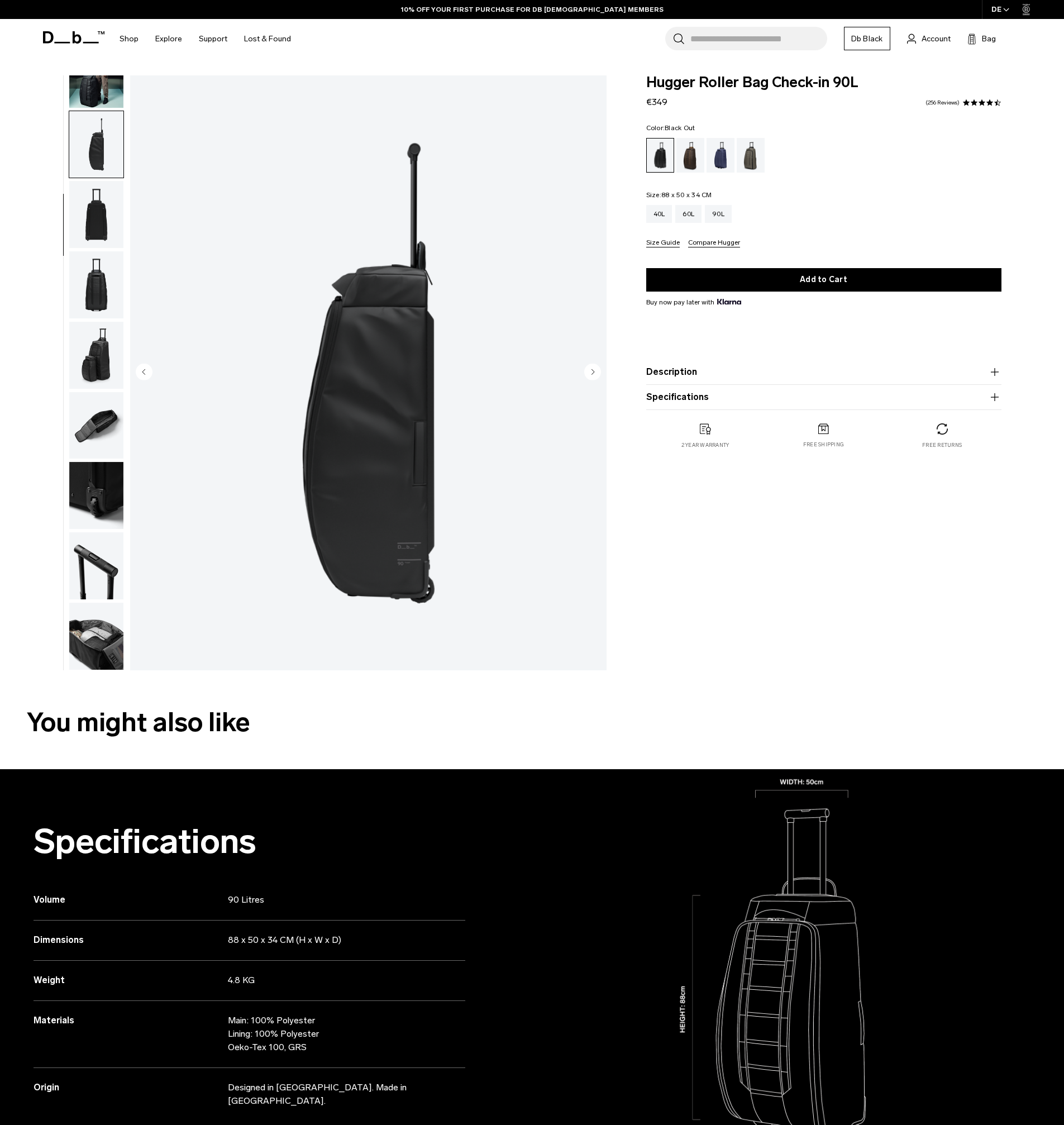
click at [110, 203] on img "button" at bounding box center [96, 214] width 54 height 67
